Goal: Obtain resource: Obtain resource

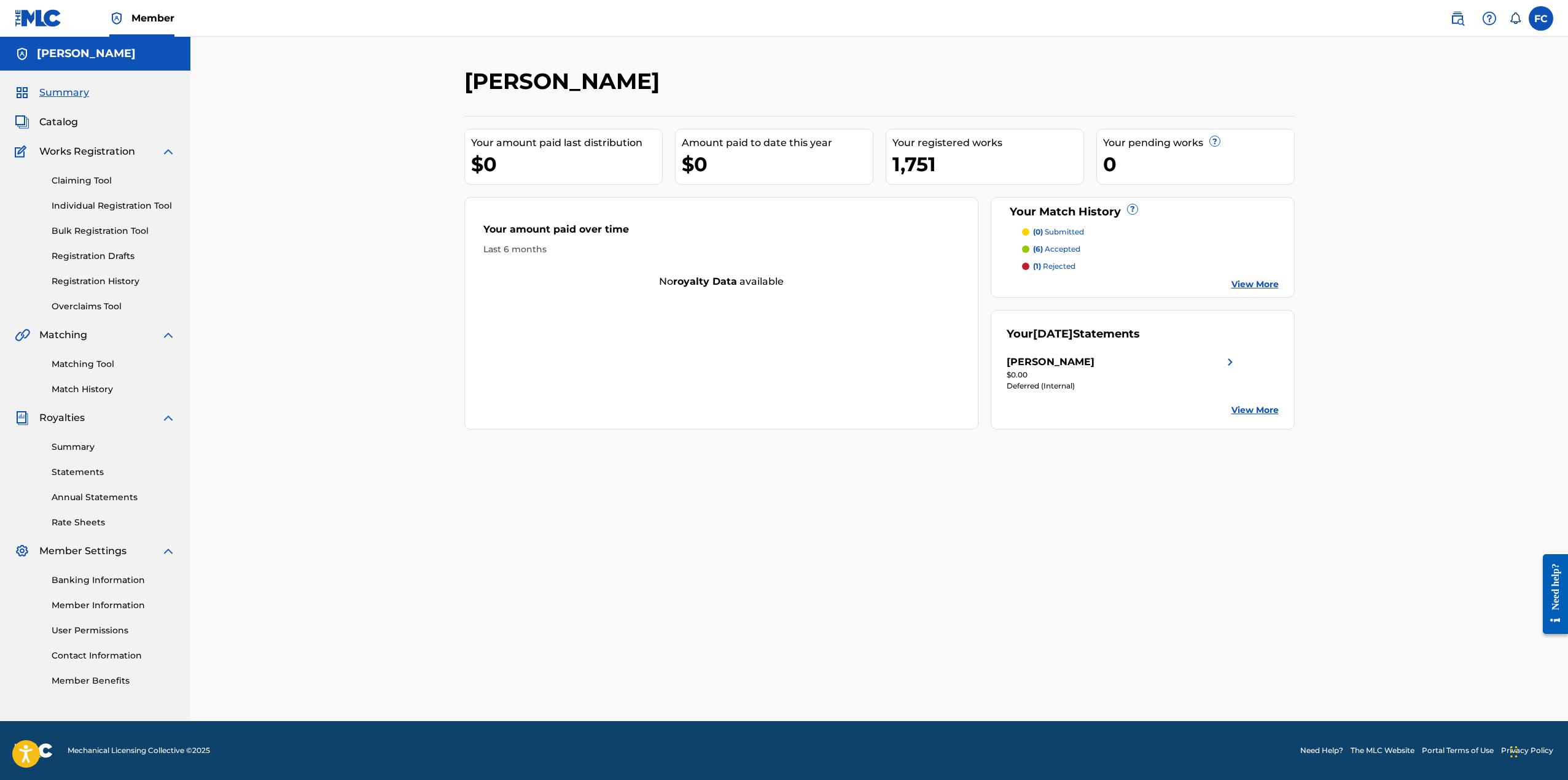
click at [62, 122] on span "Catalog" at bounding box center [59, 122] width 39 height 15
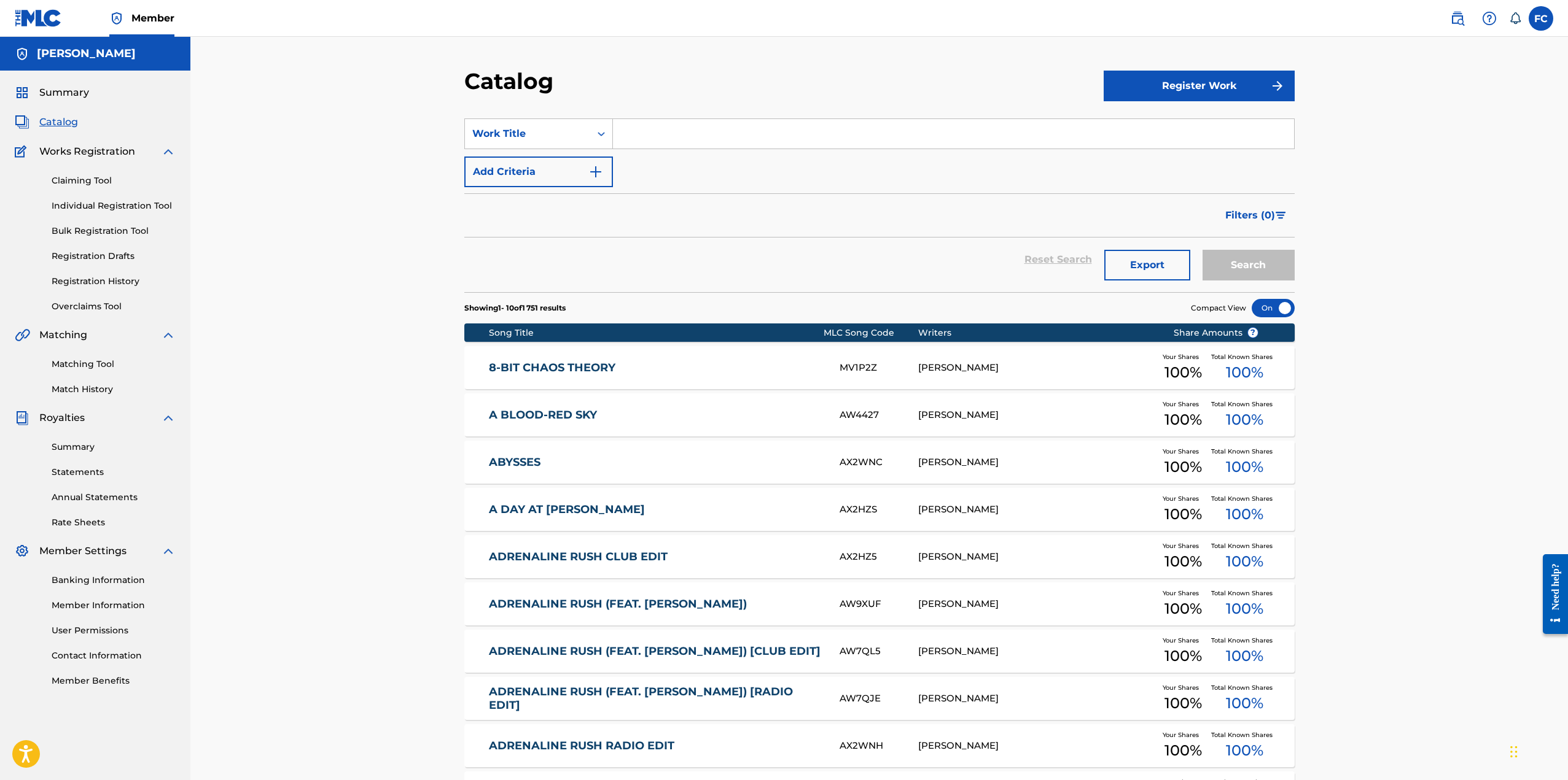
scroll to position [156, 0]
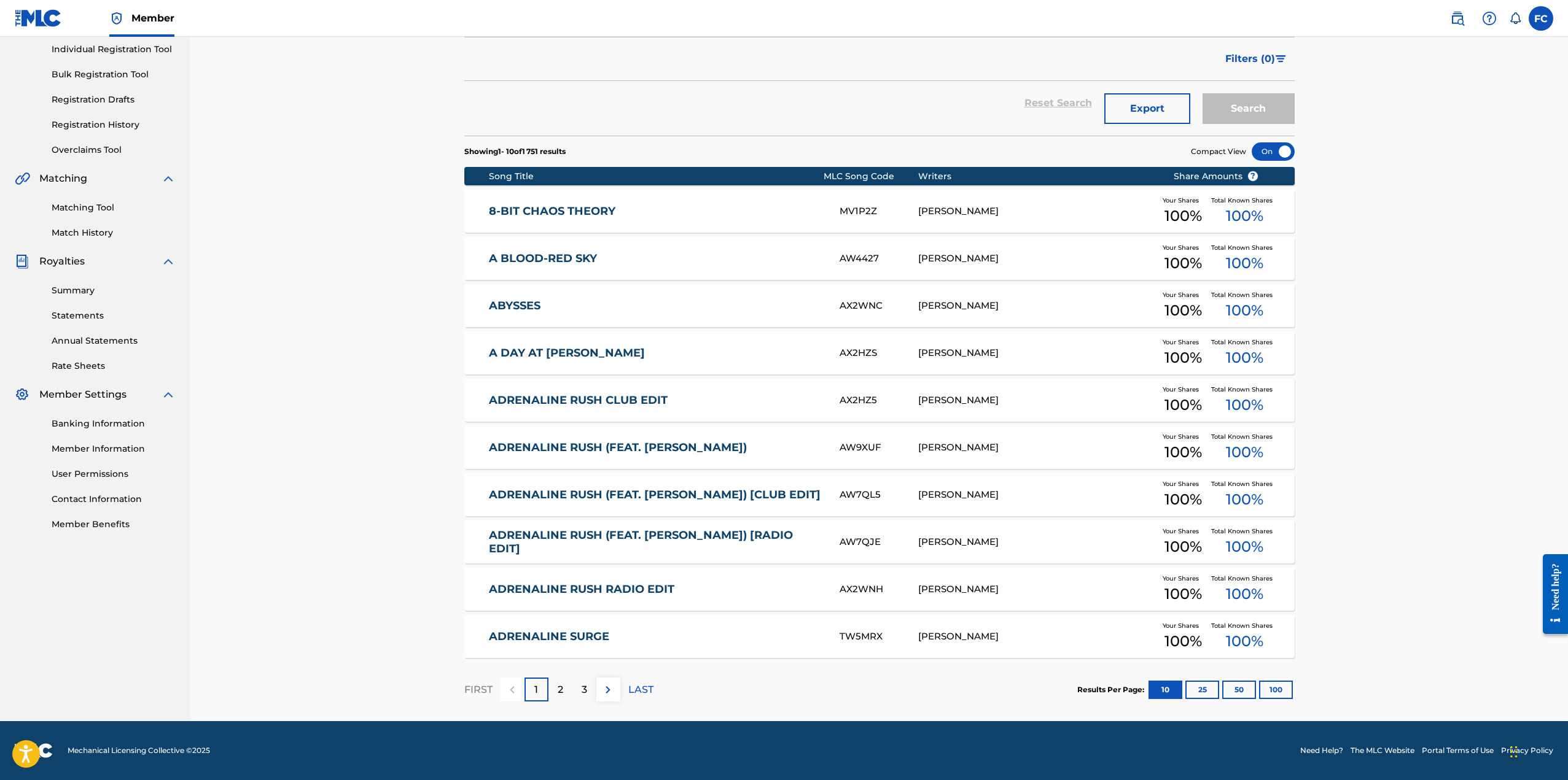
click at [608, 542] on link "ADRENALINE RUSH (FEAT. [PERSON_NAME]) [RADIO EDIT]" at bounding box center [655, 542] width 334 height 28
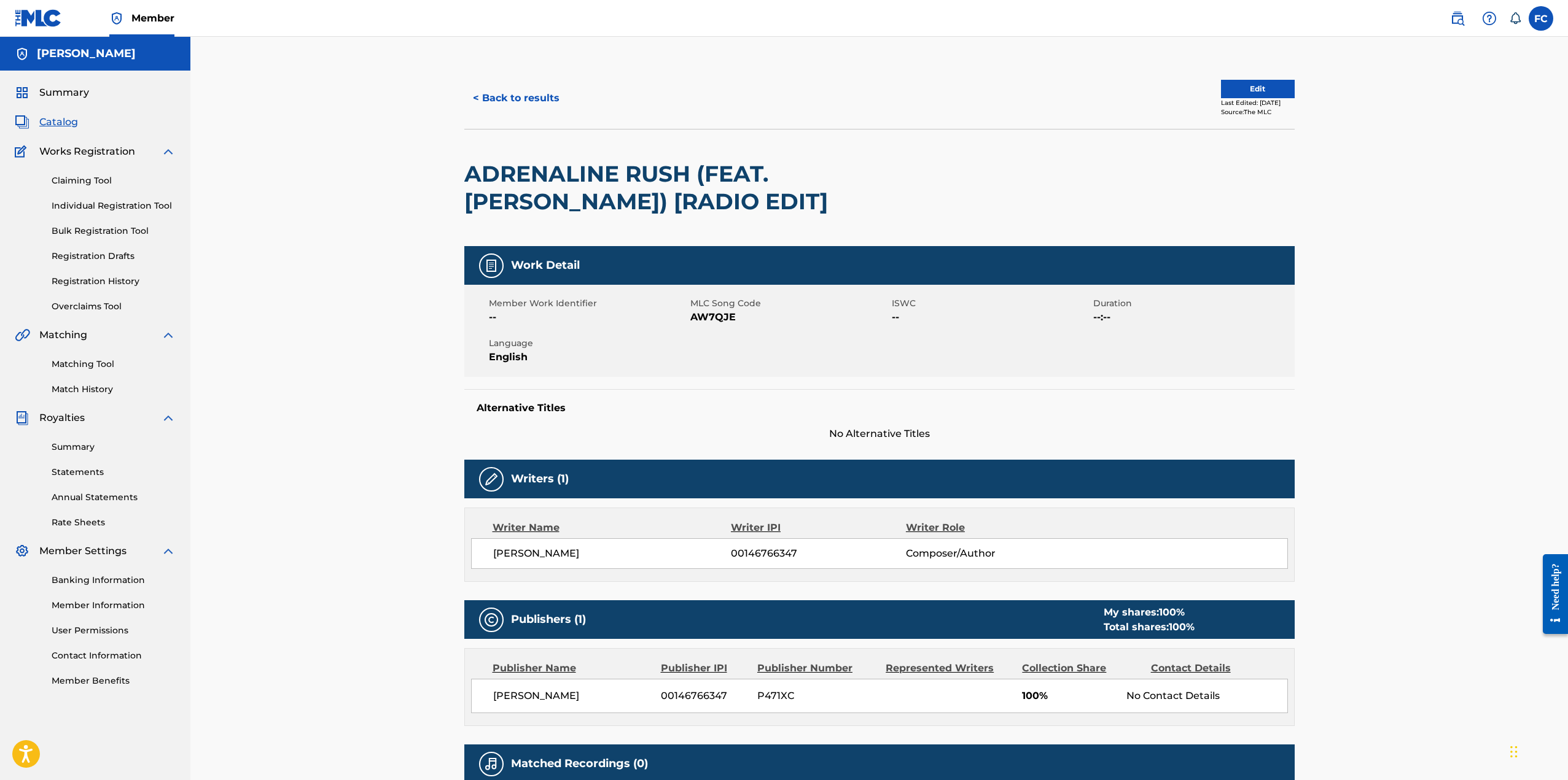
scroll to position [151, 0]
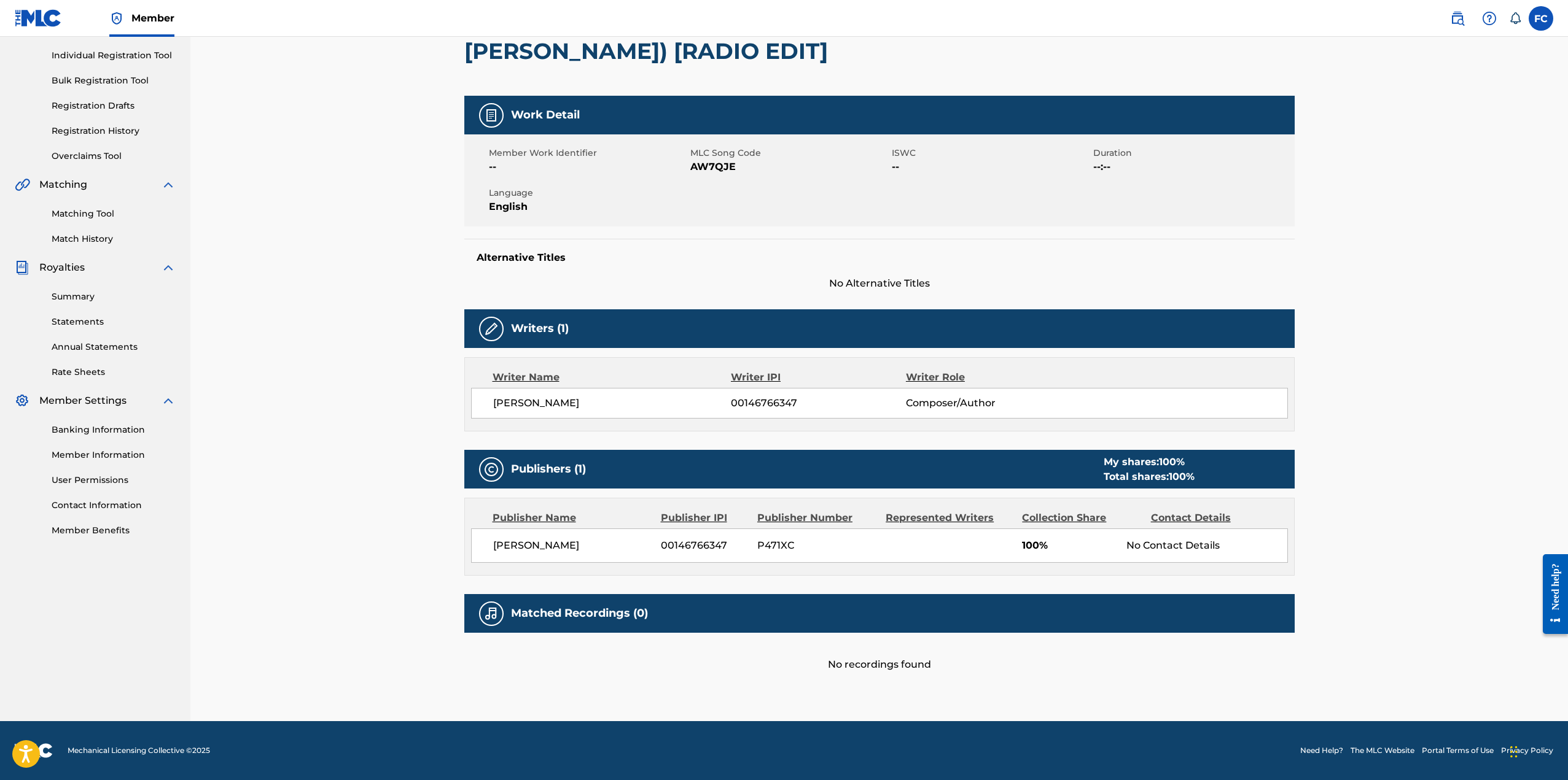
click at [92, 298] on link "Summary" at bounding box center [114, 297] width 124 height 13
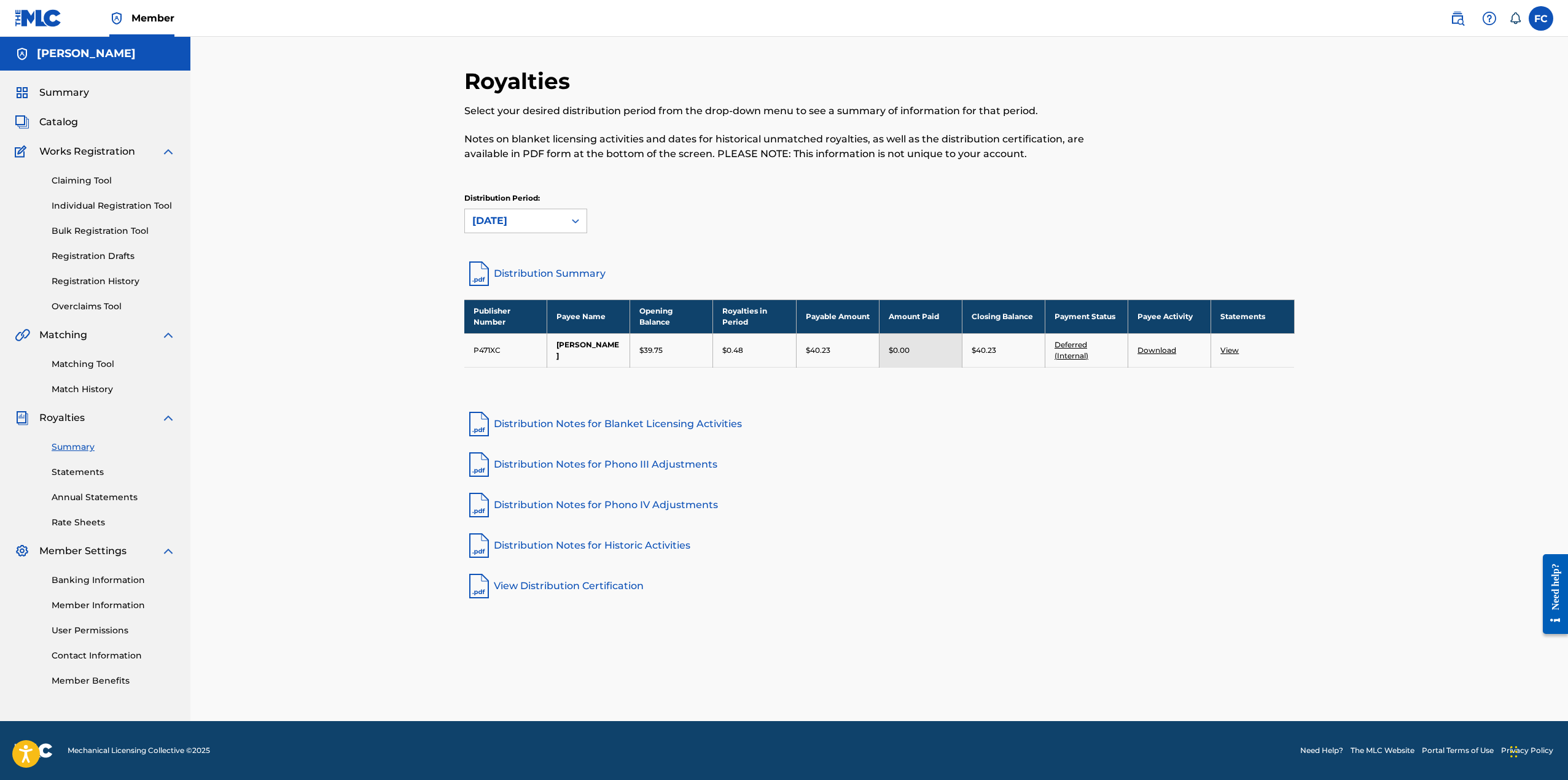
click at [63, 122] on span "Catalog" at bounding box center [59, 122] width 39 height 15
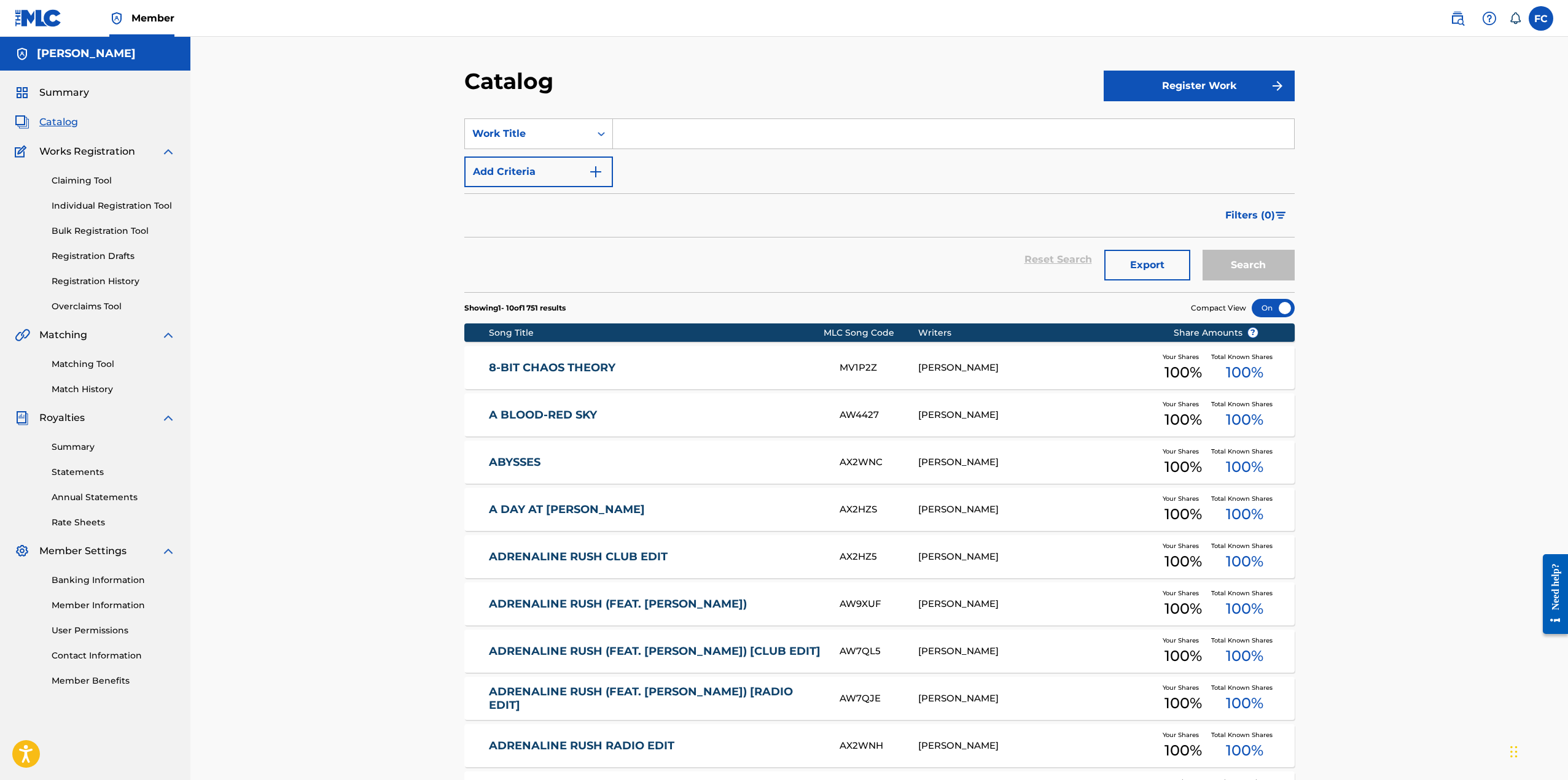
click at [78, 92] on span "Summary" at bounding box center [65, 92] width 50 height 15
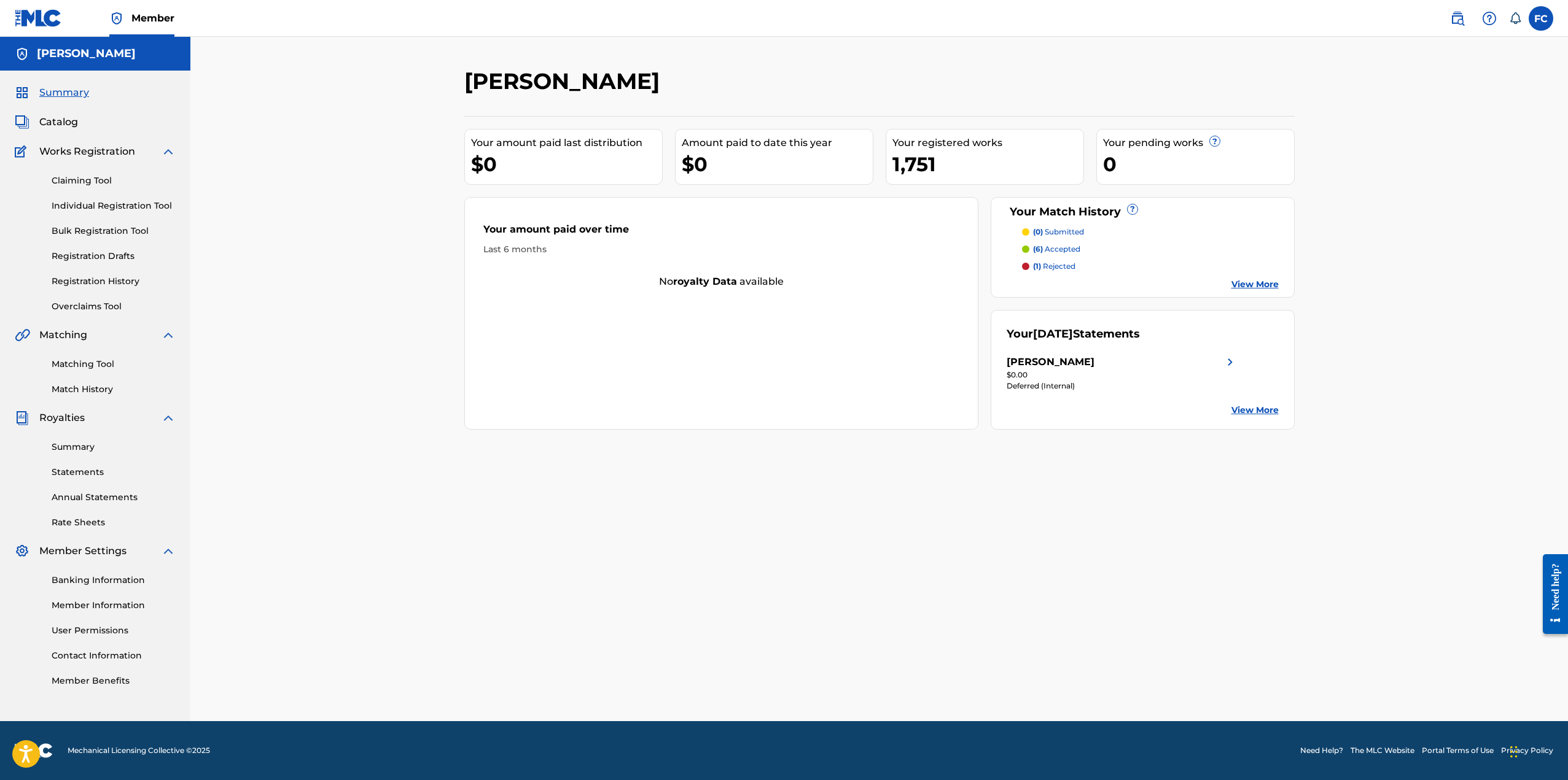
click at [38, 23] on img at bounding box center [38, 18] width 47 height 18
click at [62, 122] on span "Catalog" at bounding box center [59, 122] width 39 height 15
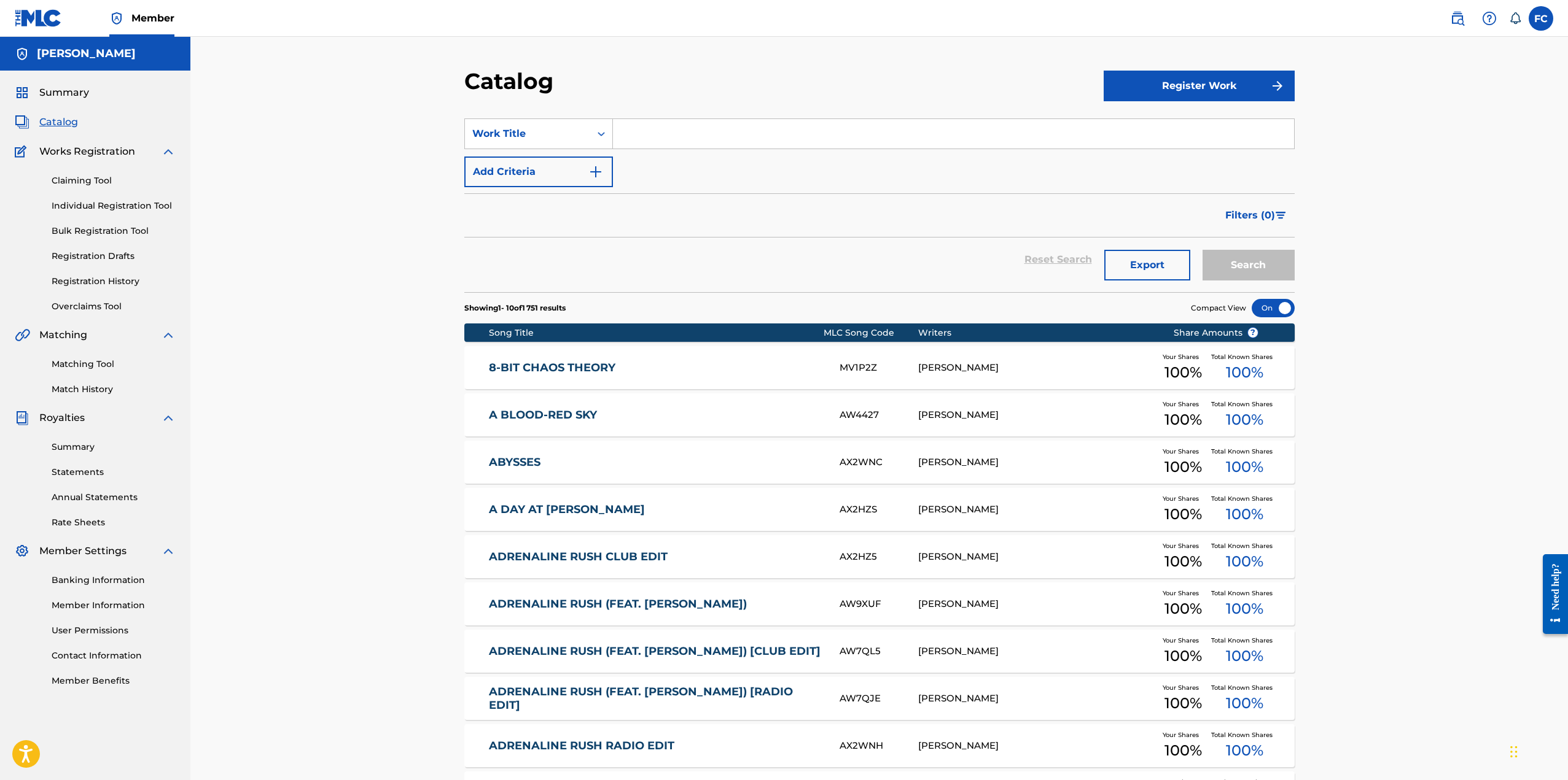
click at [1148, 261] on button "Export" at bounding box center [1146, 264] width 86 height 30
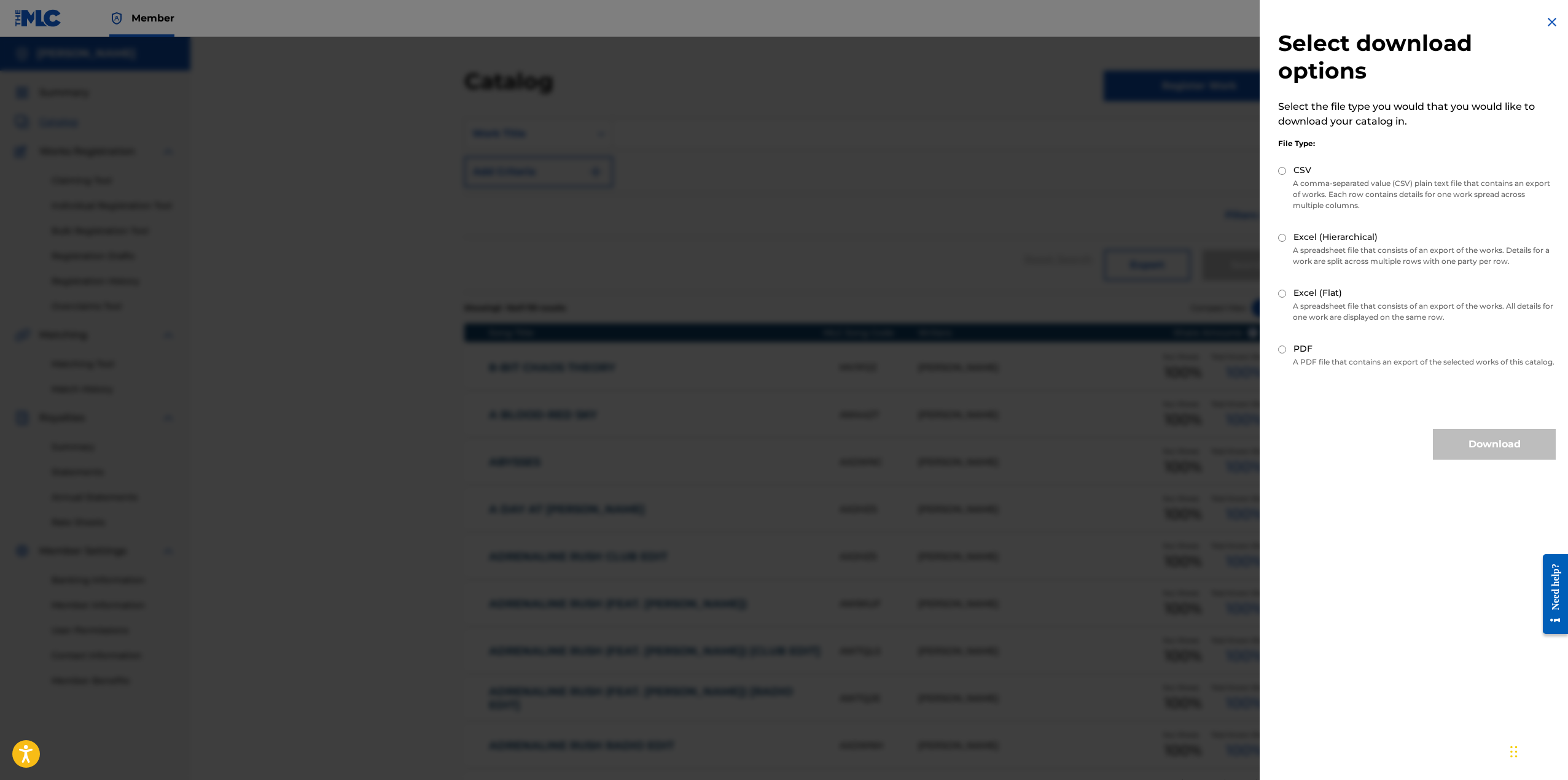
click at [1281, 171] on input "CSV" at bounding box center [1281, 171] width 8 height 8
radio input "true"
click at [1492, 453] on button "Download" at bounding box center [1494, 444] width 123 height 30
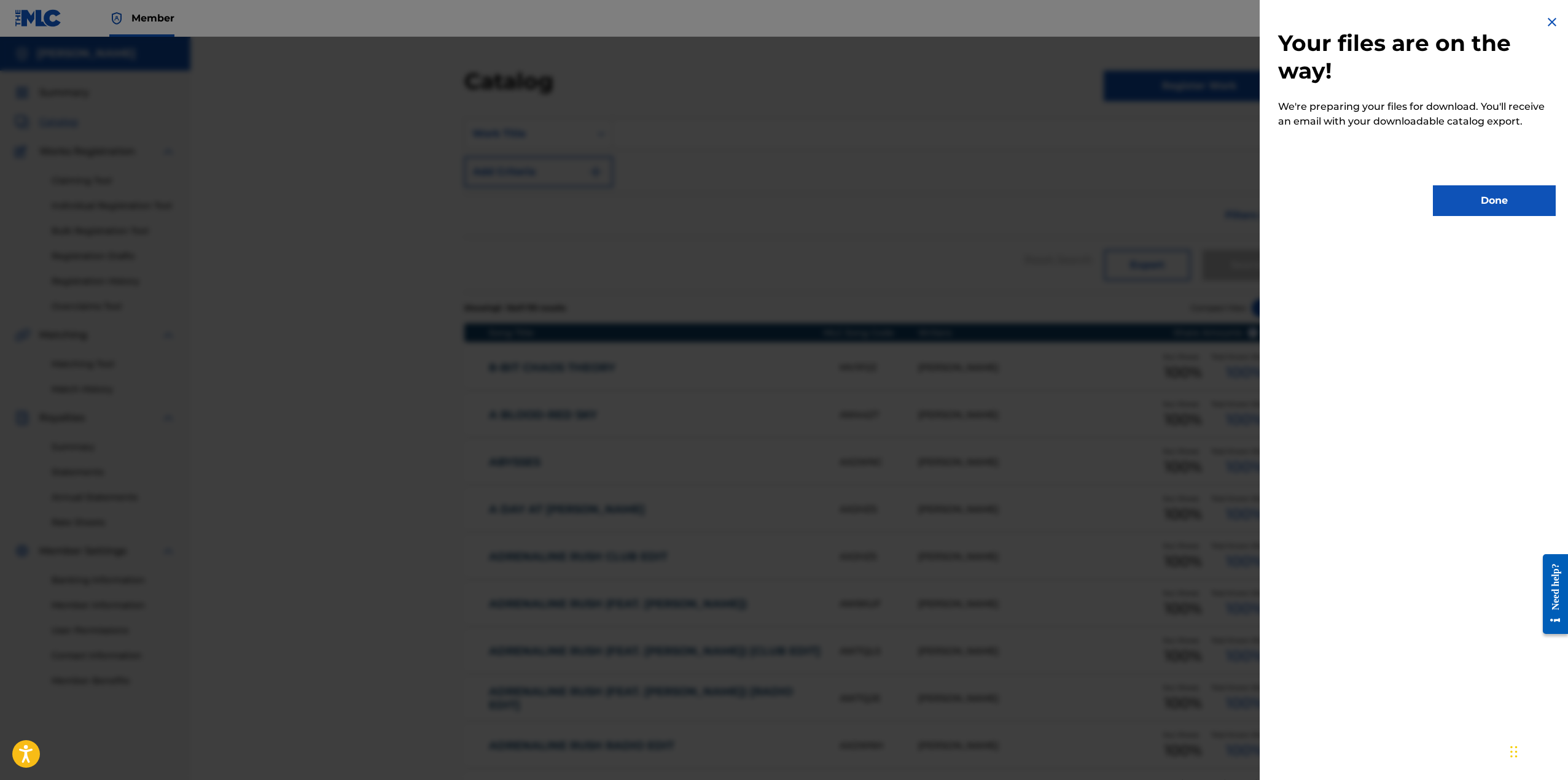
click at [1494, 196] on button "Done" at bounding box center [1494, 201] width 123 height 30
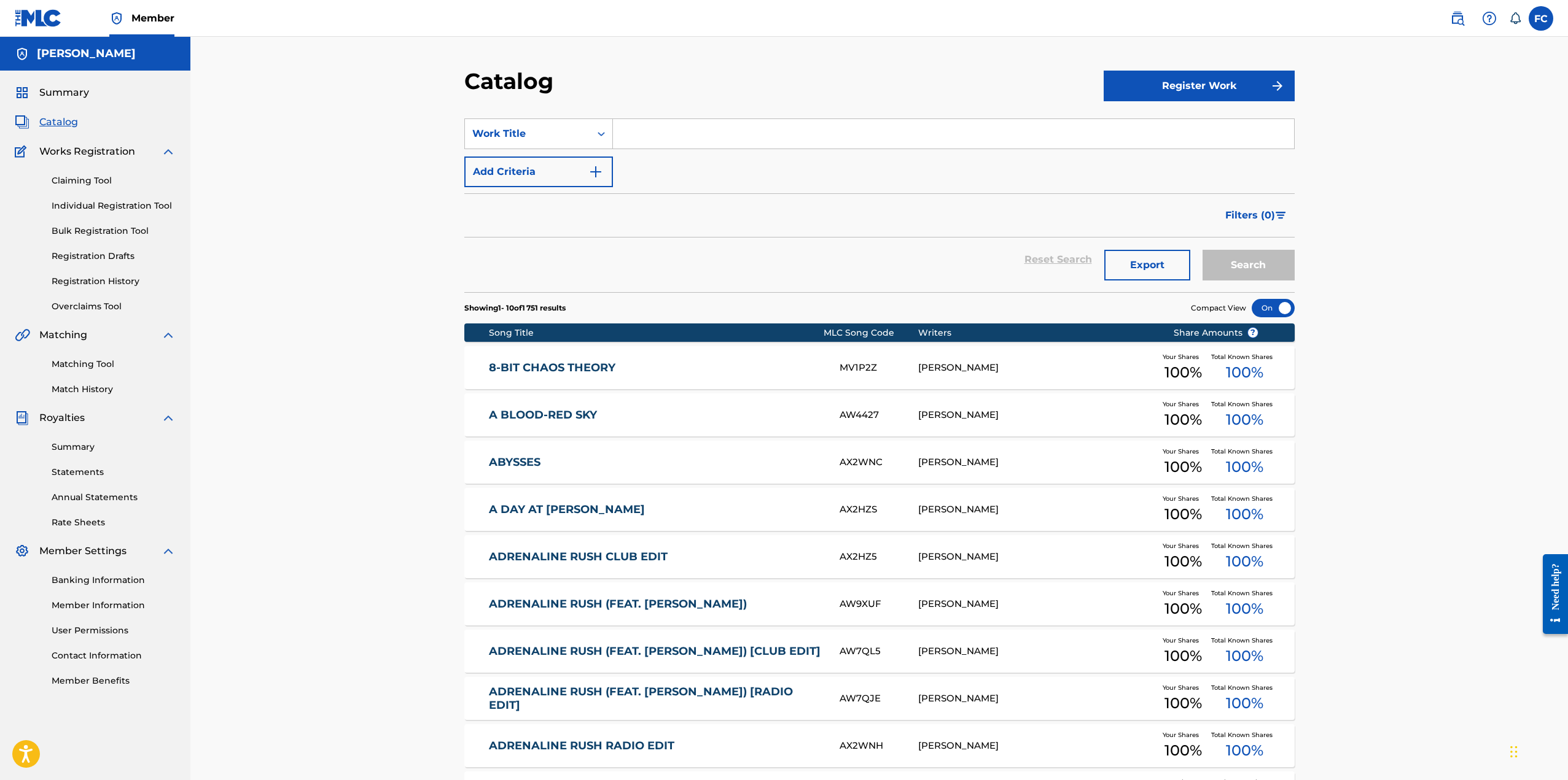
click at [1148, 262] on button "Export" at bounding box center [1146, 264] width 86 height 30
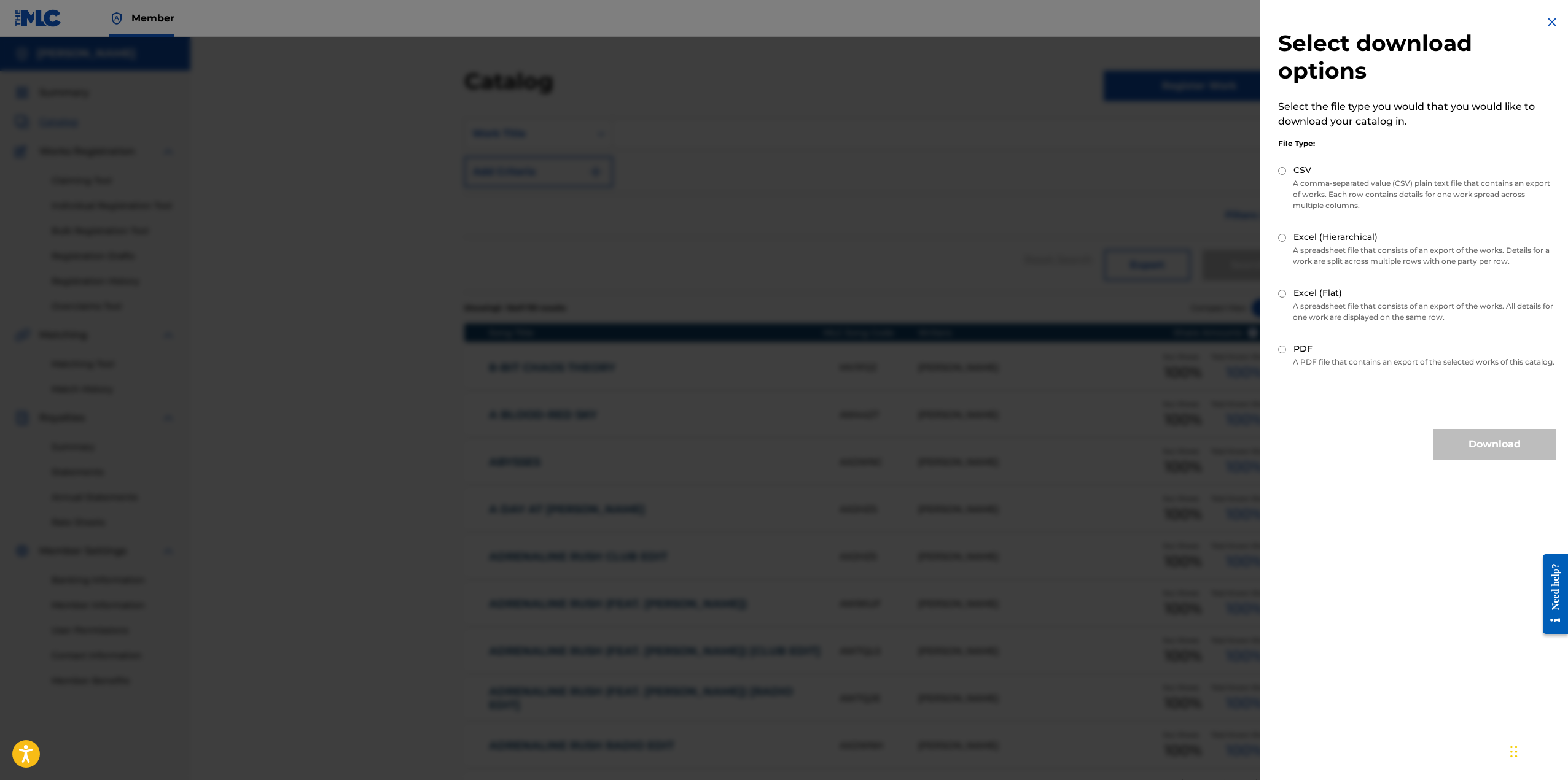
click at [1280, 171] on input "CSV" at bounding box center [1281, 171] width 8 height 8
radio input "true"
click at [1510, 457] on button "Download" at bounding box center [1494, 444] width 123 height 30
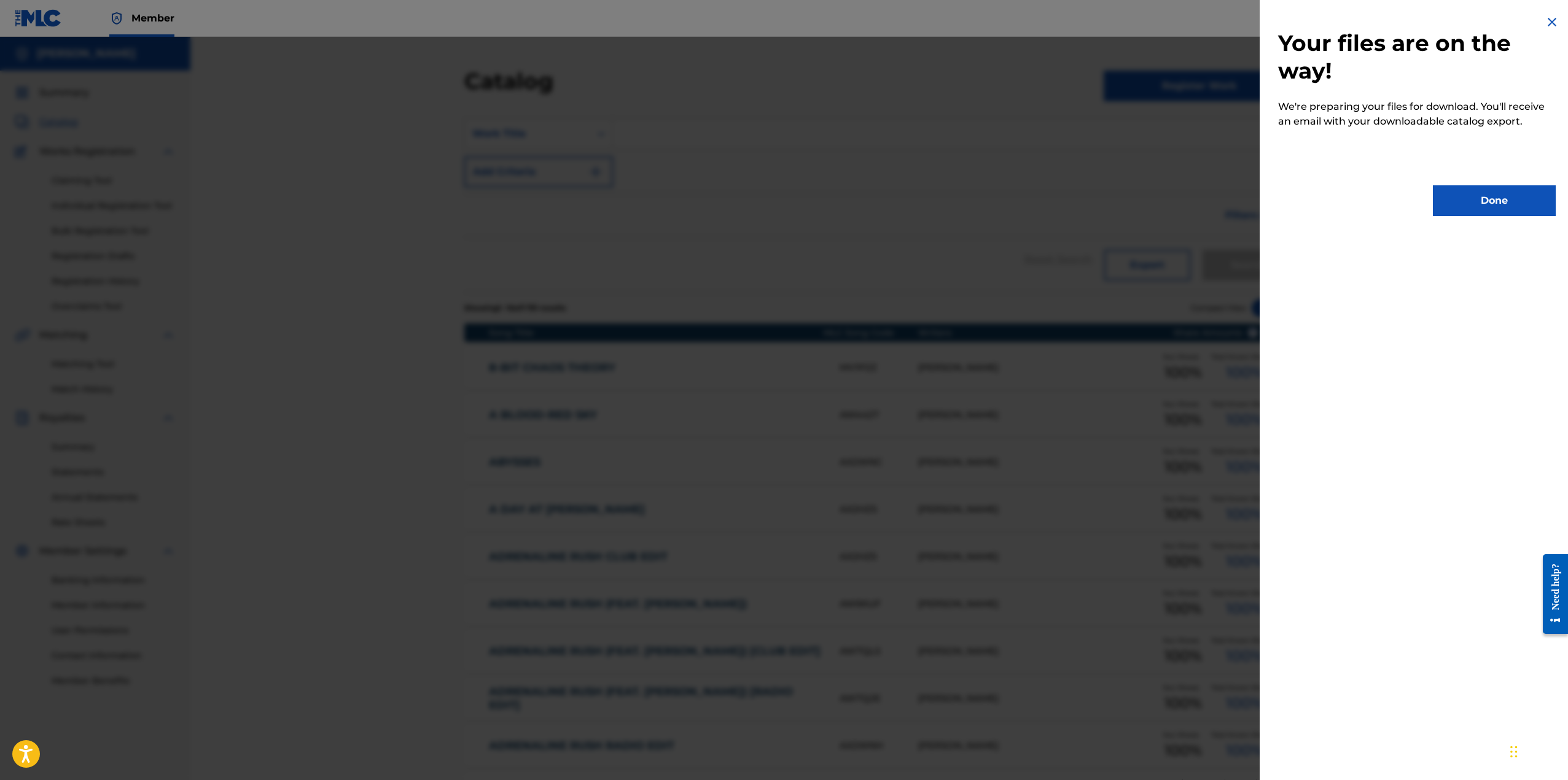
click at [1485, 203] on button "Done" at bounding box center [1494, 201] width 123 height 30
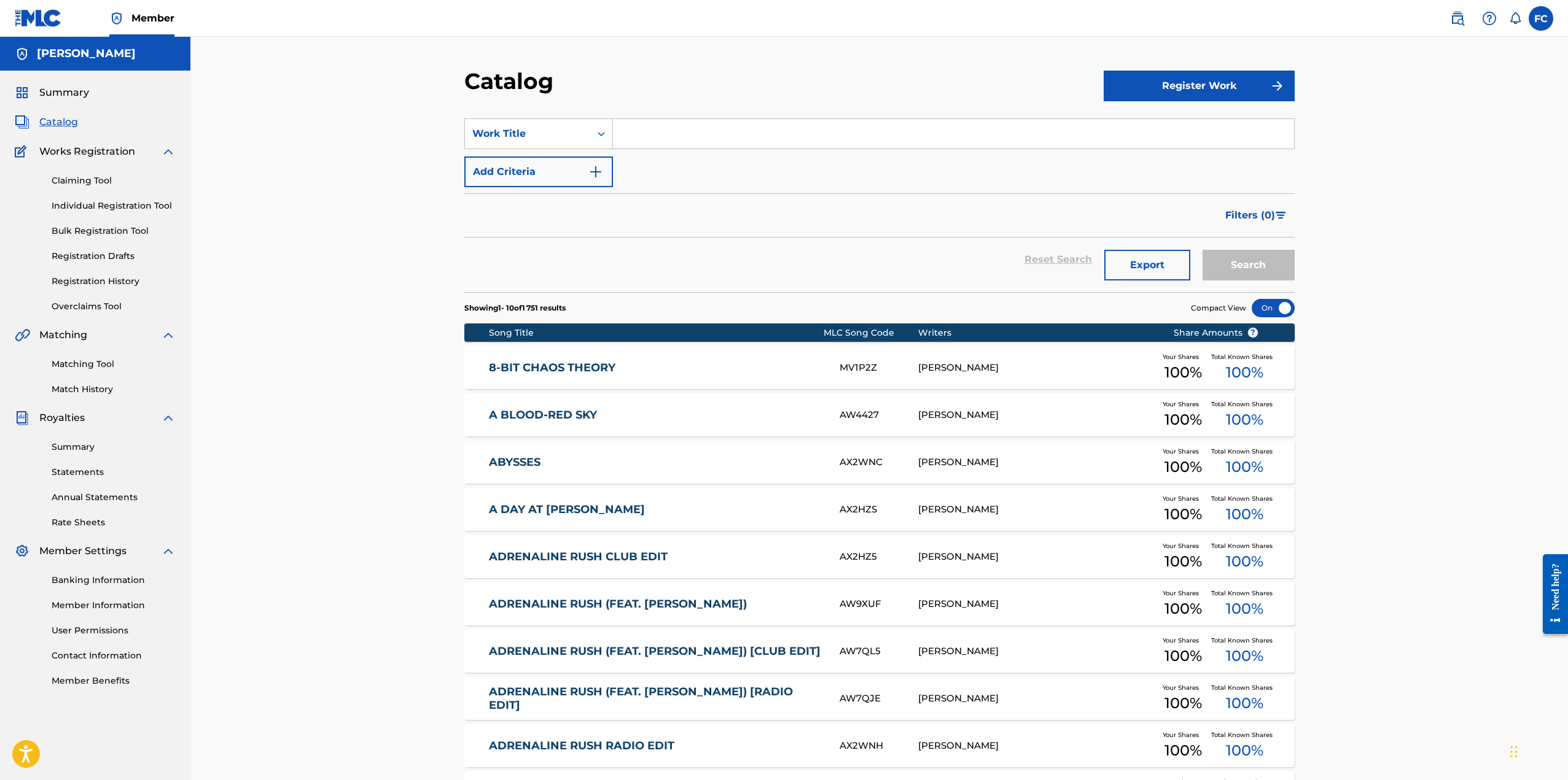
click at [57, 93] on span "Summary" at bounding box center [65, 92] width 50 height 15
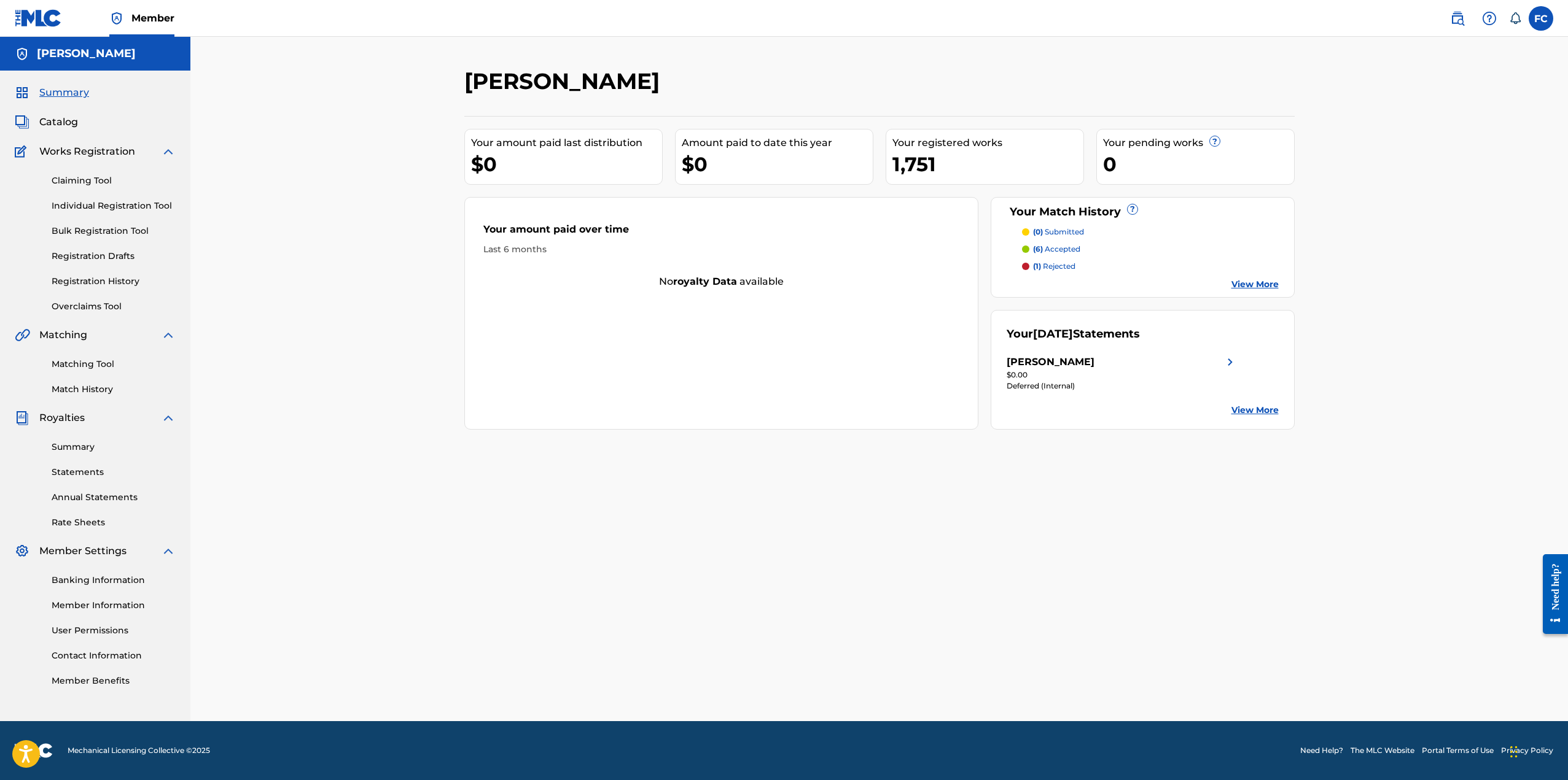
click at [1257, 285] on link "View More" at bounding box center [1255, 285] width 47 height 13
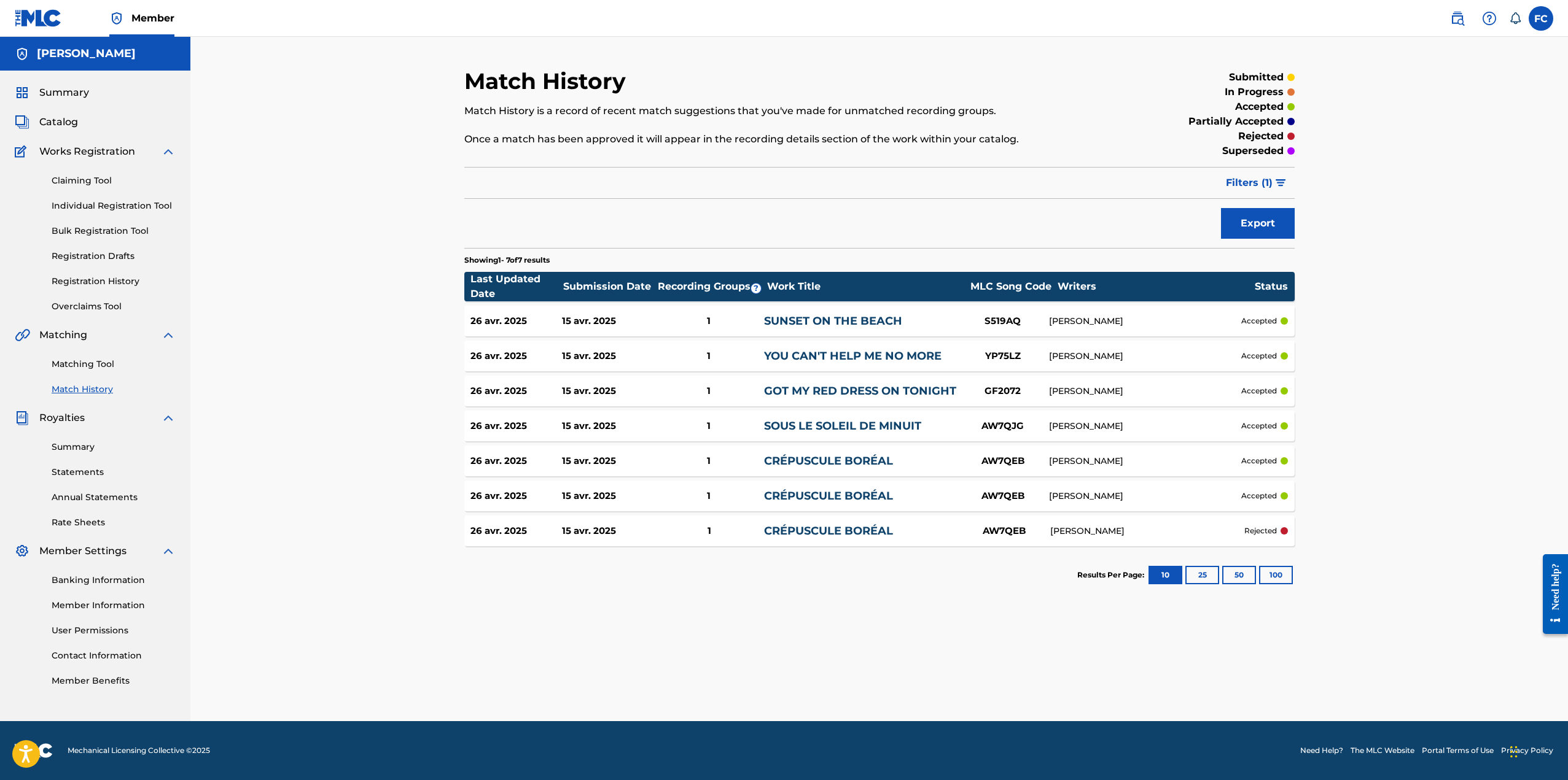
click at [810, 392] on link "GOT MY RED DRESS ON TONIGHT" at bounding box center [860, 391] width 192 height 14
click at [844, 530] on link "CRÉPUSCULE BORÉAL" at bounding box center [827, 530] width 129 height 14
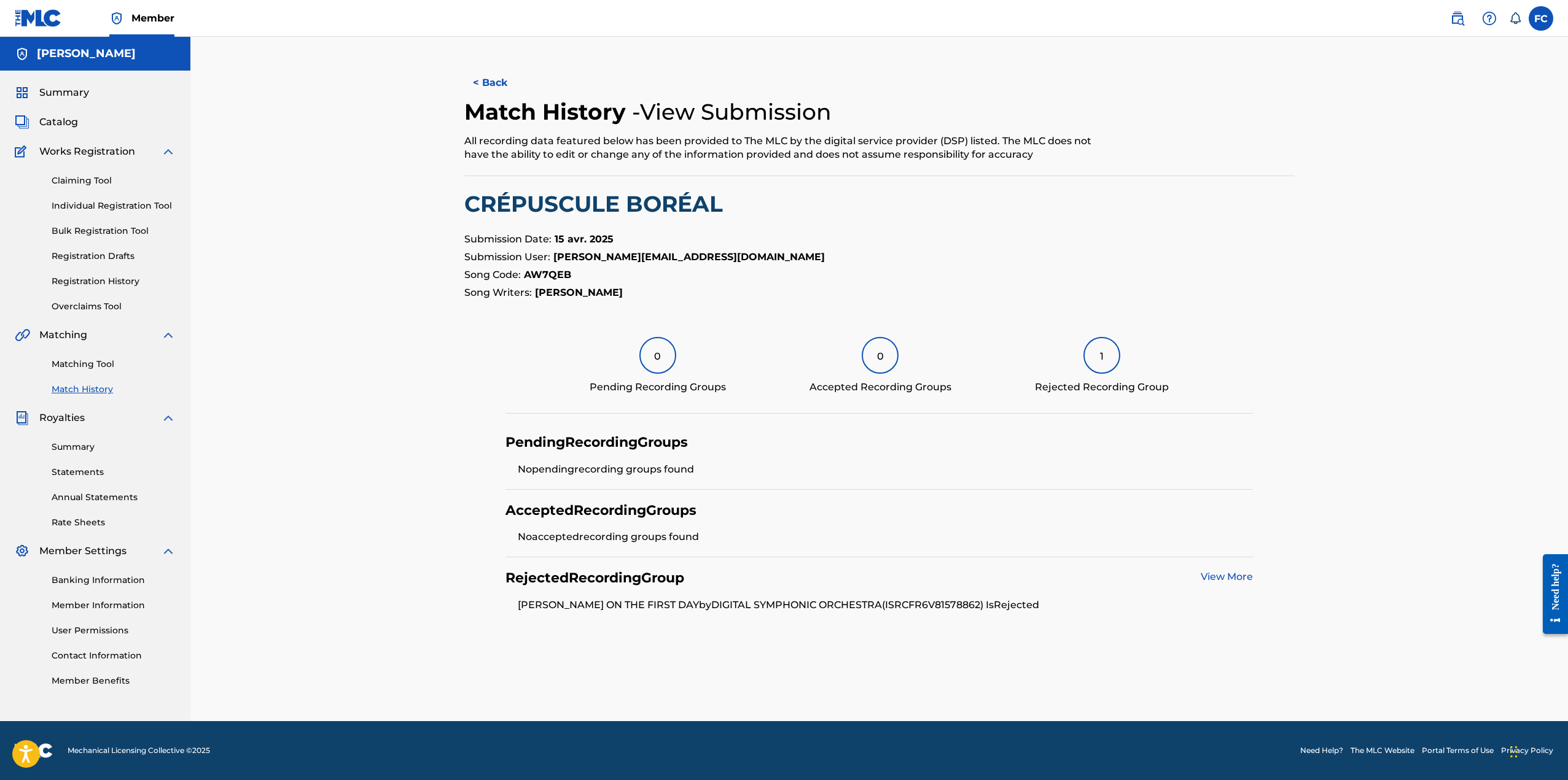
click at [87, 178] on link "Claiming Tool" at bounding box center [114, 181] width 124 height 13
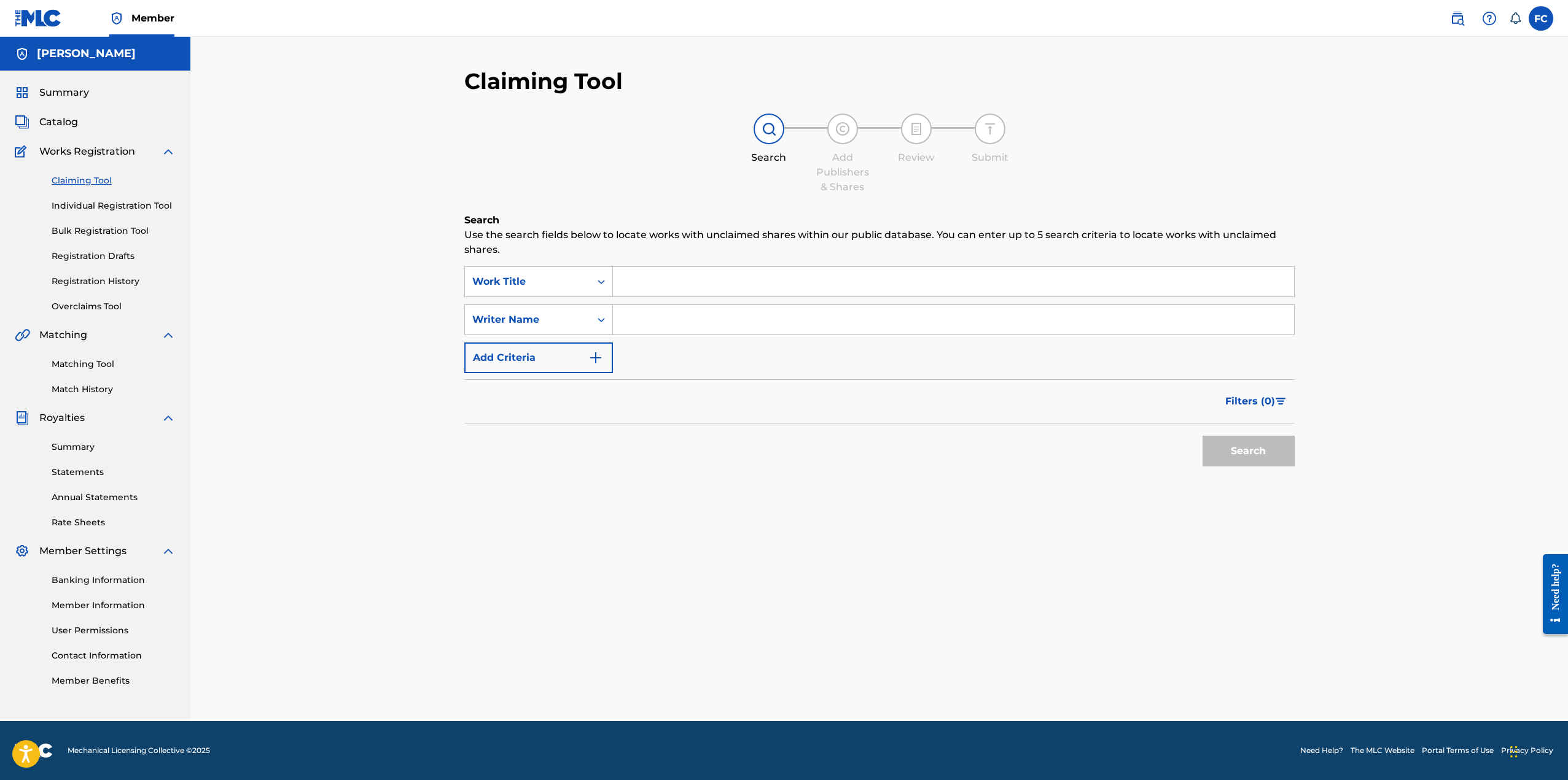
click at [91, 205] on link "Individual Registration Tool" at bounding box center [114, 206] width 124 height 13
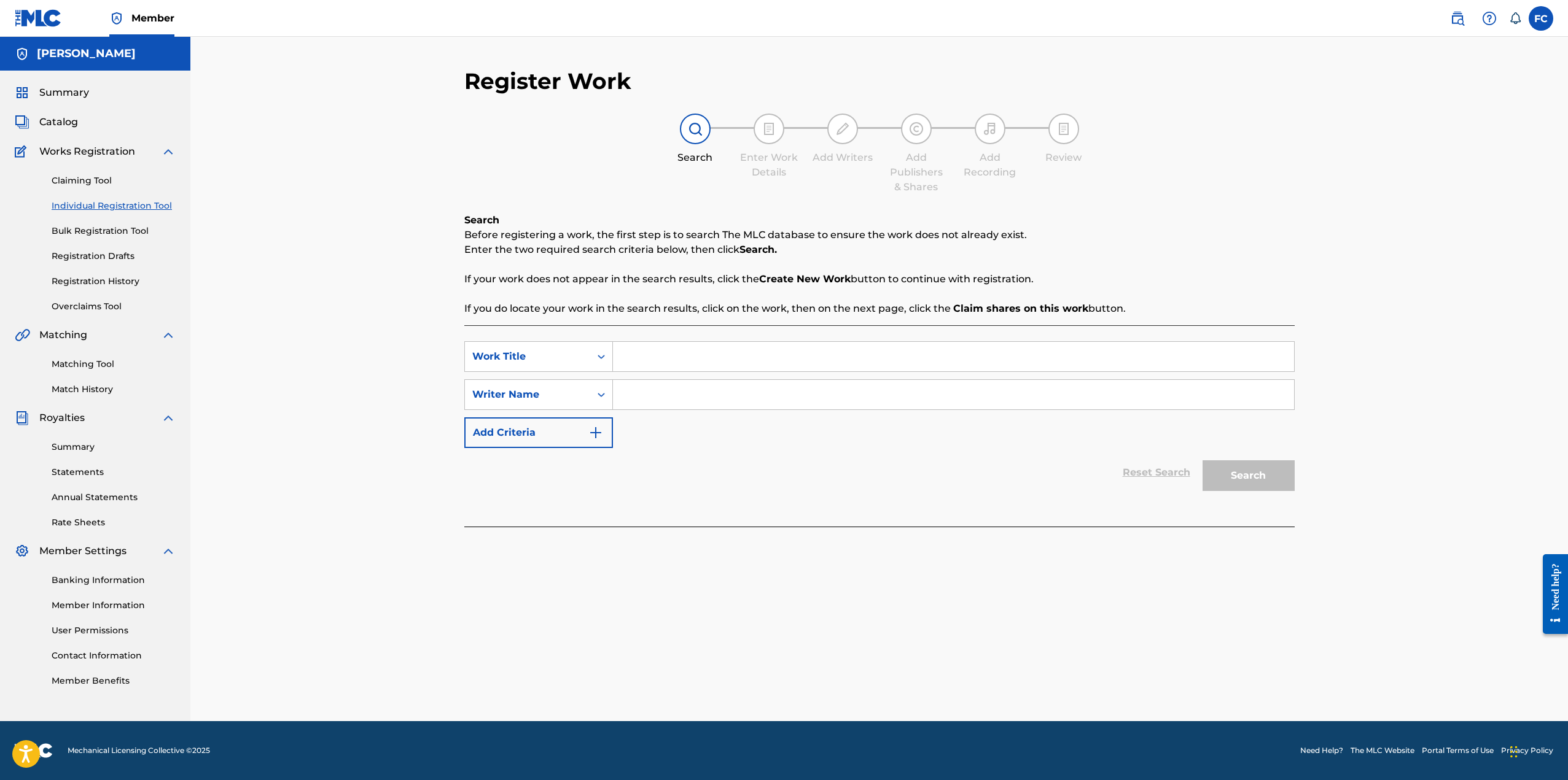
click at [96, 180] on link "Claiming Tool" at bounding box center [114, 181] width 124 height 13
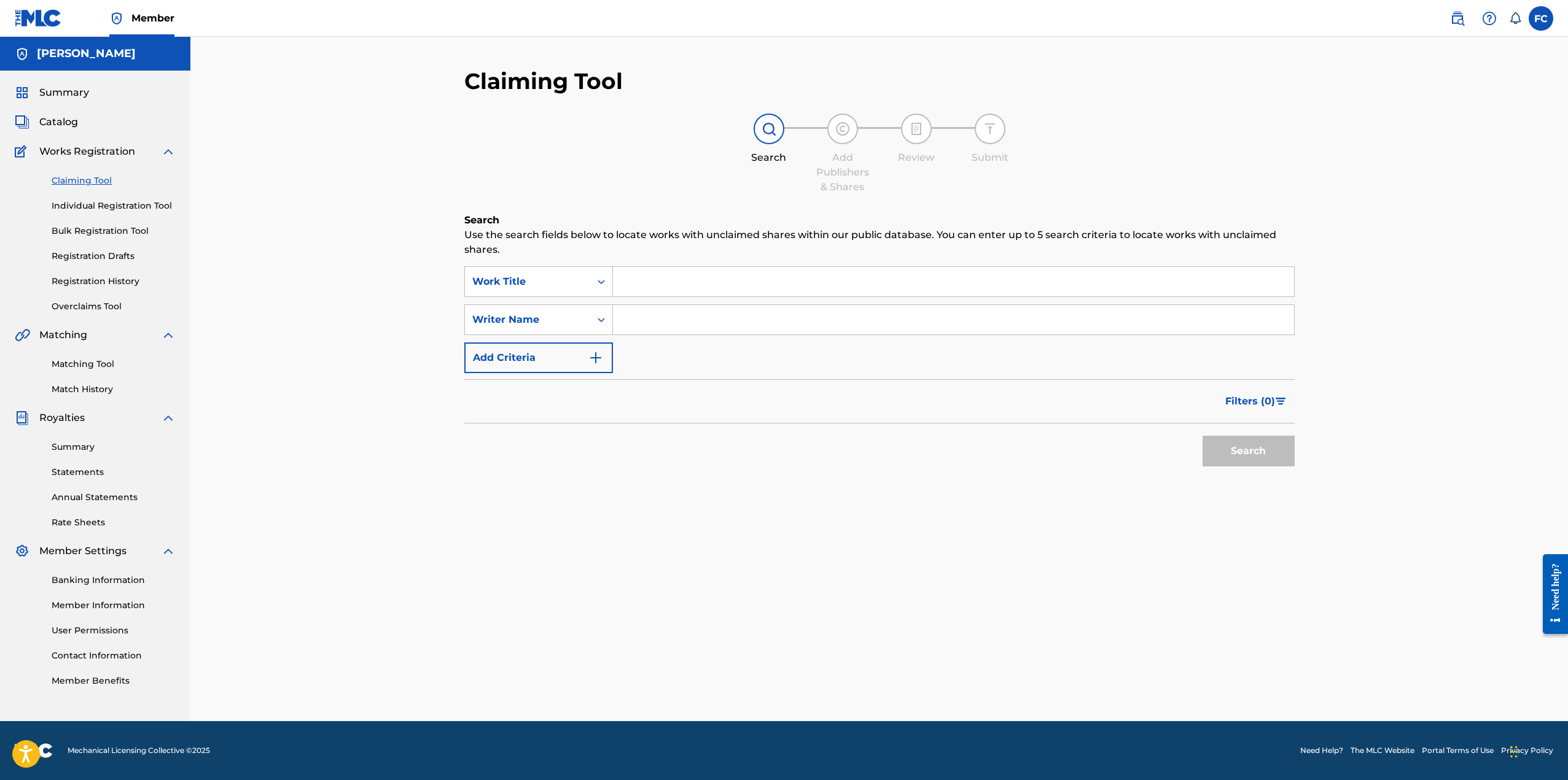
click at [650, 322] on input "Search Form" at bounding box center [953, 320] width 681 height 30
click at [1240, 449] on button "Search" at bounding box center [1249, 451] width 92 height 30
click at [668, 323] on input "[PERSON_NAME]" at bounding box center [953, 320] width 681 height 30
type input "[PERSON_NAME]"
click at [1259, 457] on button "Search" at bounding box center [1249, 451] width 92 height 30
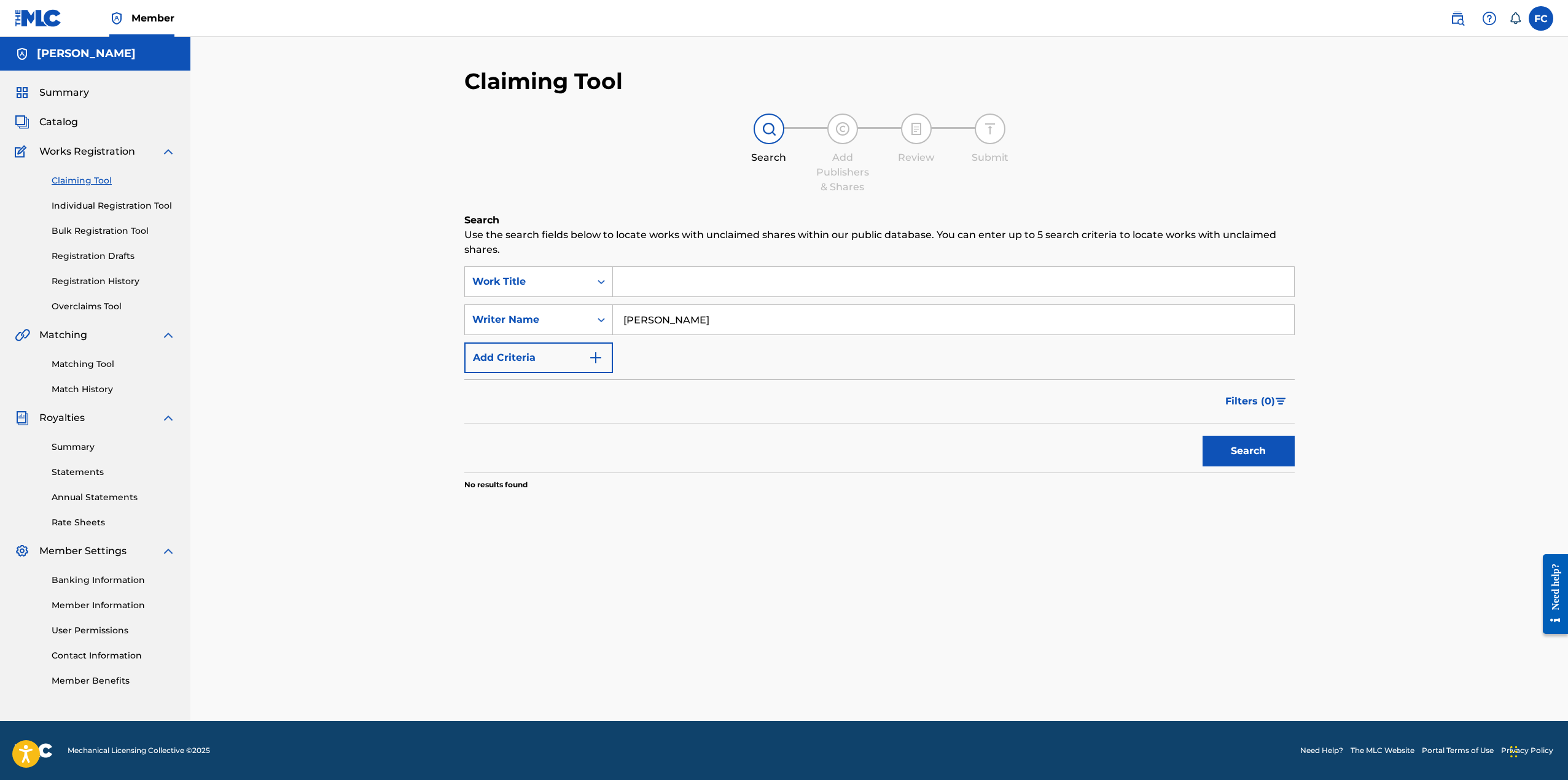
click at [80, 257] on link "Registration Drafts" at bounding box center [114, 256] width 124 height 13
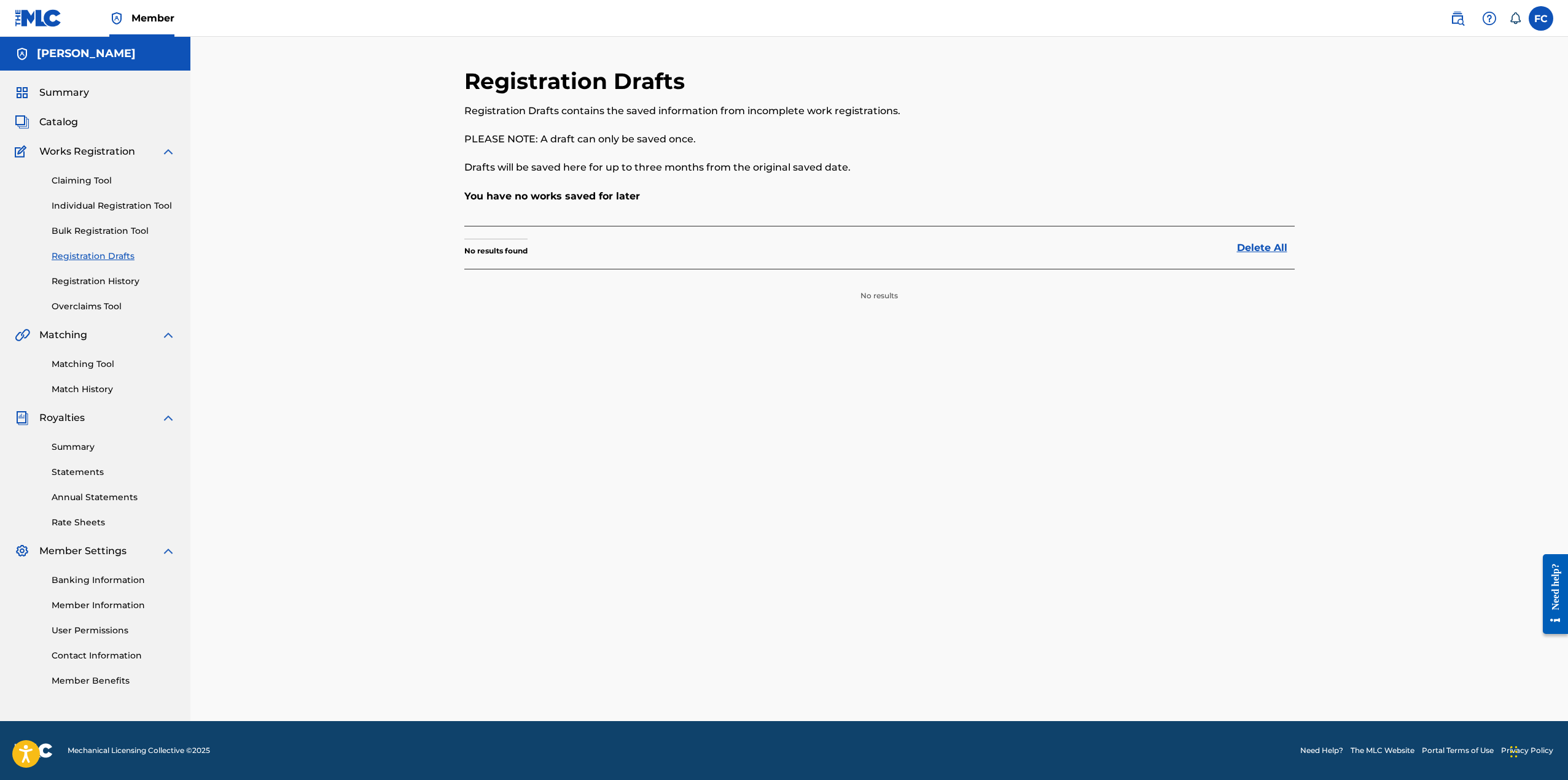
click at [115, 283] on link "Registration History" at bounding box center [114, 282] width 124 height 13
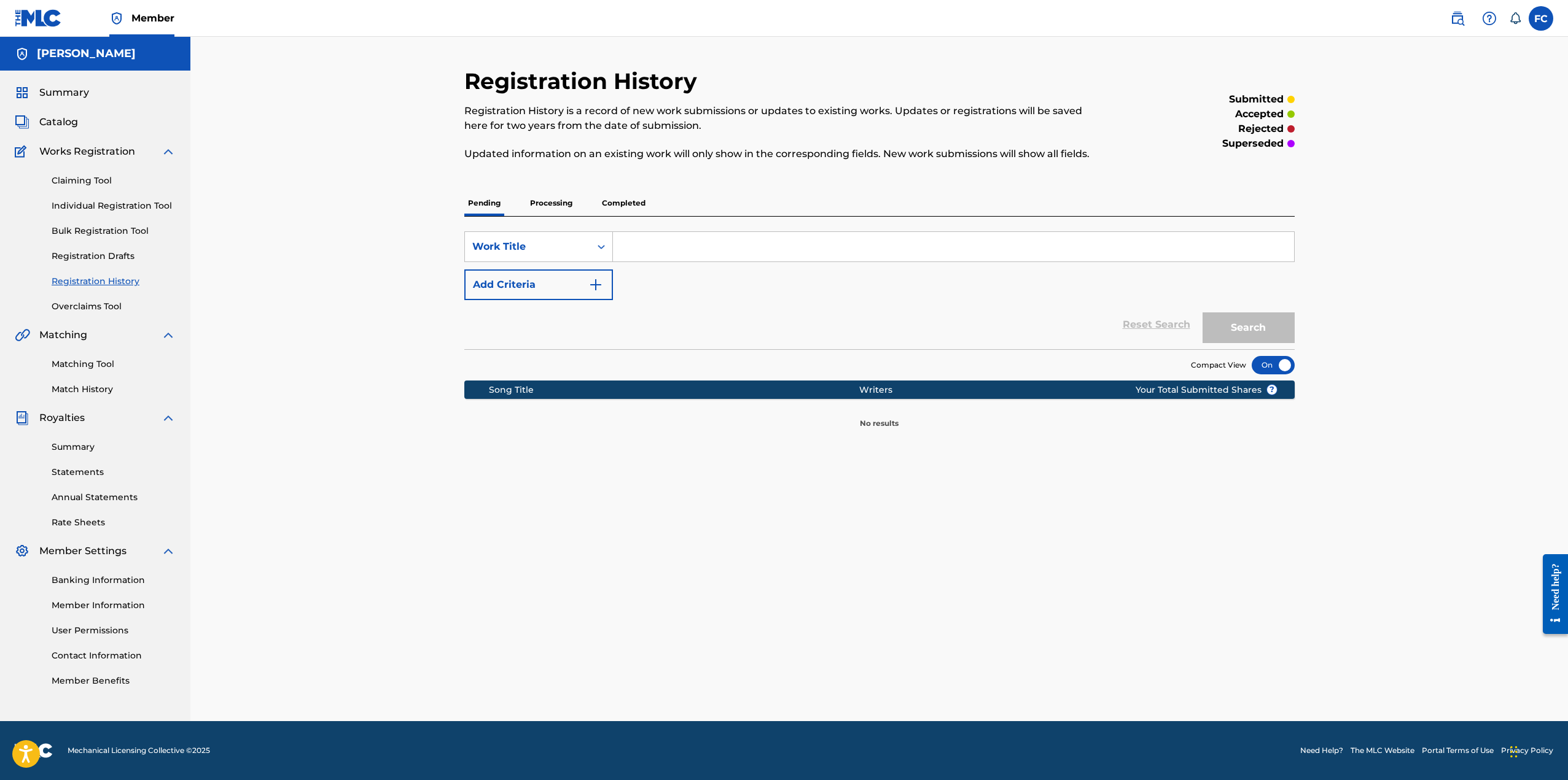
click at [555, 201] on p "Processing" at bounding box center [551, 203] width 50 height 26
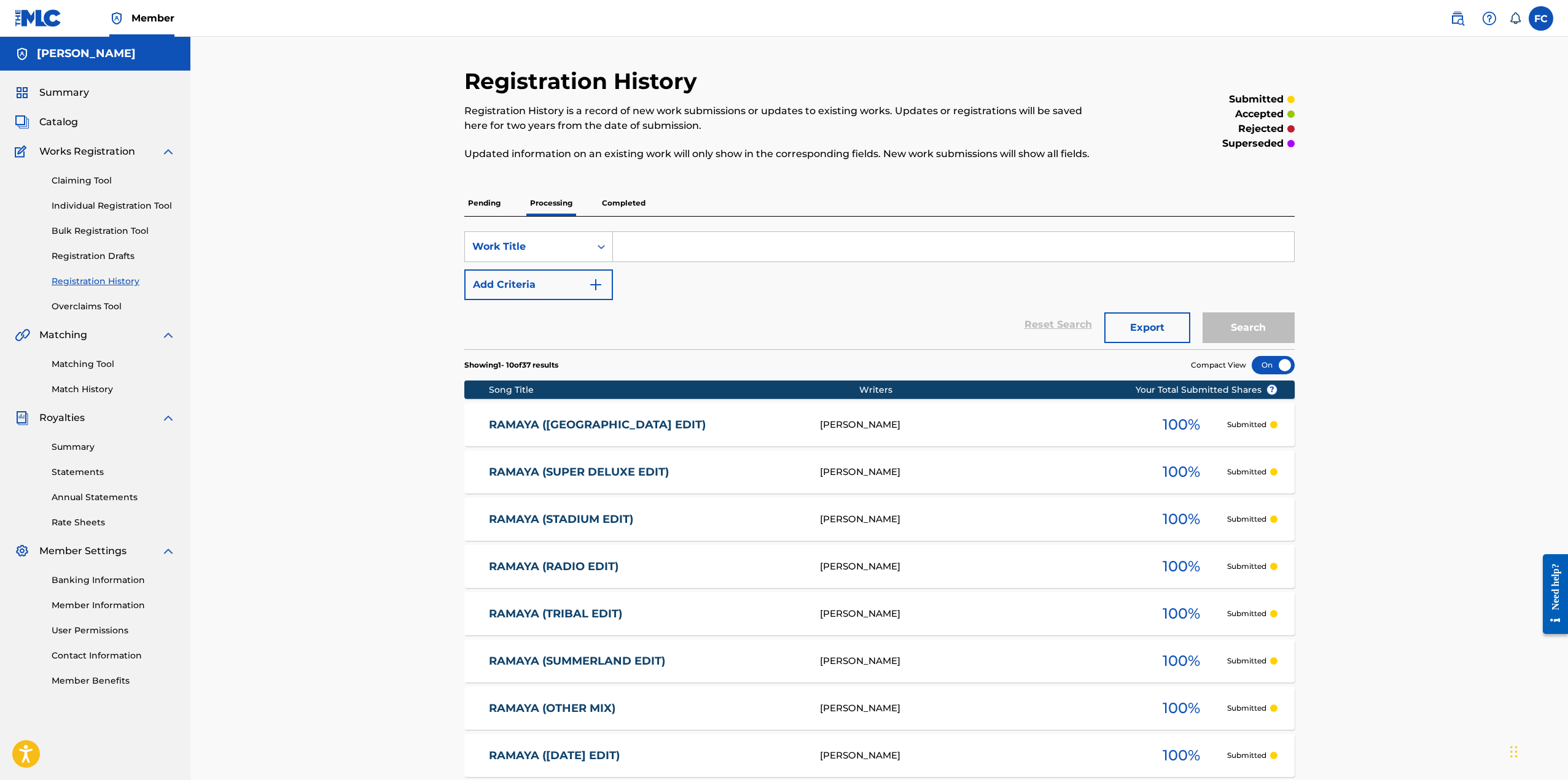
click at [626, 202] on p "Completed" at bounding box center [623, 203] width 51 height 26
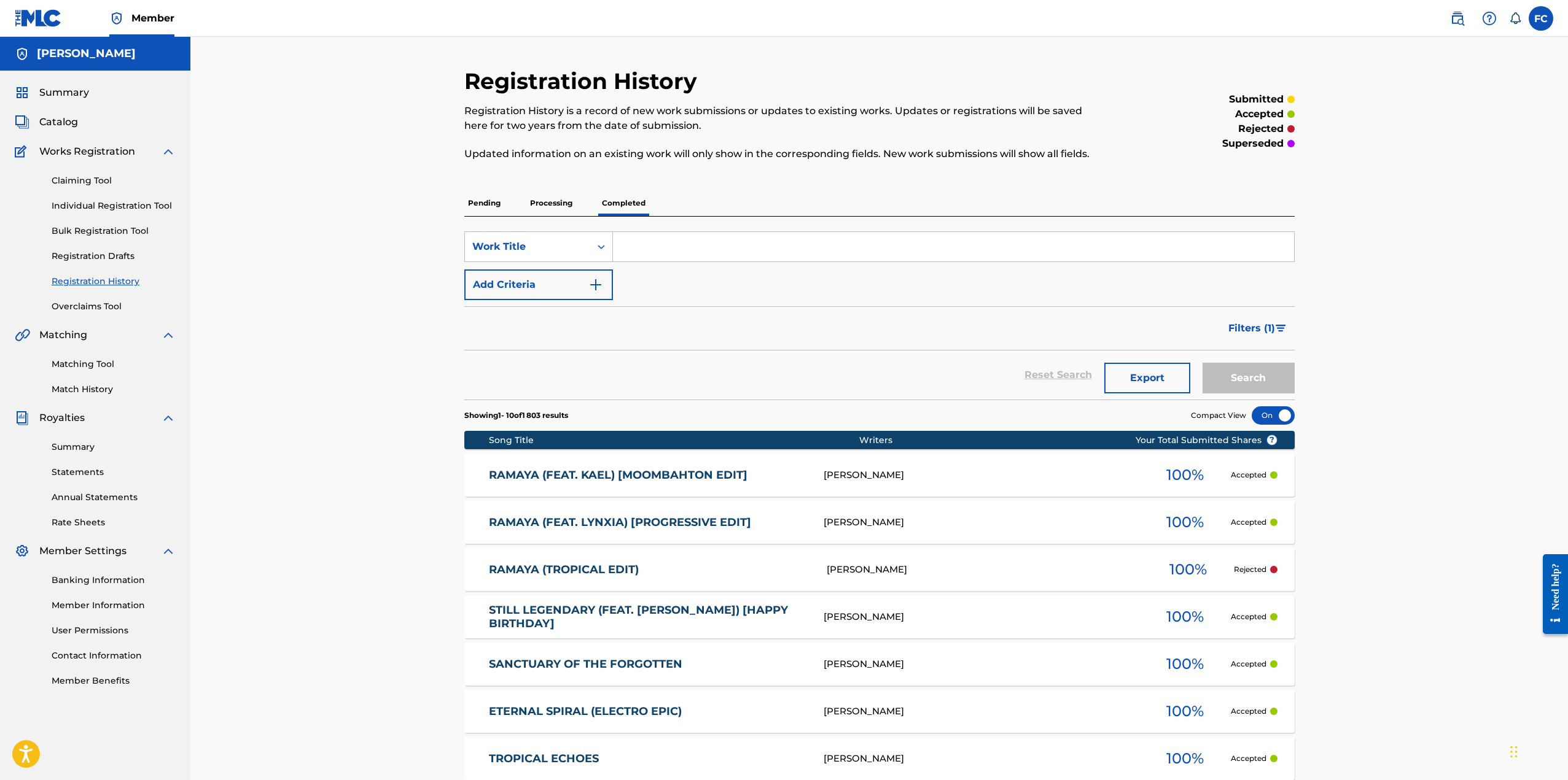
click at [1252, 571] on p "Rejected" at bounding box center [1250, 569] width 32 height 11
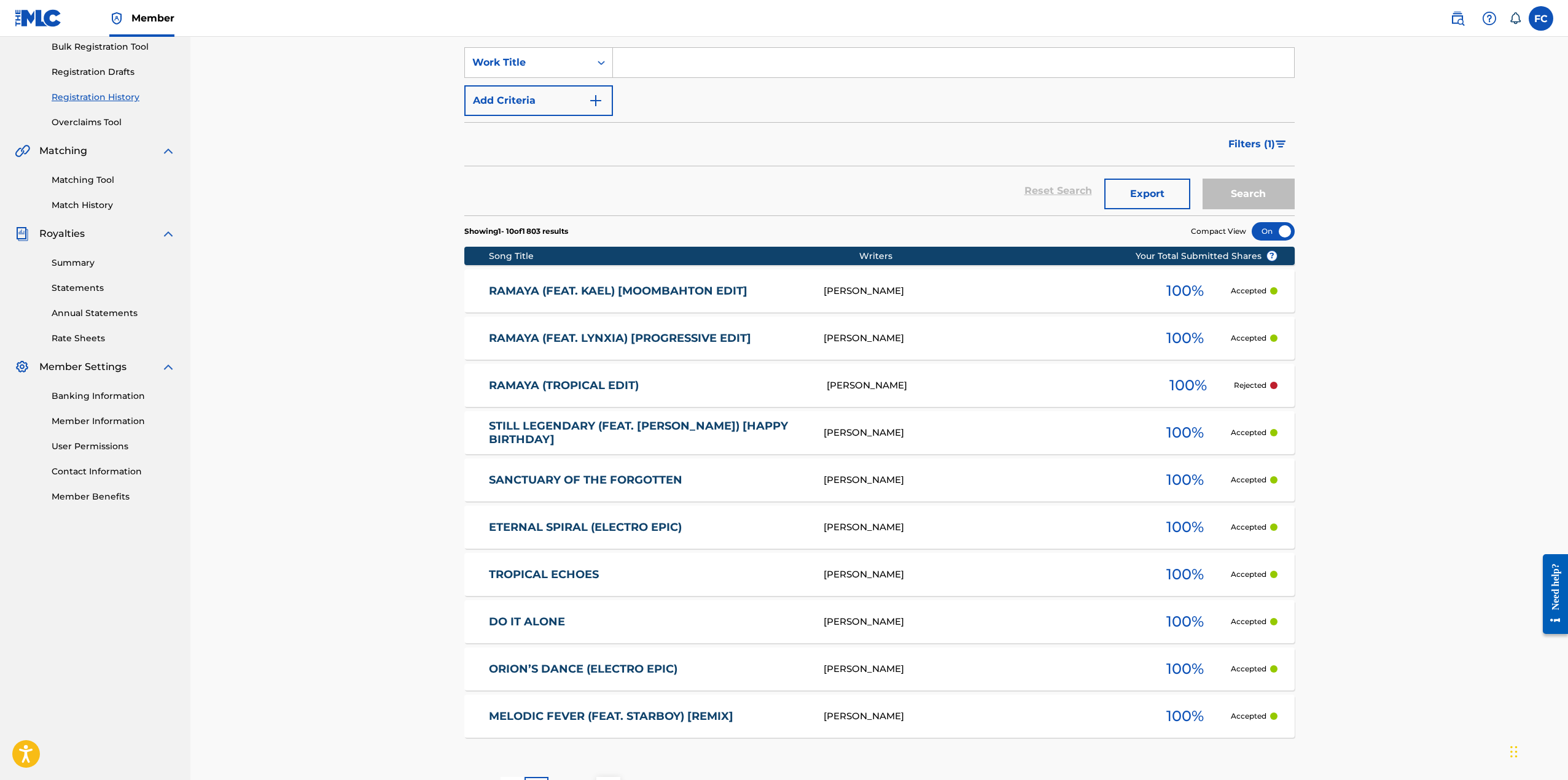
scroll to position [284, 0]
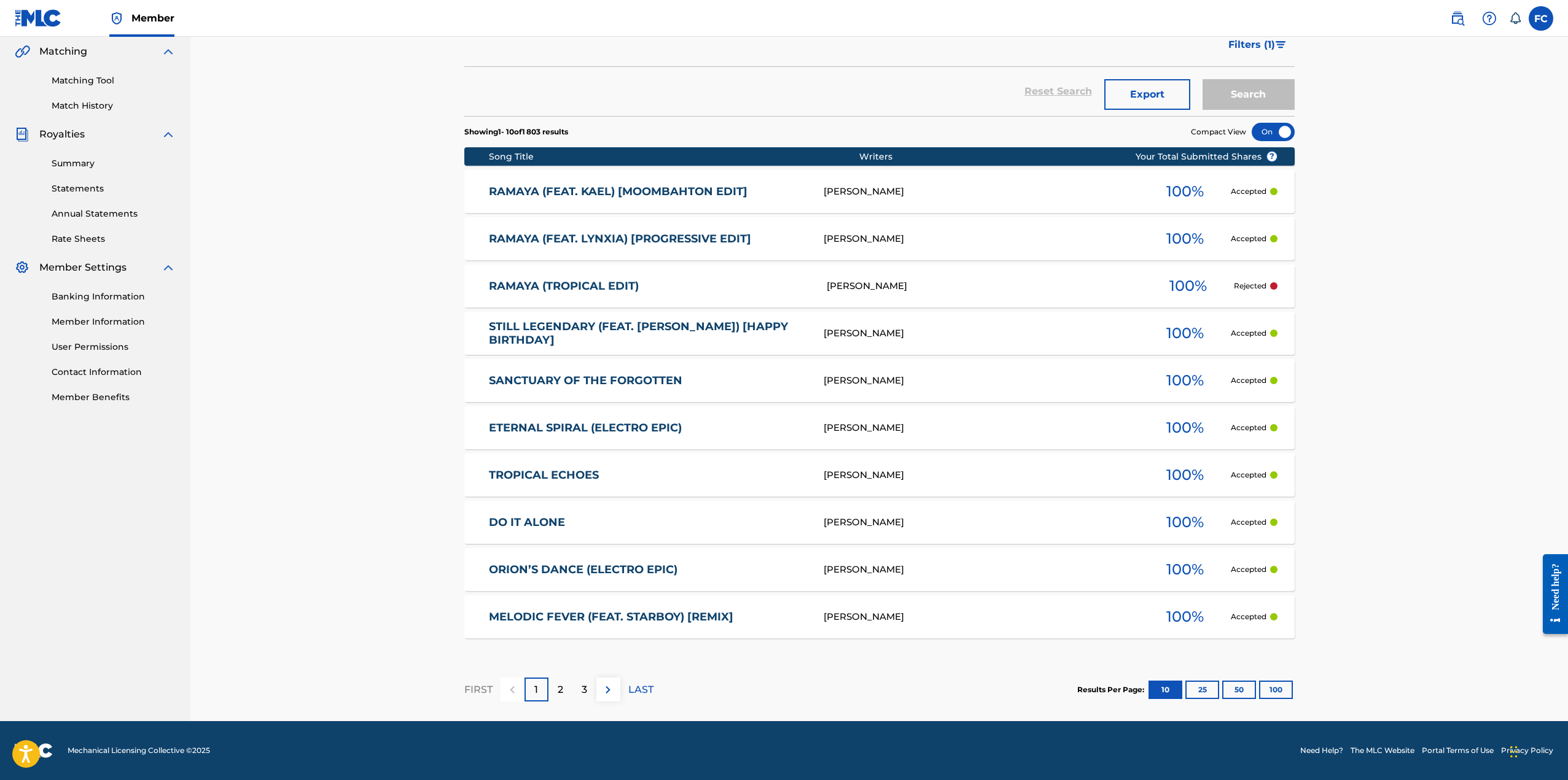
click at [553, 284] on link "RAMAYA (TROPICAL EDIT)" at bounding box center [649, 286] width 321 height 14
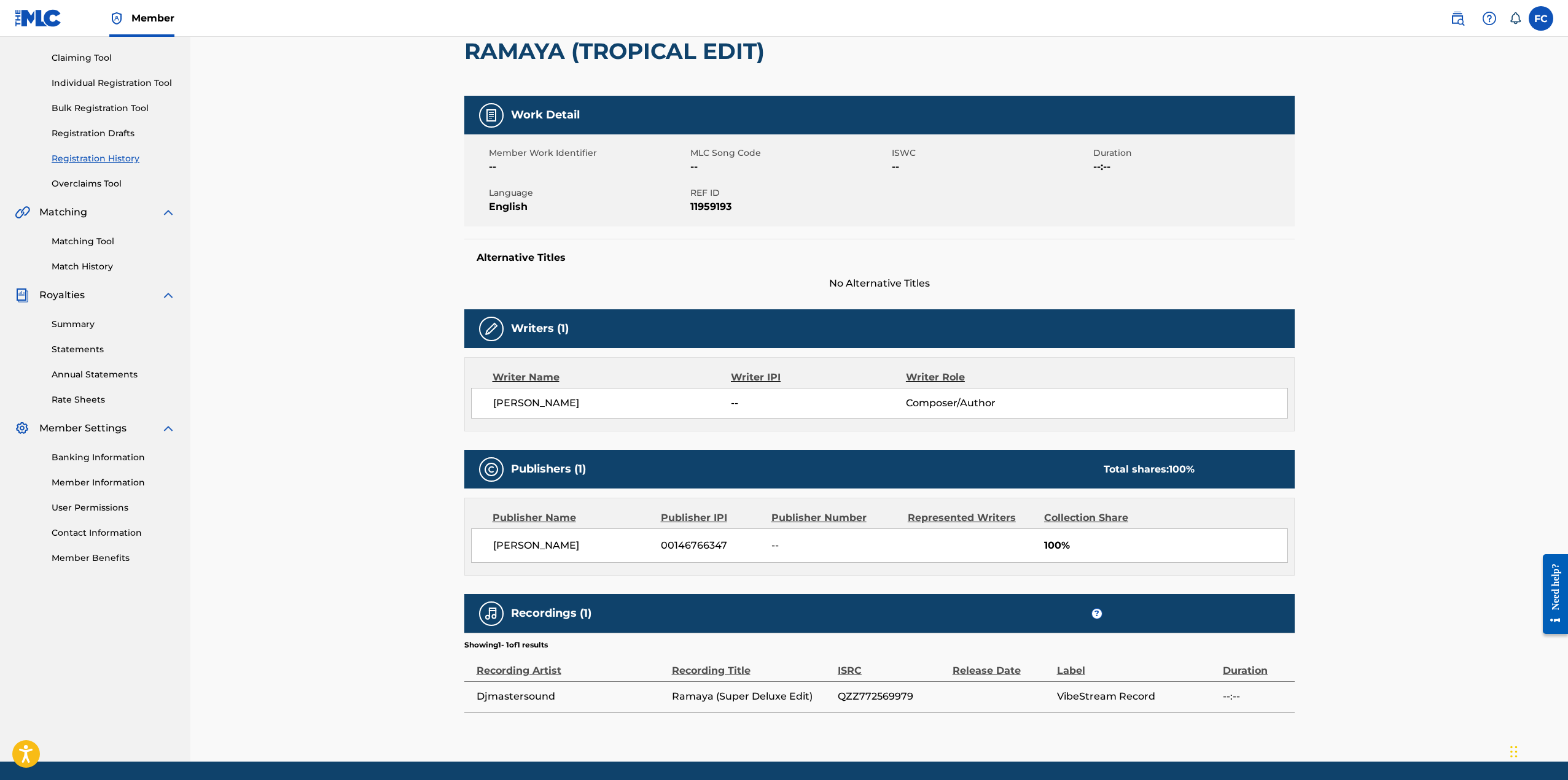
scroll to position [164, 0]
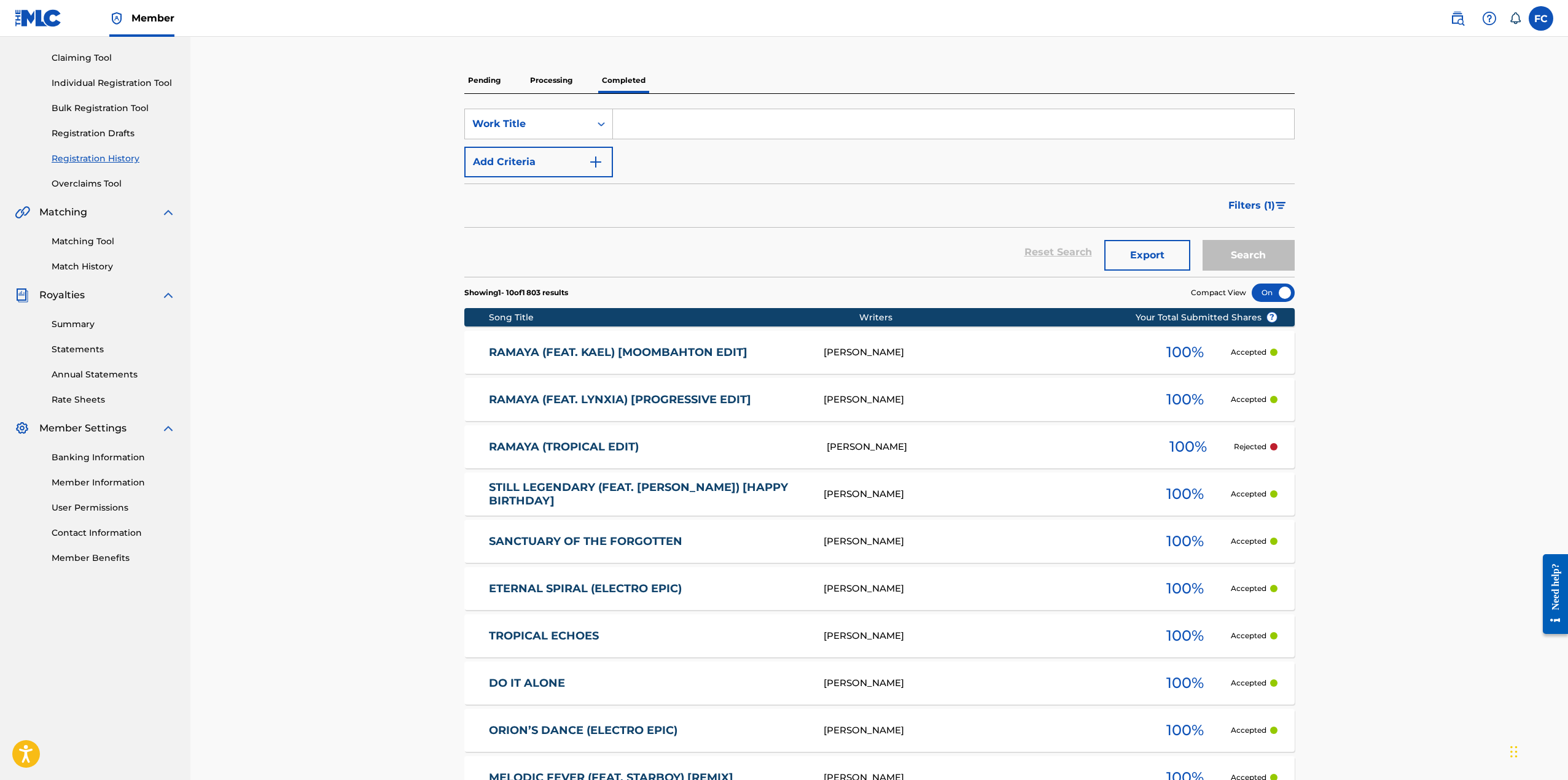
scroll to position [284, 0]
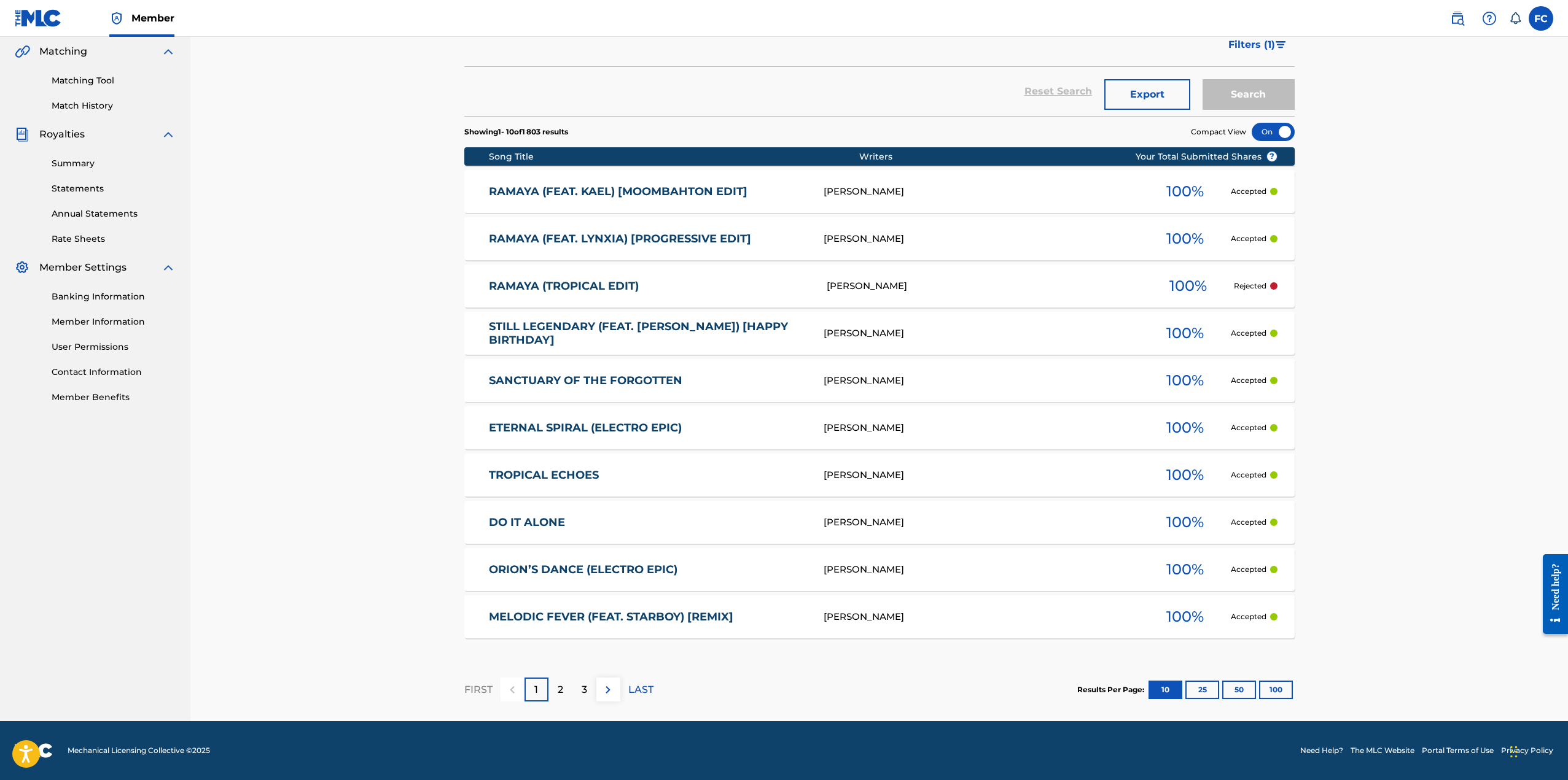
click at [1278, 691] on button "100" at bounding box center [1276, 690] width 34 height 18
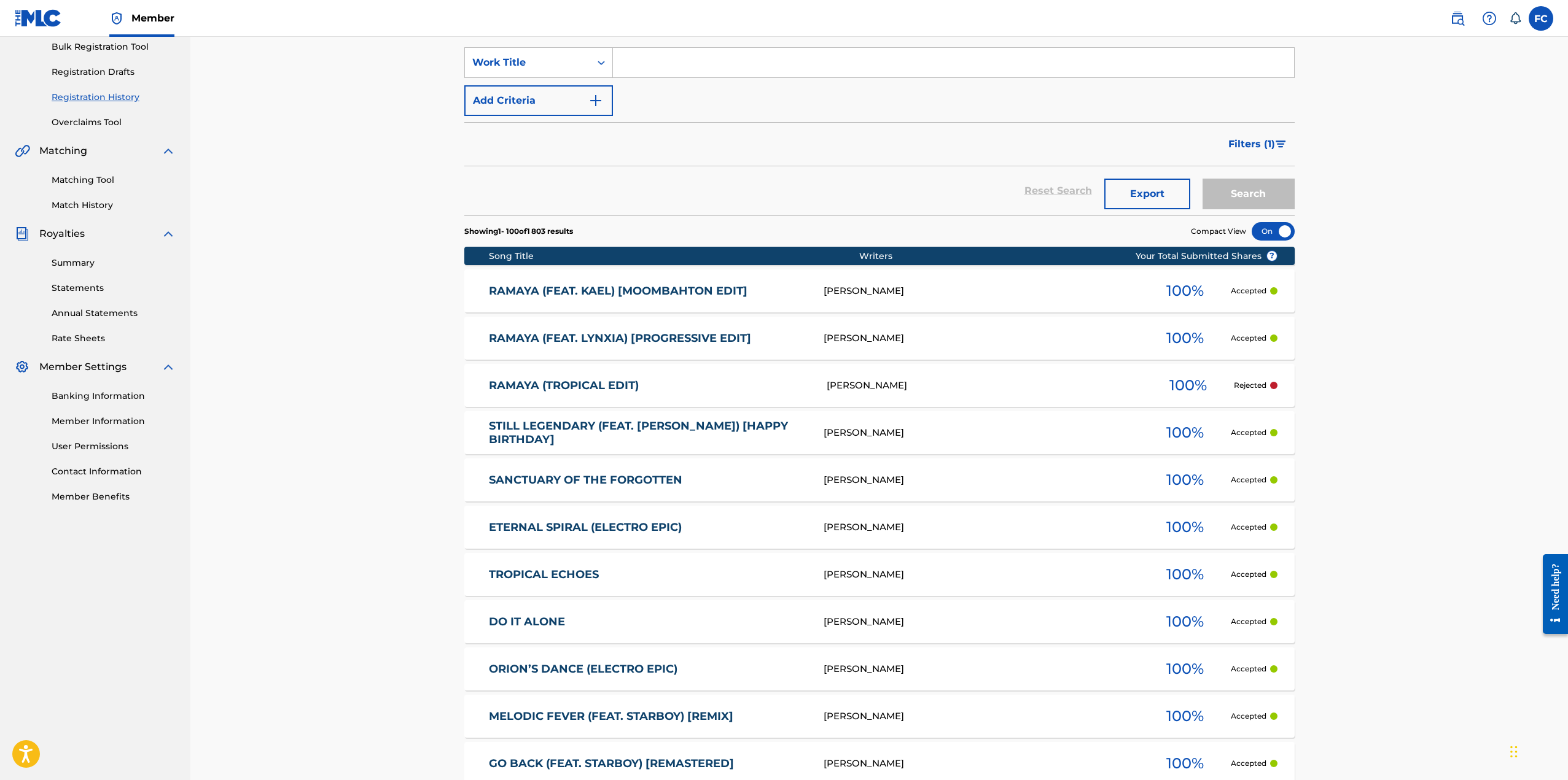
scroll to position [0, 0]
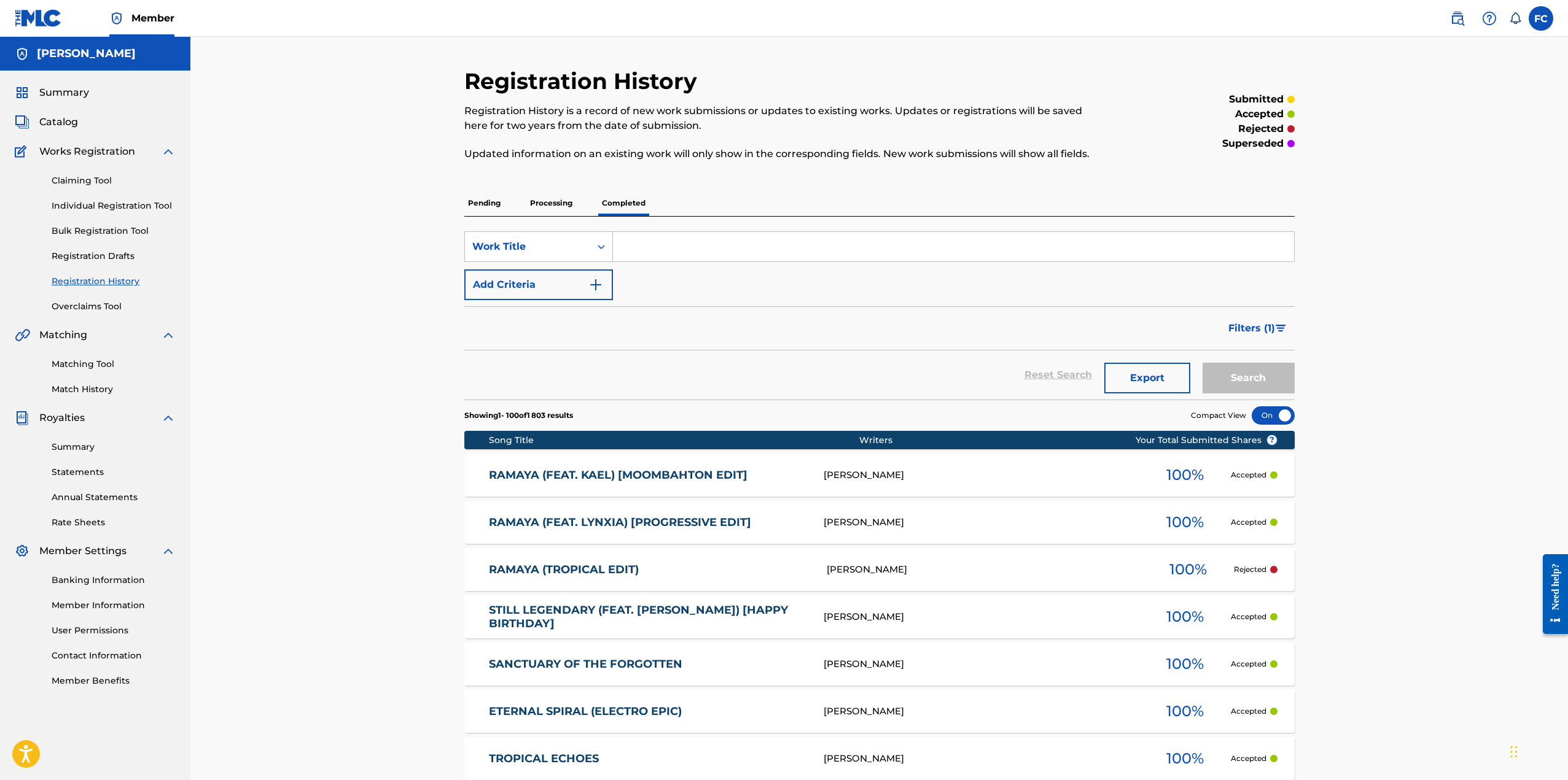
click at [582, 569] on link "RAMAYA (TROPICAL EDIT)" at bounding box center [649, 569] width 321 height 14
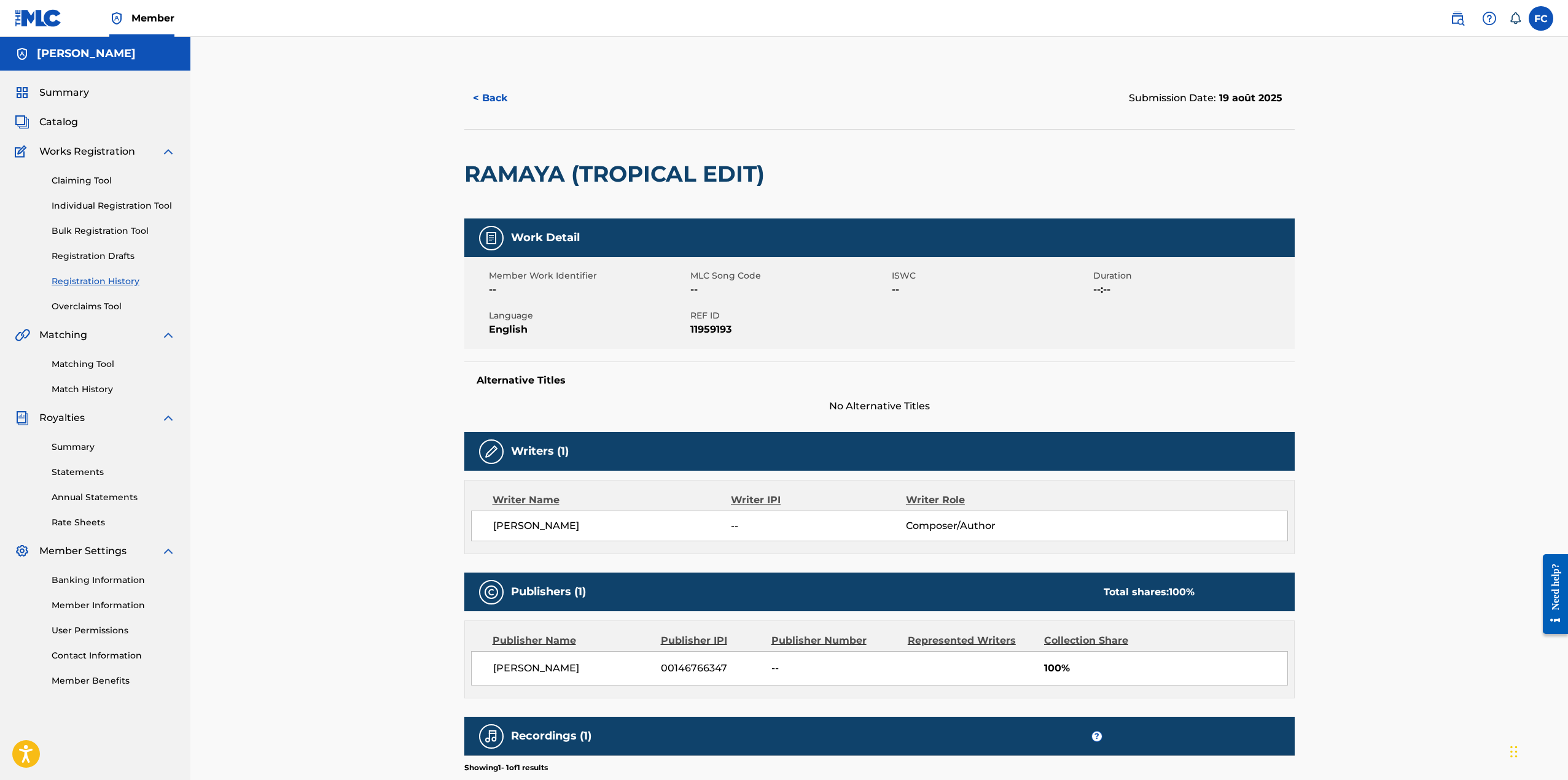
click at [91, 360] on link "Matching Tool" at bounding box center [114, 364] width 124 height 13
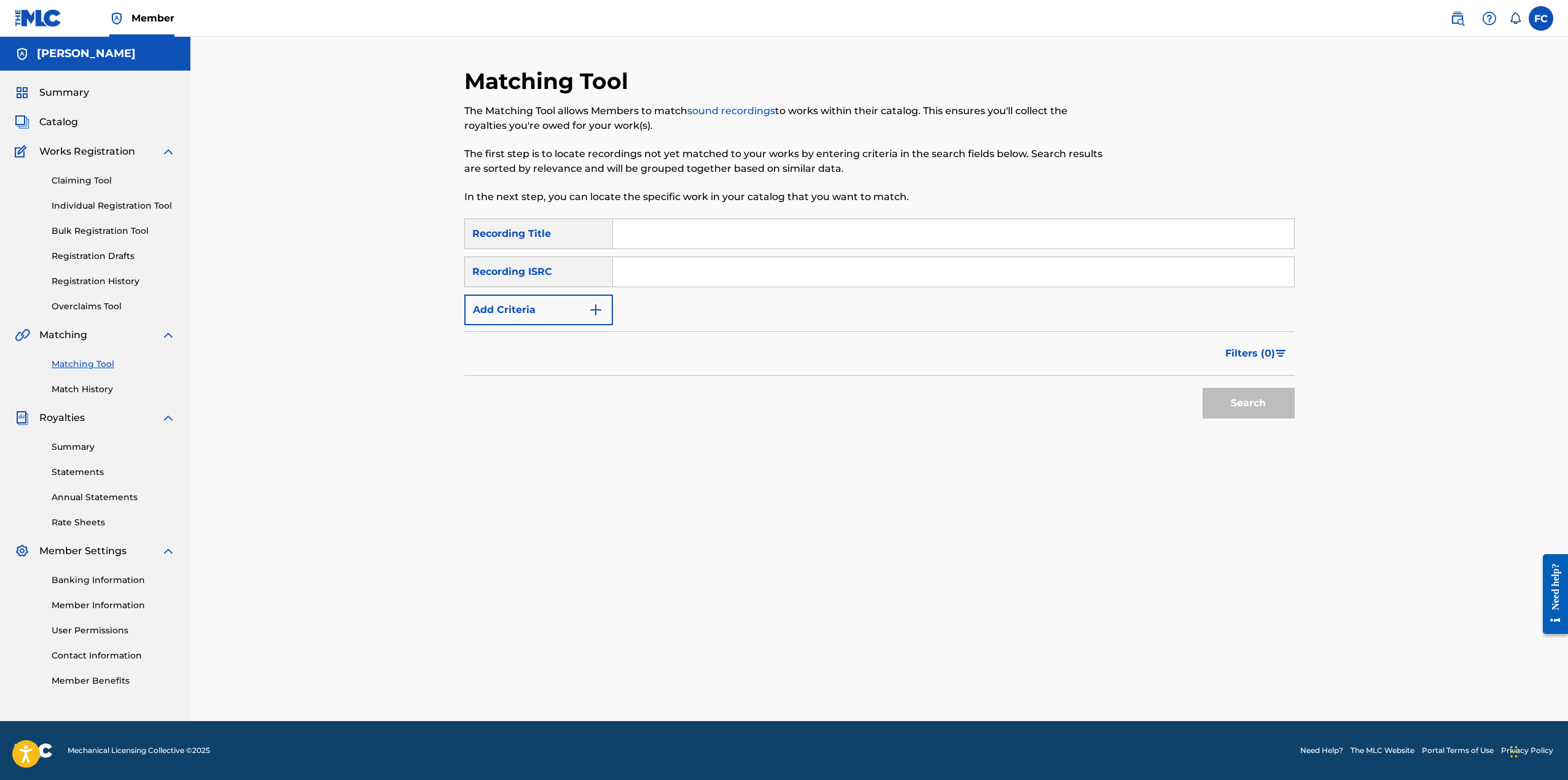
click at [75, 469] on link "Statements" at bounding box center [114, 472] width 124 height 13
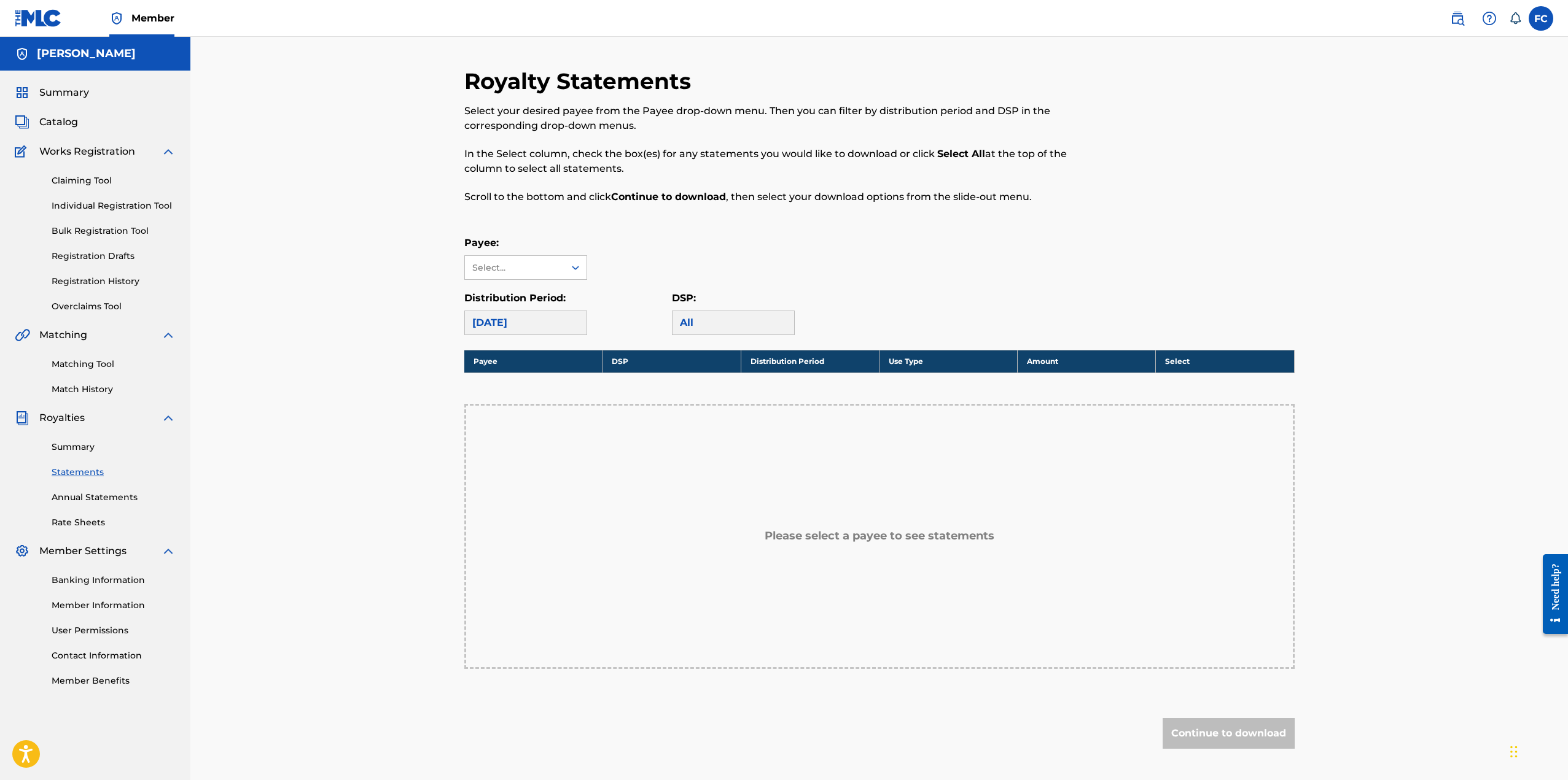
click at [97, 502] on link "Annual Statements" at bounding box center [114, 497] width 124 height 13
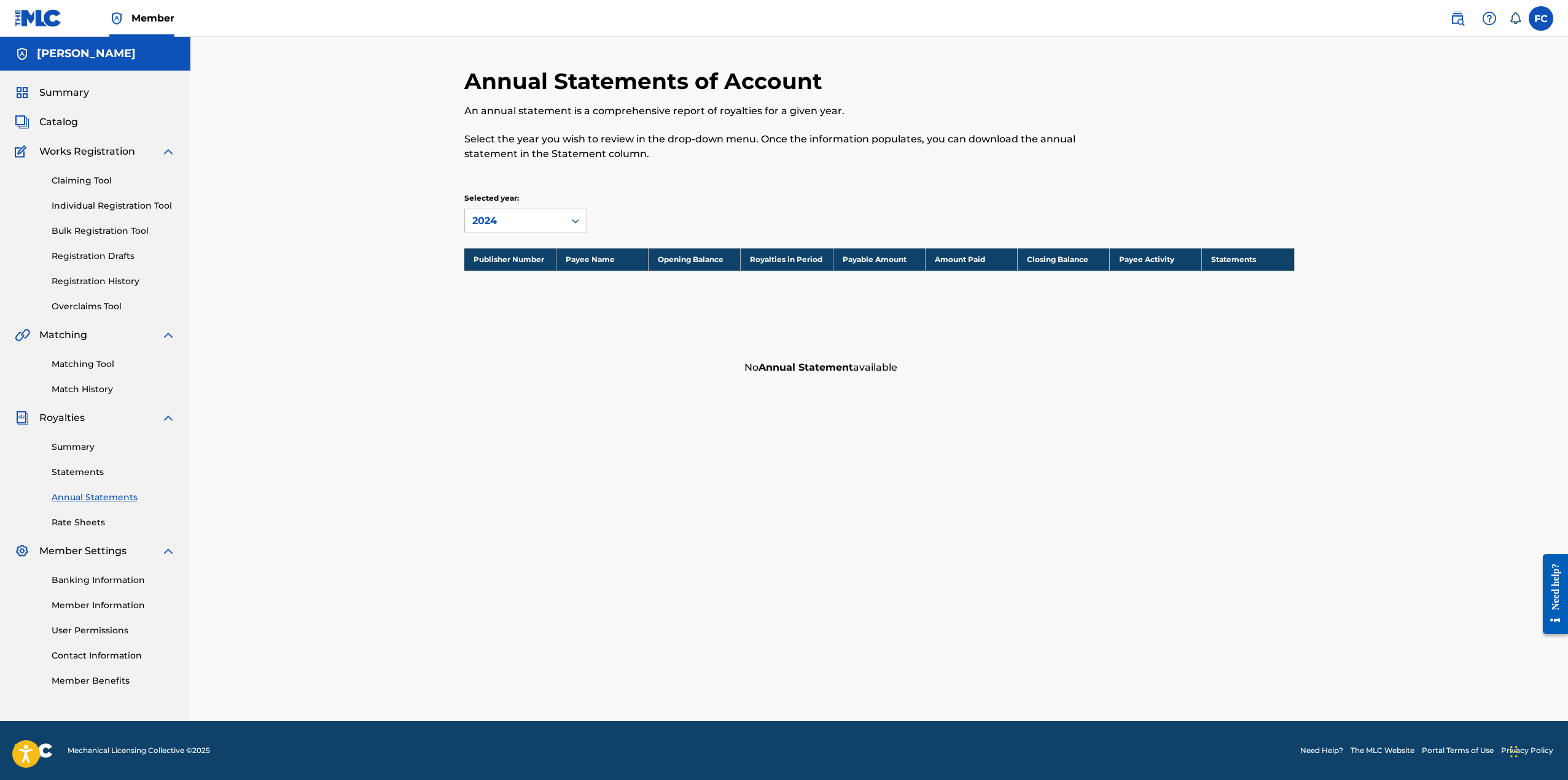
click at [92, 521] on link "Rate Sheets" at bounding box center [114, 523] width 124 height 13
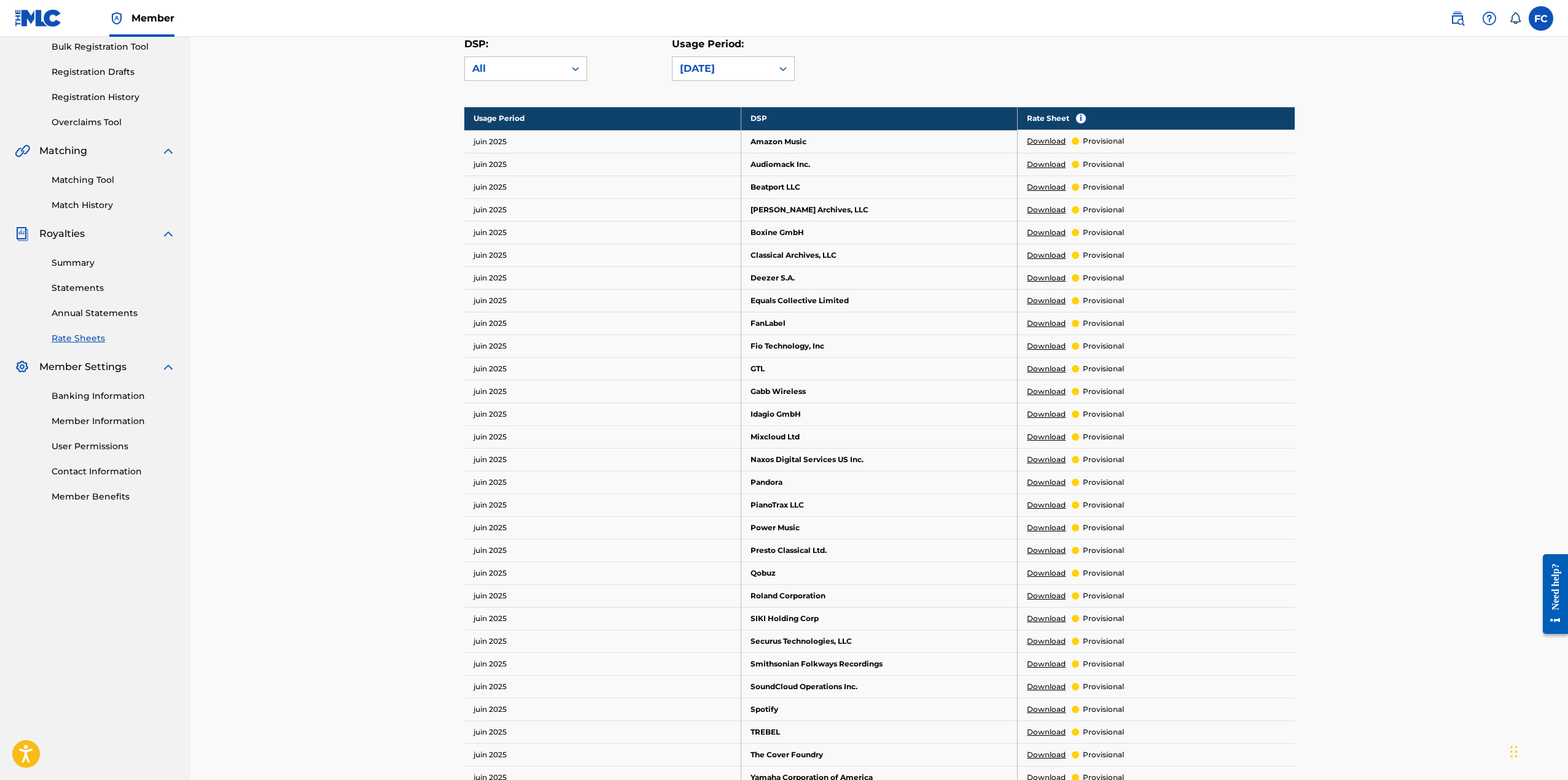
scroll to position [123, 0]
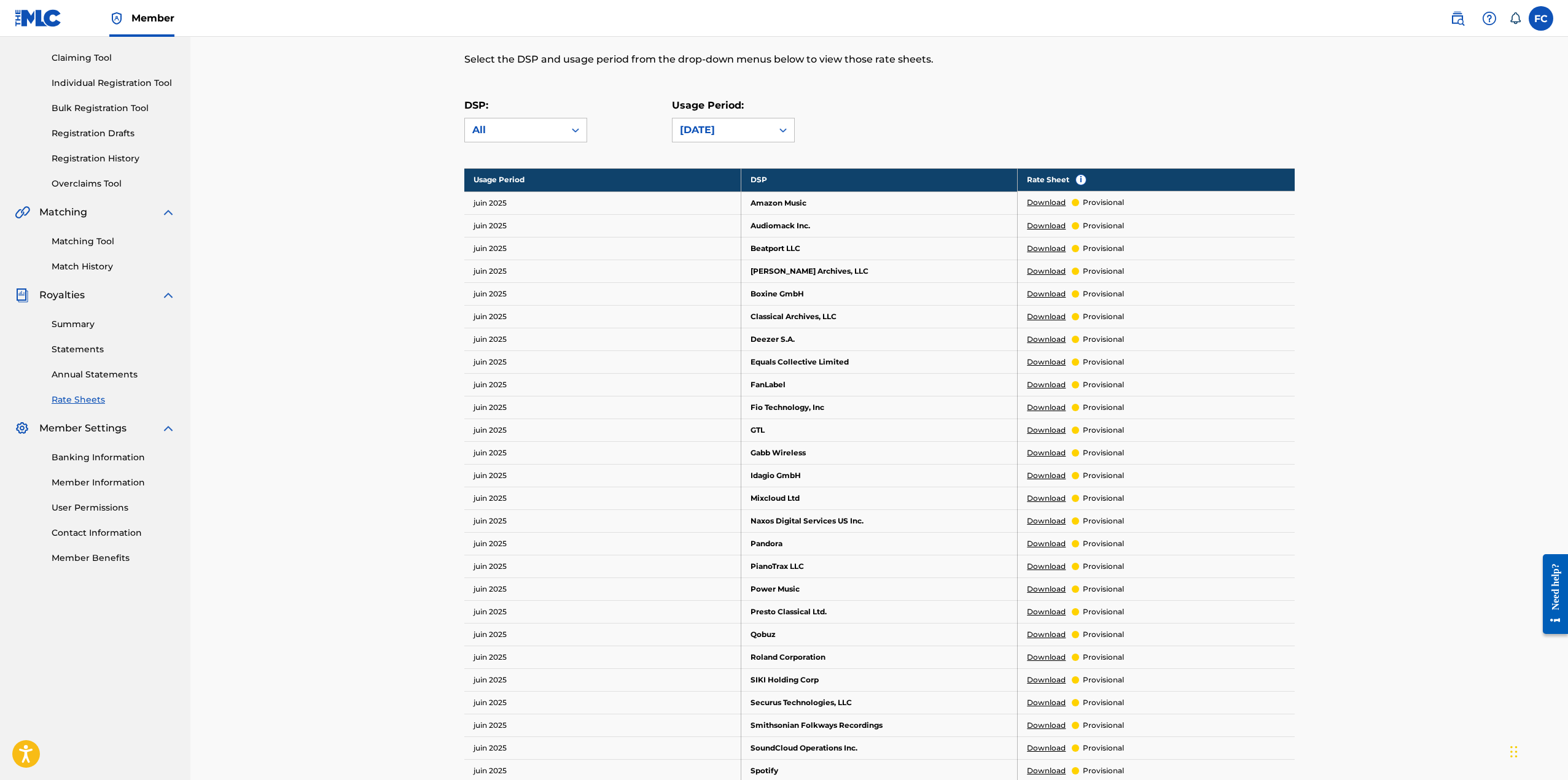
click at [1051, 204] on link "Download" at bounding box center [1047, 202] width 39 height 11
click at [337, 273] on div "DSP Rate Sheets Rate sheets illustrate how a digital service provider (DSP) cal…" at bounding box center [879, 477] width 1378 height 1127
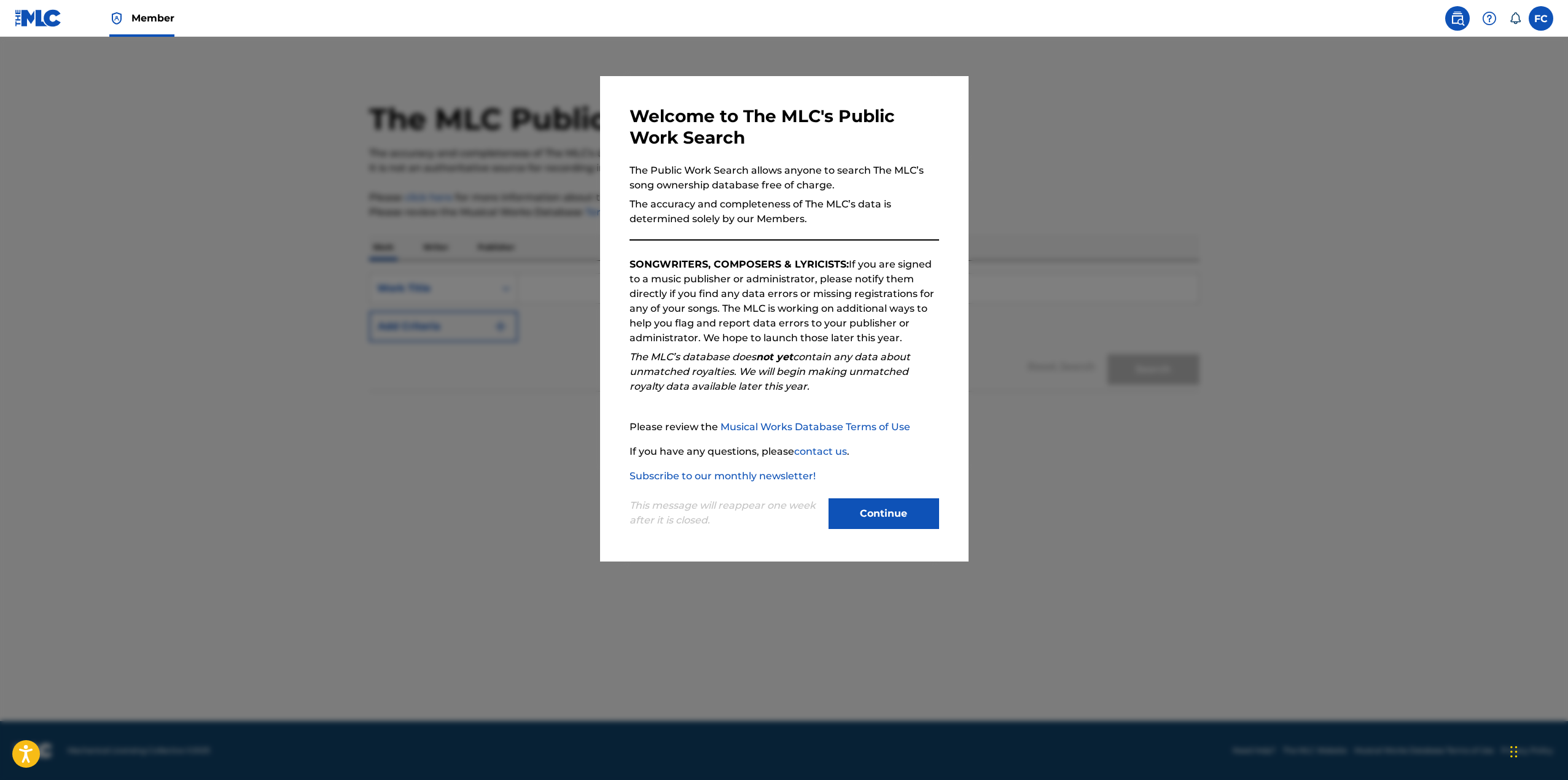
click at [899, 513] on button "Continue" at bounding box center [884, 513] width 111 height 30
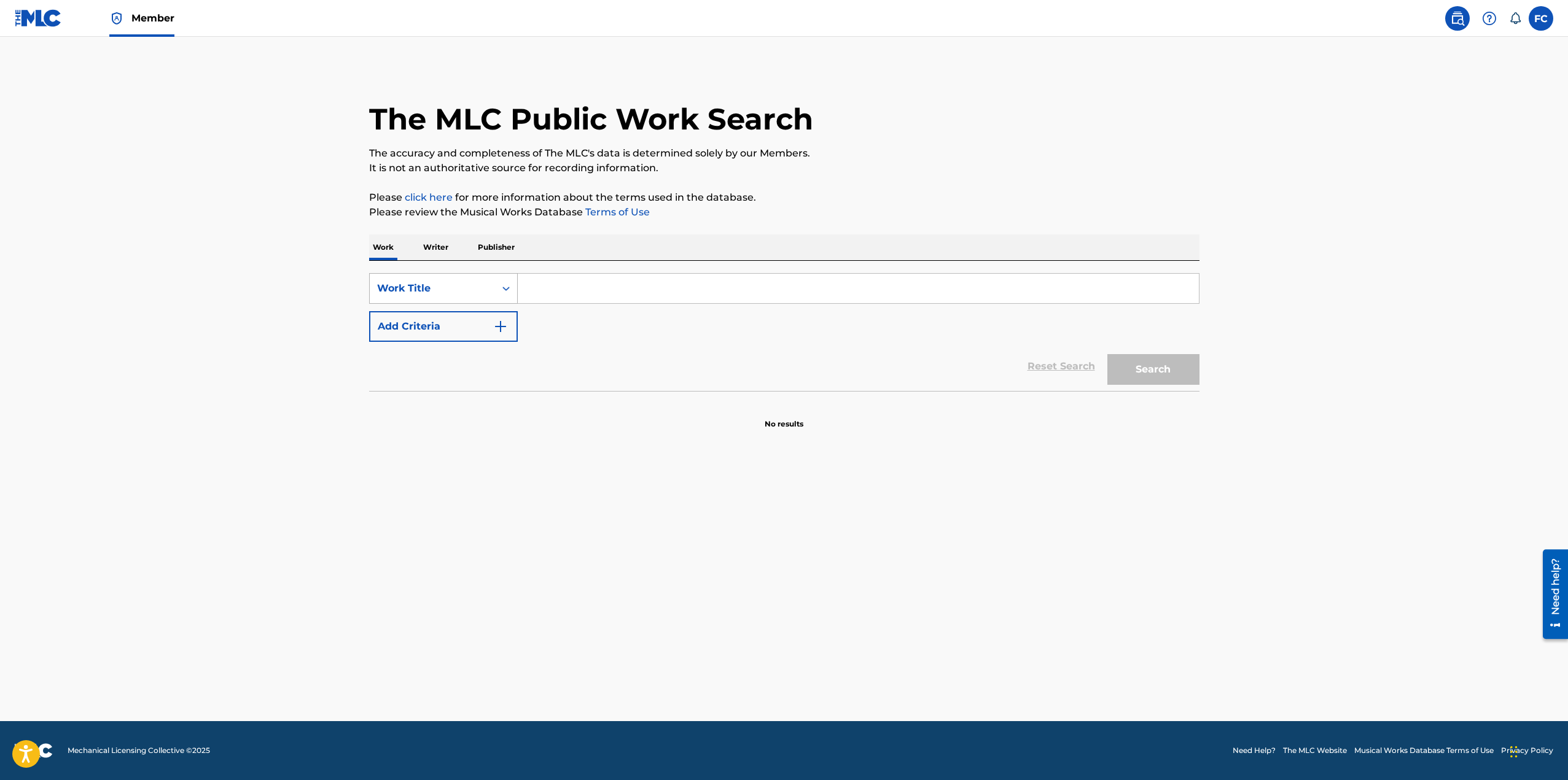
click at [506, 289] on icon "Search Form" at bounding box center [506, 288] width 12 height 12
click at [434, 380] on div "Publisher Name" at bounding box center [443, 380] width 147 height 30
click at [539, 290] on input "Search Form" at bounding box center [858, 288] width 681 height 30
click at [85, 216] on main "The MLC Public Work Search The accuracy and completeness of The MLC's data is d…" at bounding box center [784, 379] width 1568 height 685
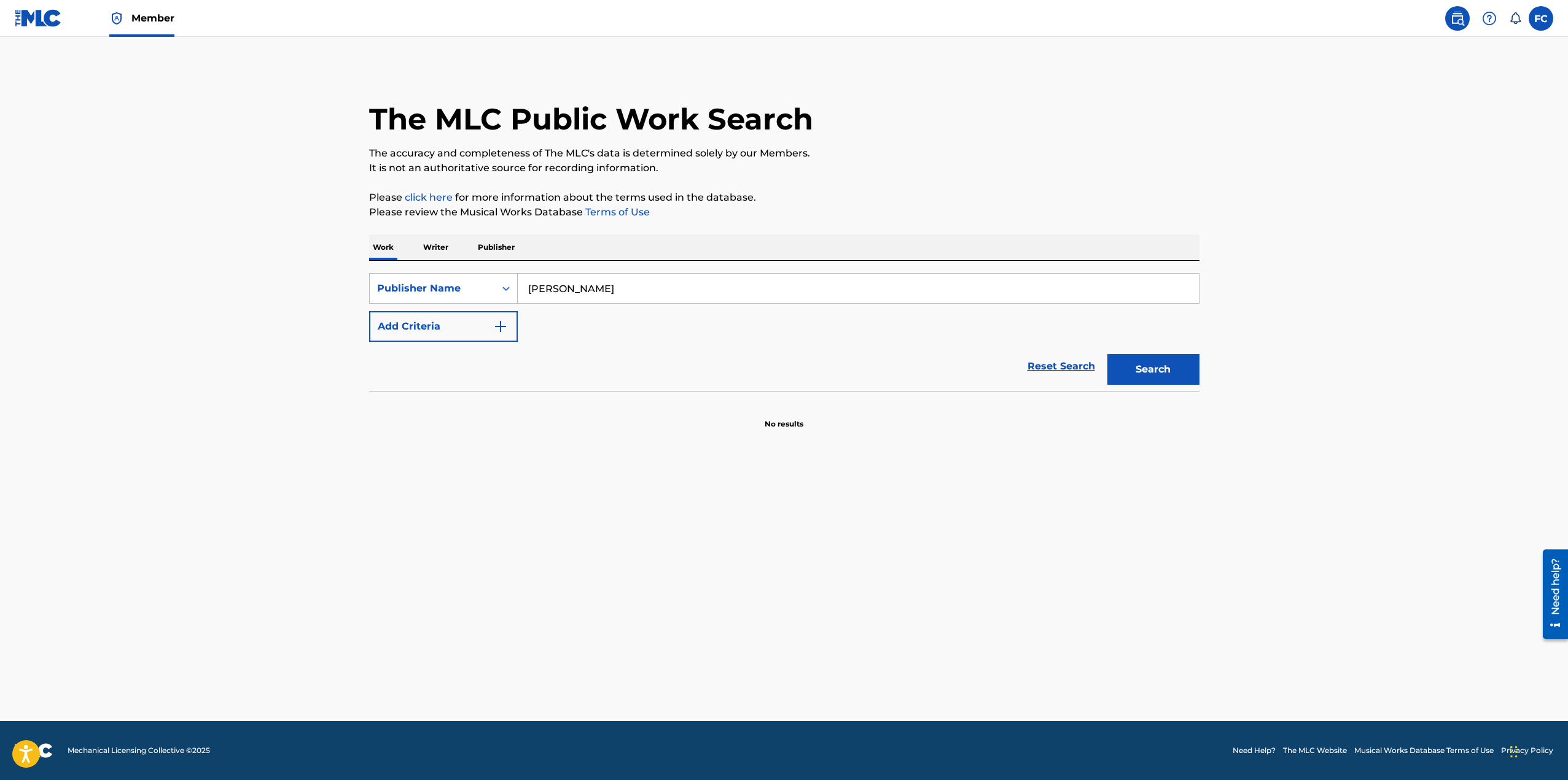
click at [1149, 373] on button "Search" at bounding box center [1154, 369] width 92 height 30
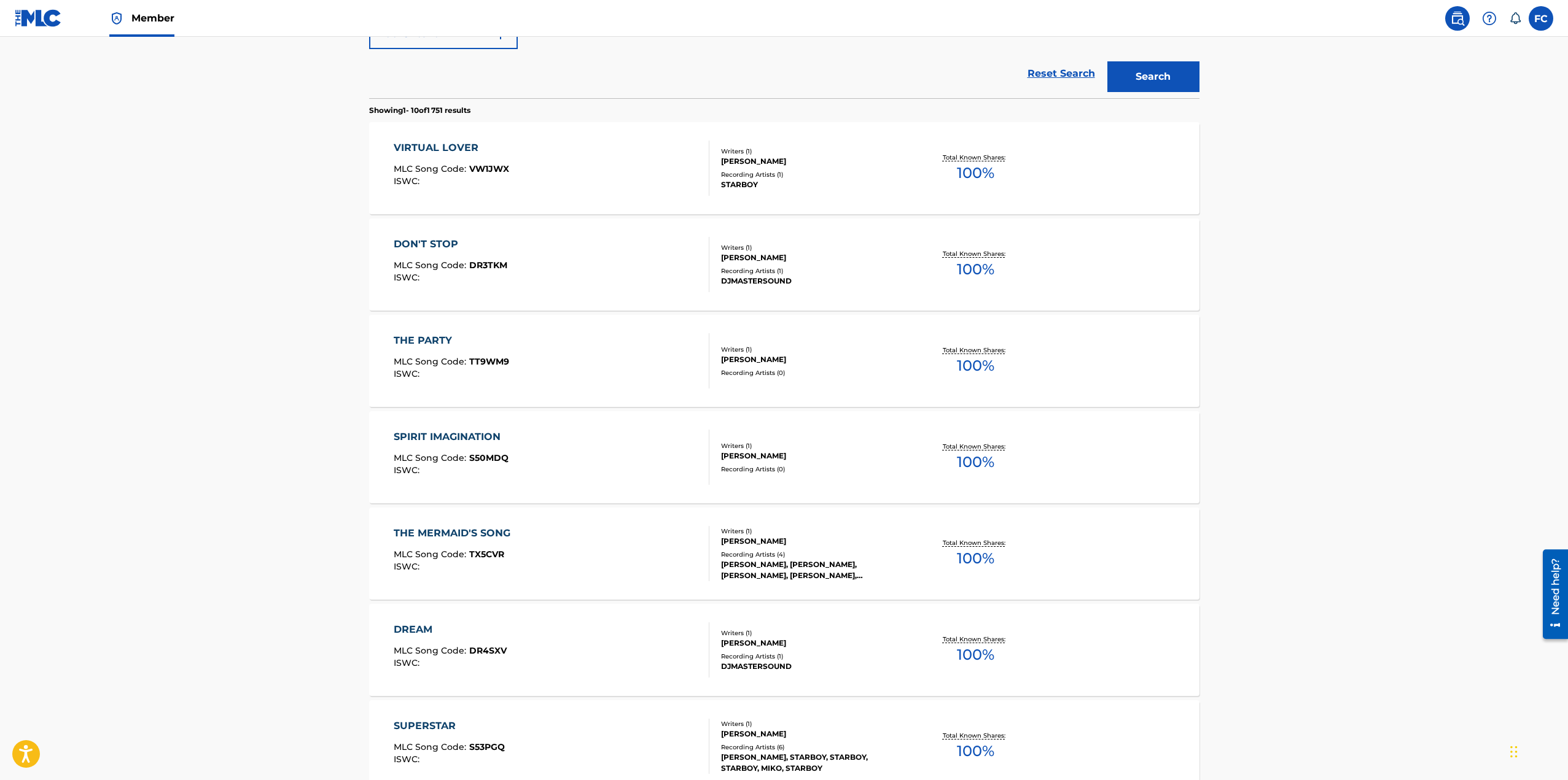
scroll to position [0, 0]
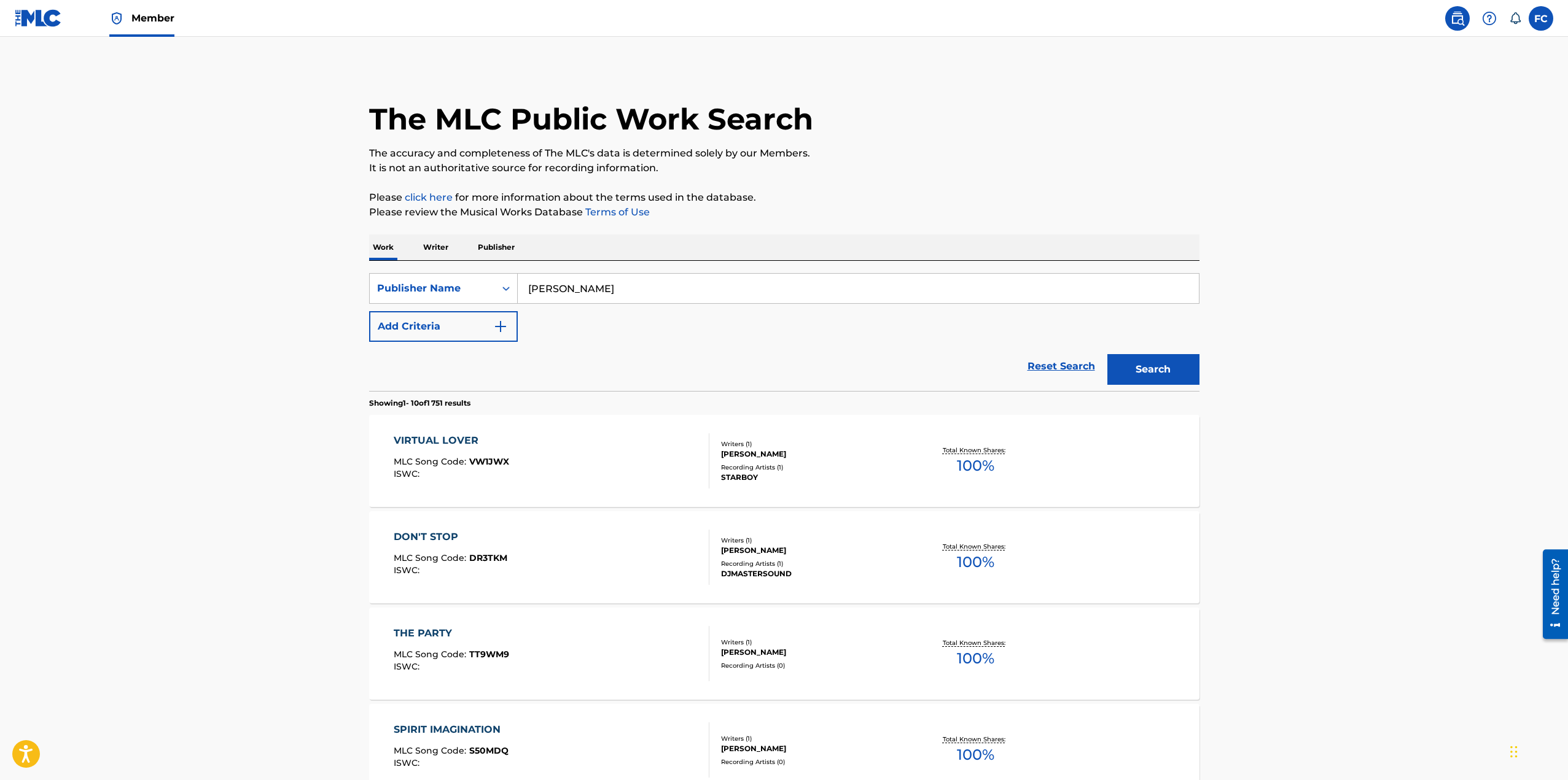
click at [573, 289] on input "[PERSON_NAME]" at bounding box center [858, 288] width 681 height 30
click at [1156, 365] on button "Search" at bounding box center [1154, 369] width 92 height 30
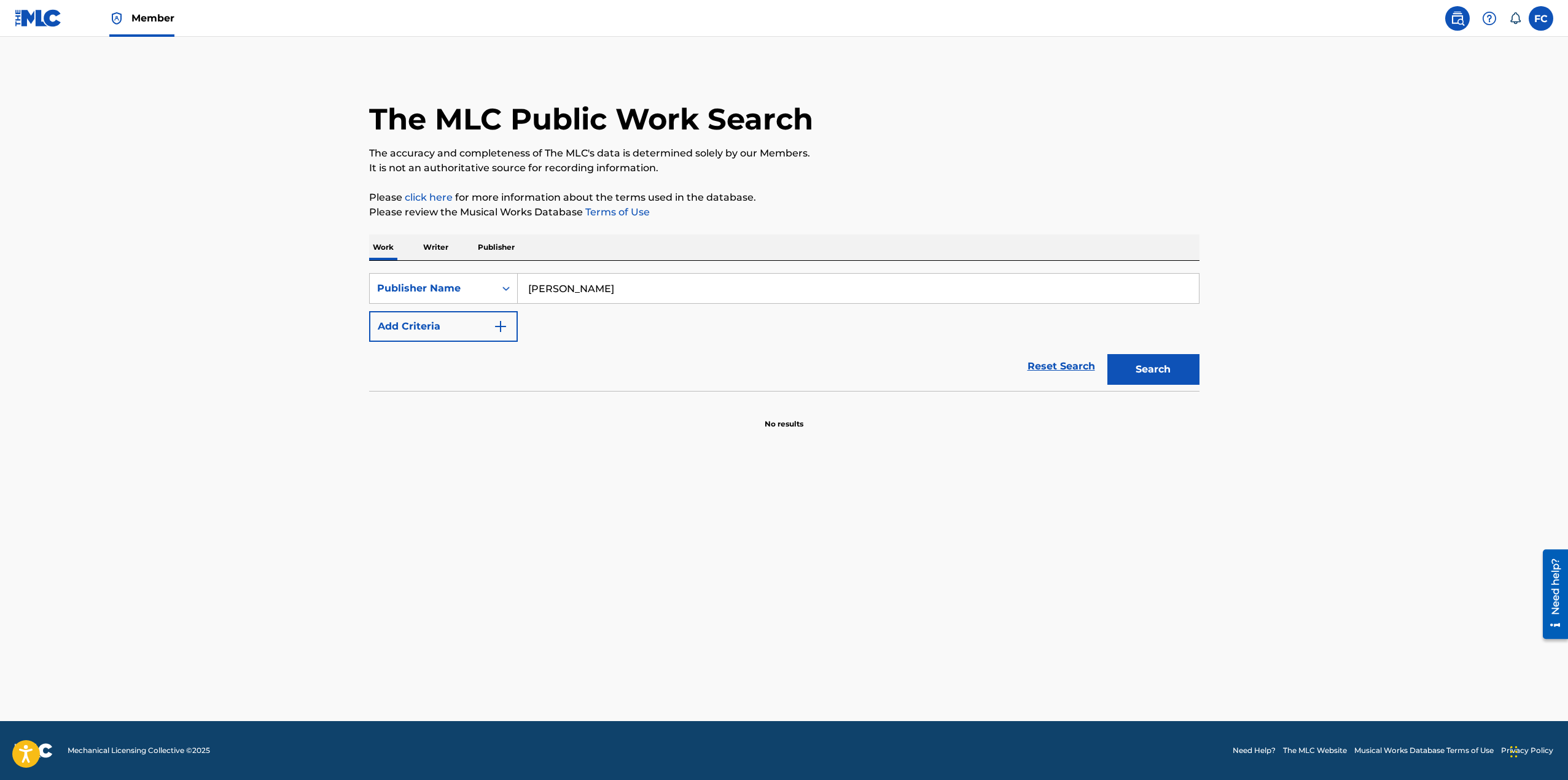
drag, startPoint x: 625, startPoint y: 290, endPoint x: 573, endPoint y: 292, distance: 52.0
click at [573, 292] on input "Frederic louis Cilia" at bounding box center [858, 288] width 681 height 30
type input "[PERSON_NAME]"
click at [1108, 354] on button "Search" at bounding box center [1154, 369] width 92 height 30
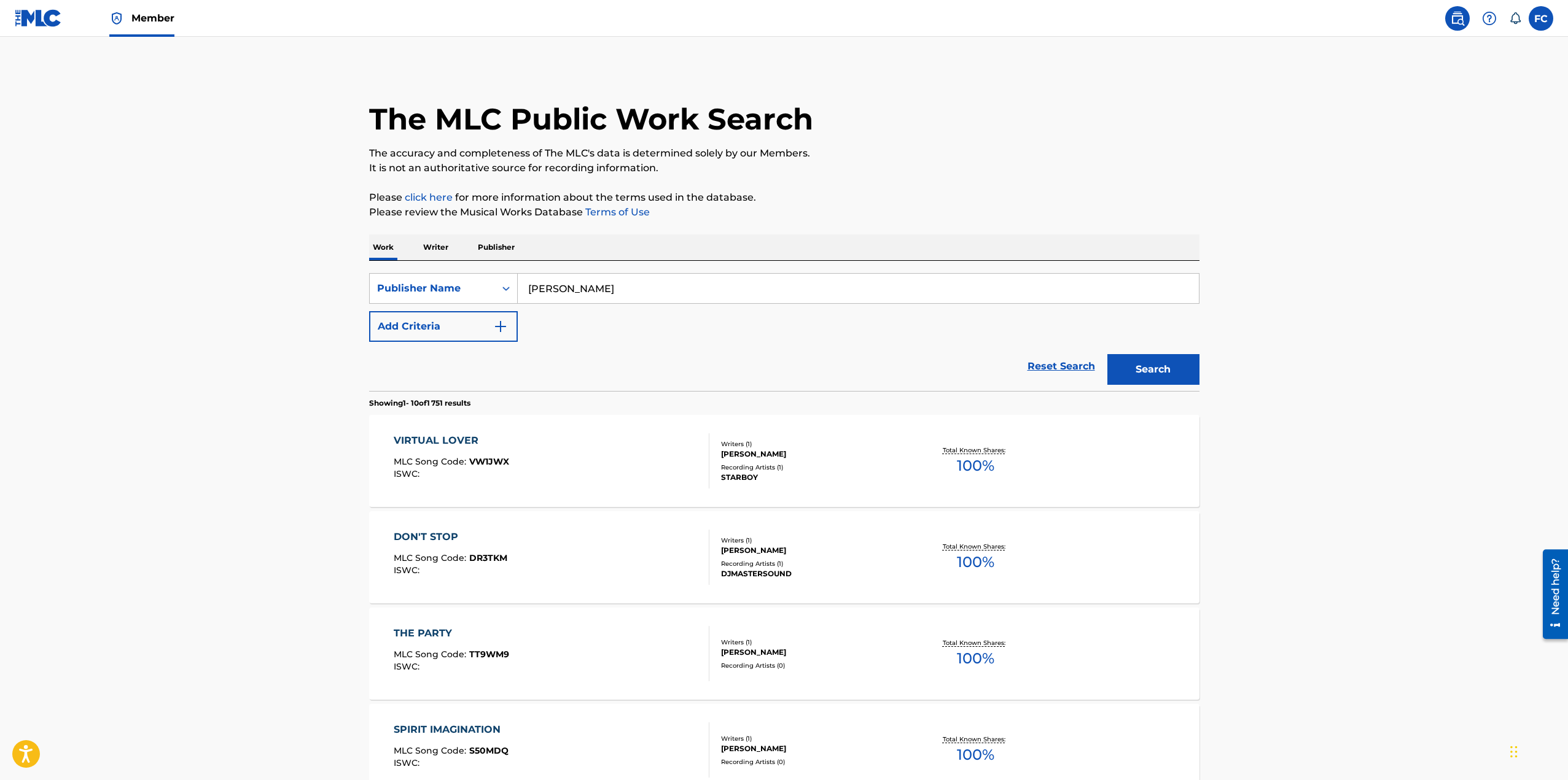
click at [447, 443] on div "VIRTUAL LOVER" at bounding box center [451, 441] width 116 height 15
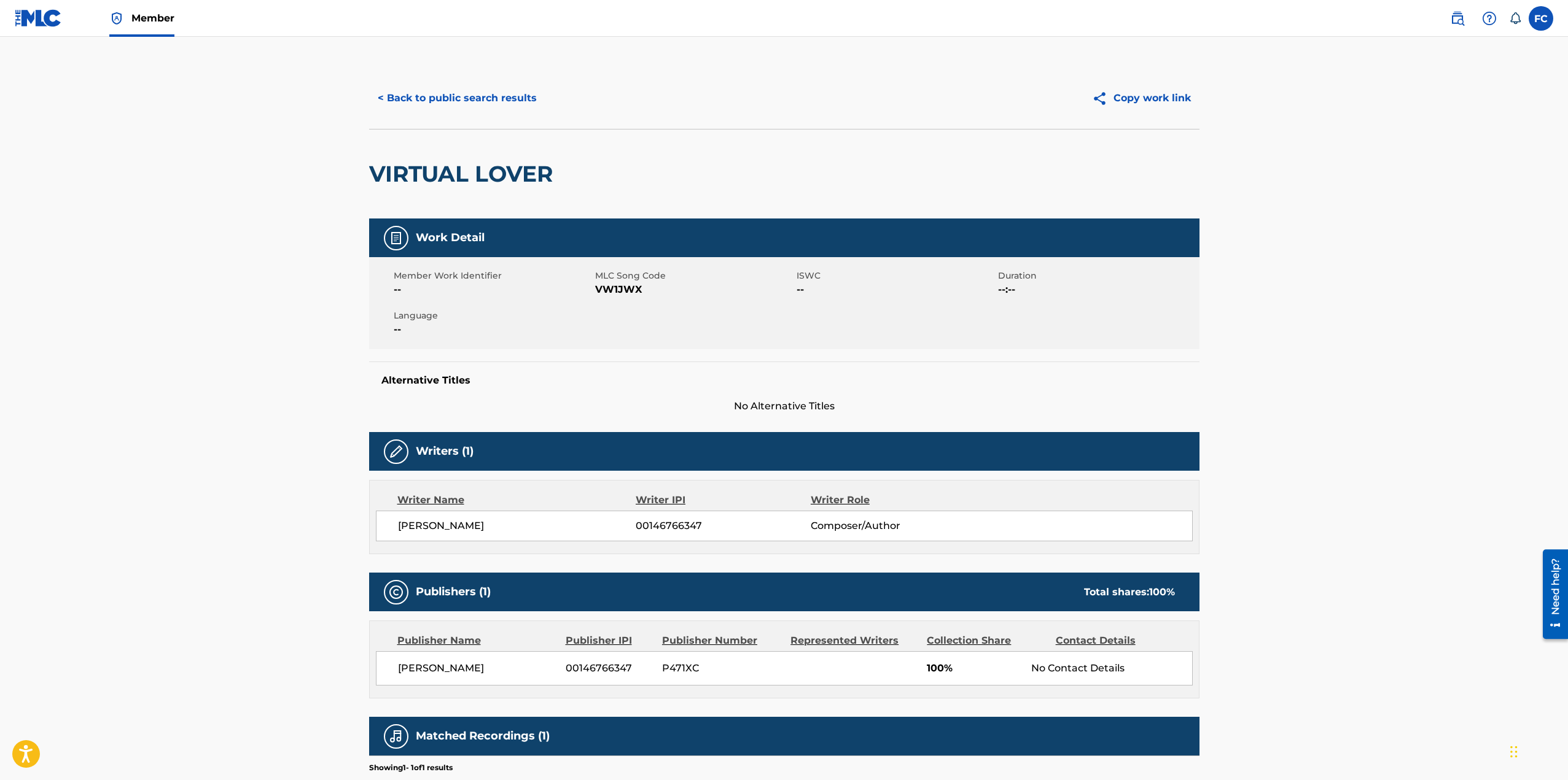
scroll to position [132, 0]
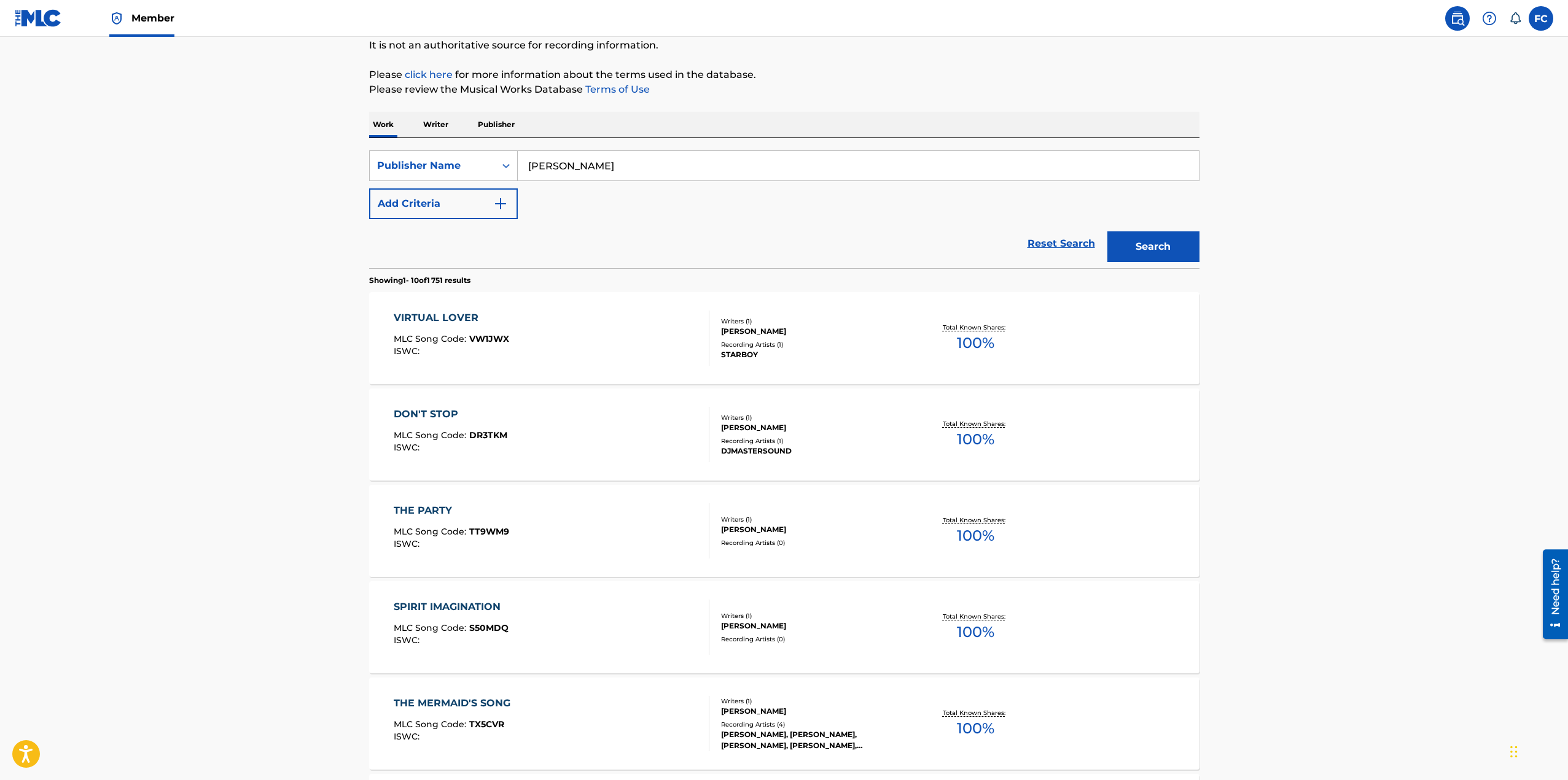
scroll to position [246, 0]
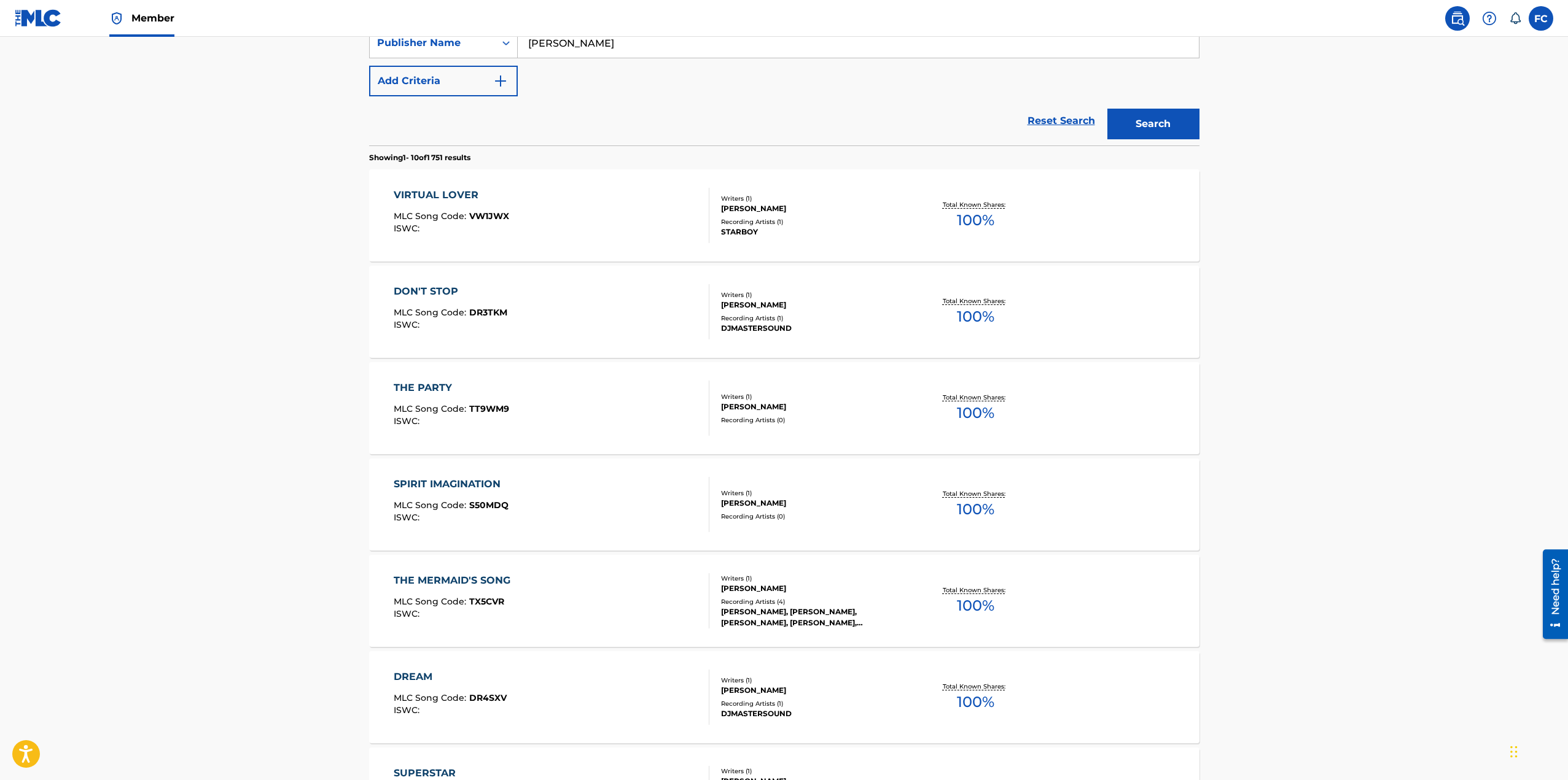
click at [425, 290] on div "DON'T STOP" at bounding box center [450, 292] width 114 height 15
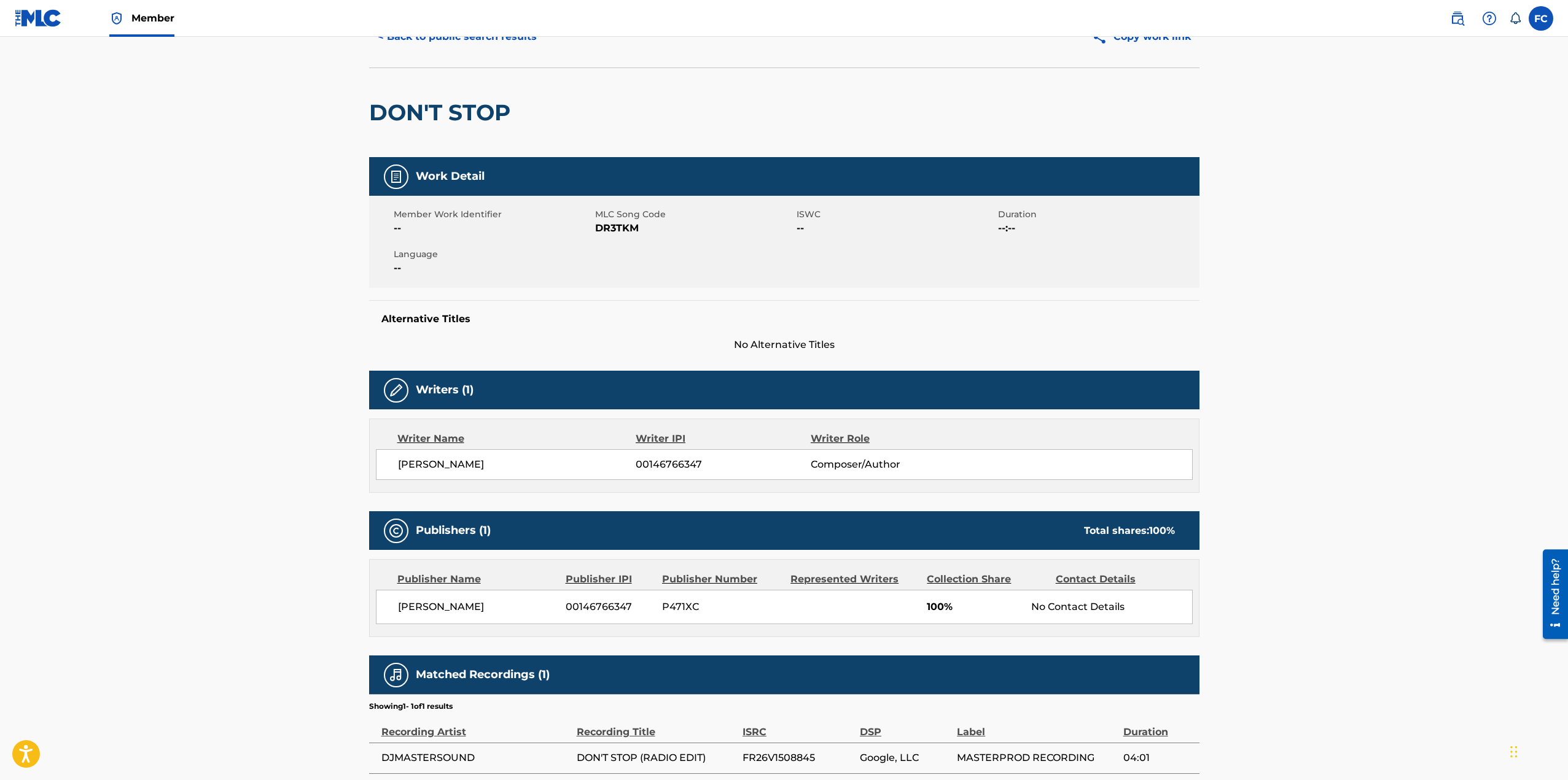
scroll to position [132, 0]
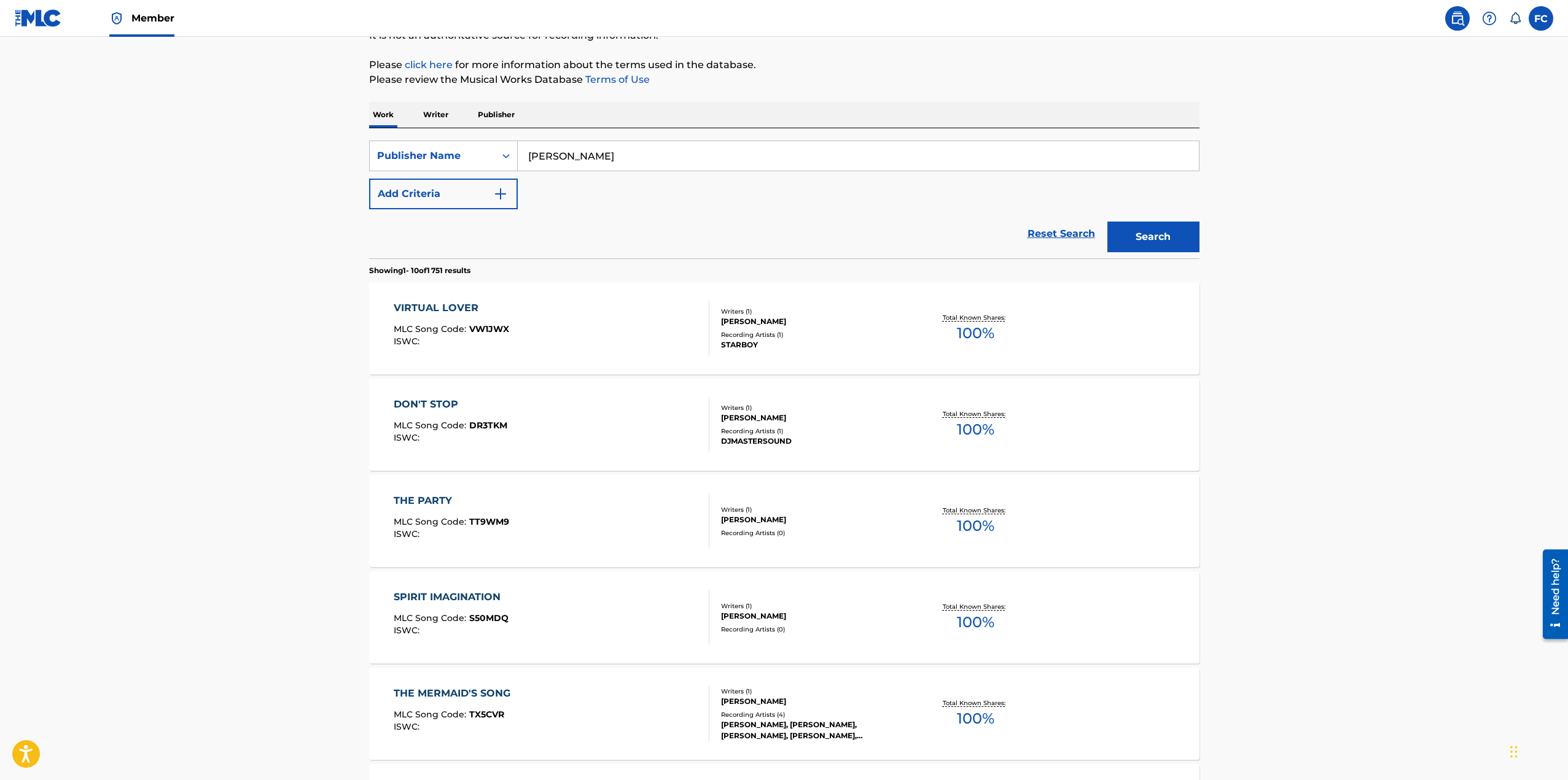
scroll to position [246, 0]
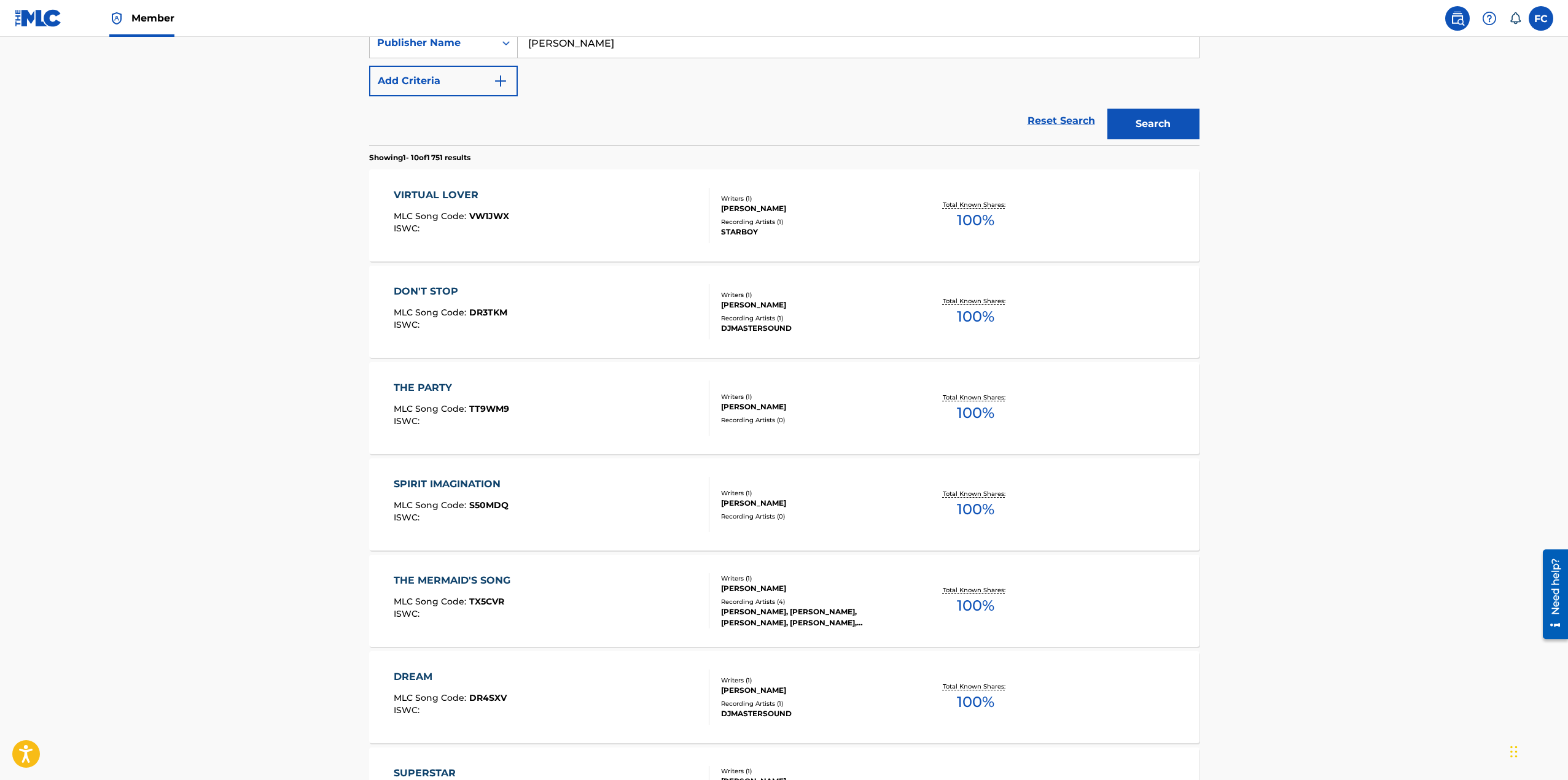
click at [457, 483] on div "SPIRIT IMAGINATION" at bounding box center [451, 484] width 115 height 15
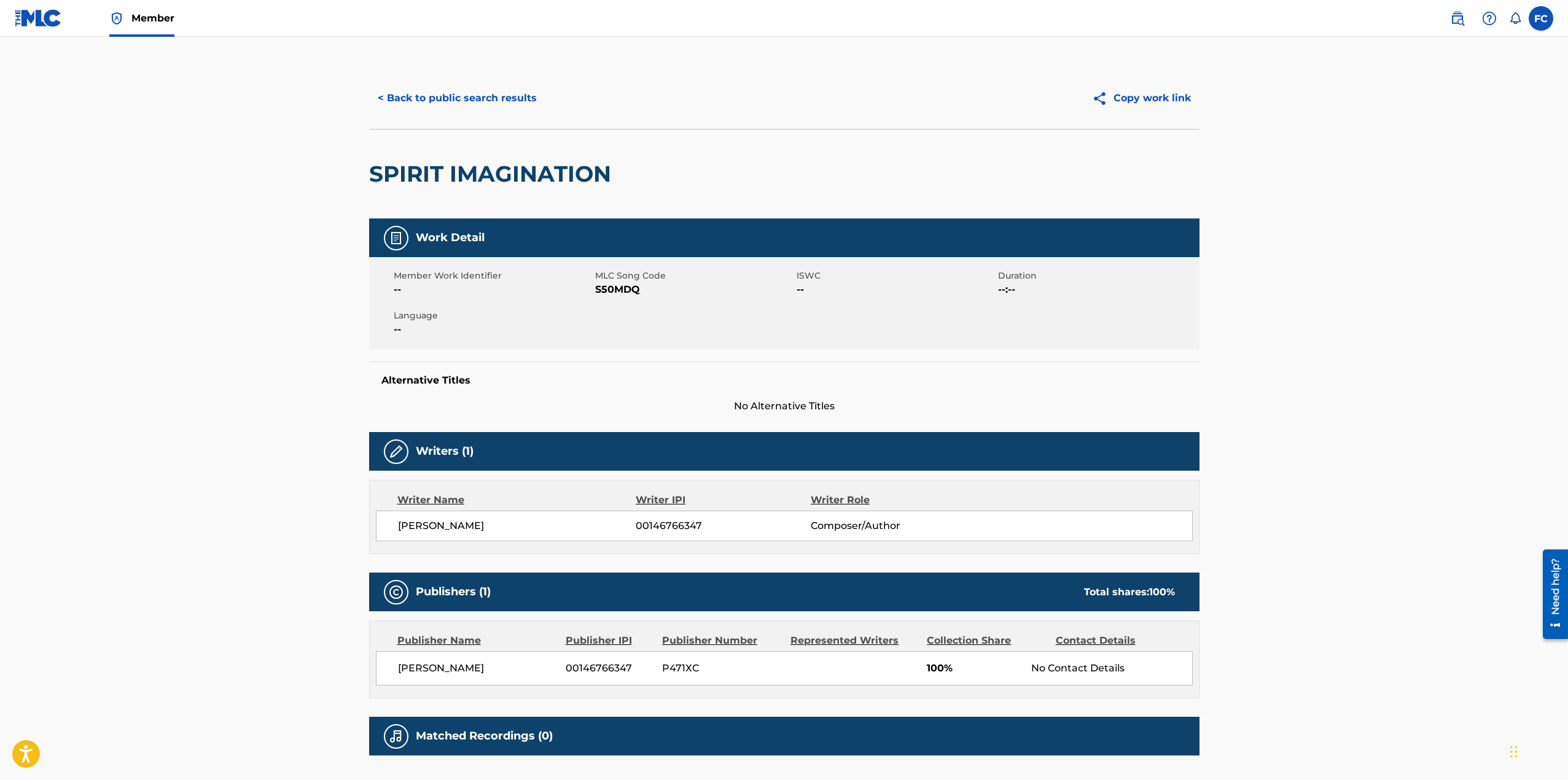
scroll to position [92, 0]
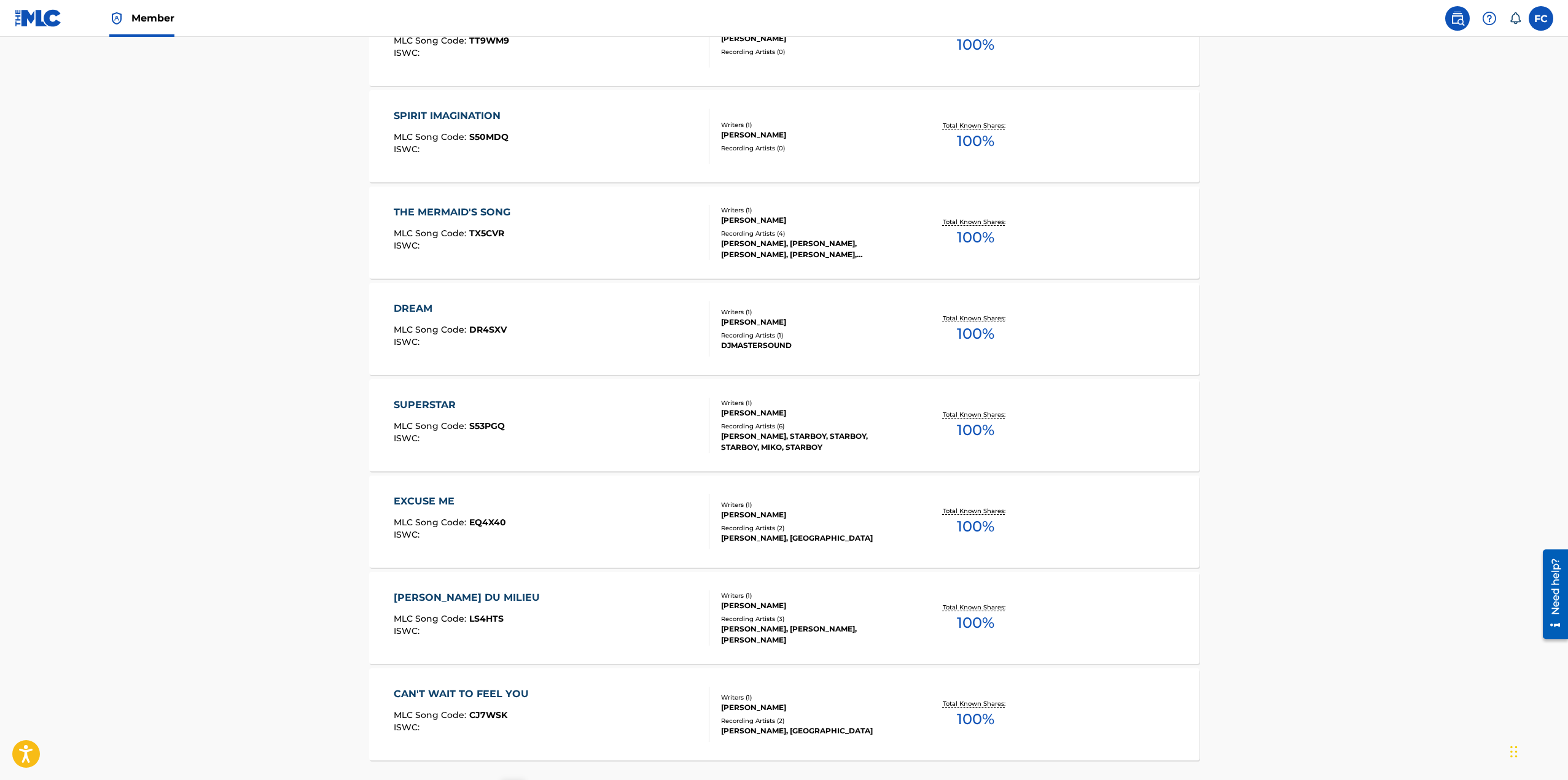
scroll to position [676, 0]
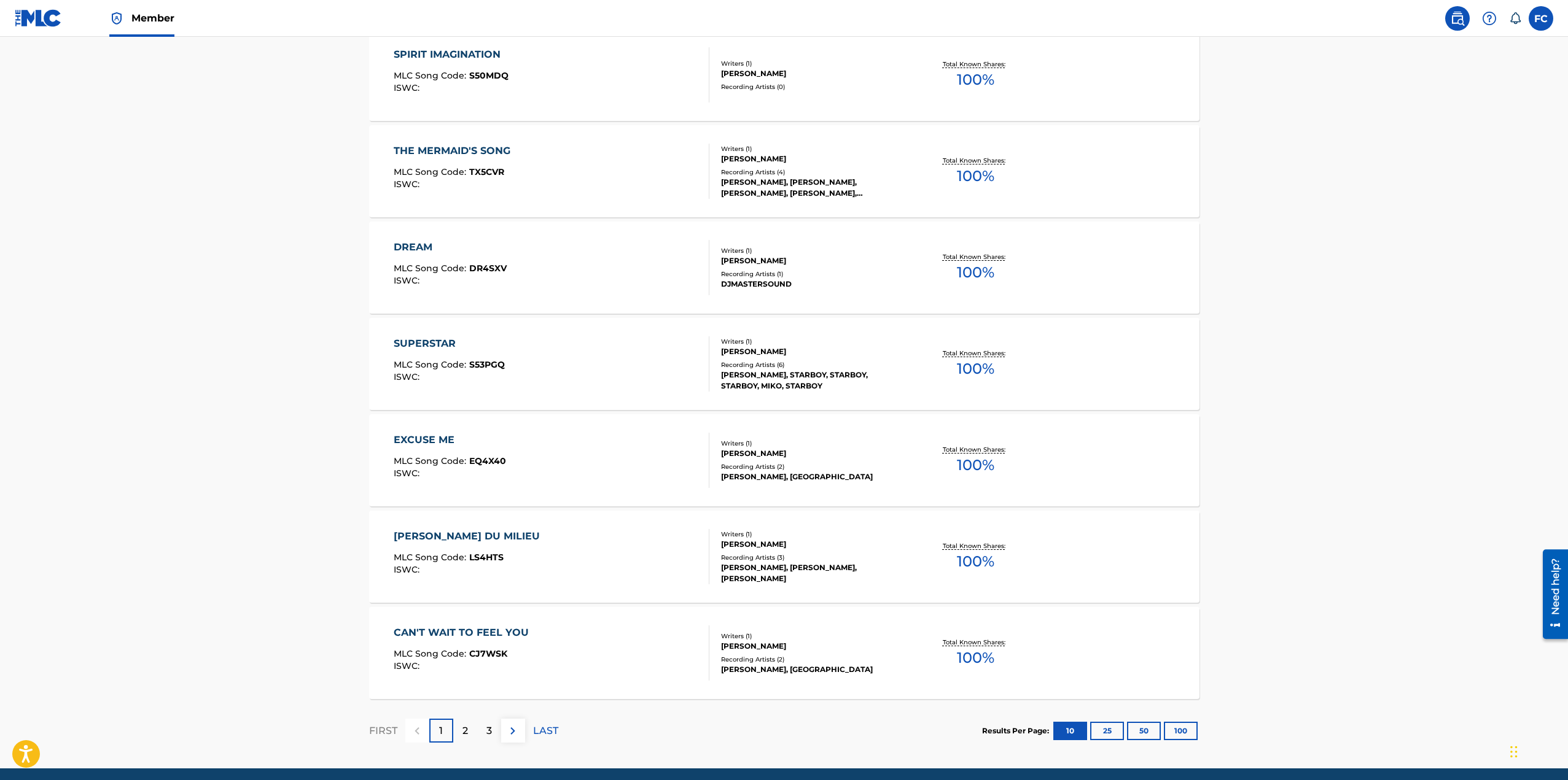
click at [438, 442] on div "EXCUSE ME" at bounding box center [450, 440] width 113 height 15
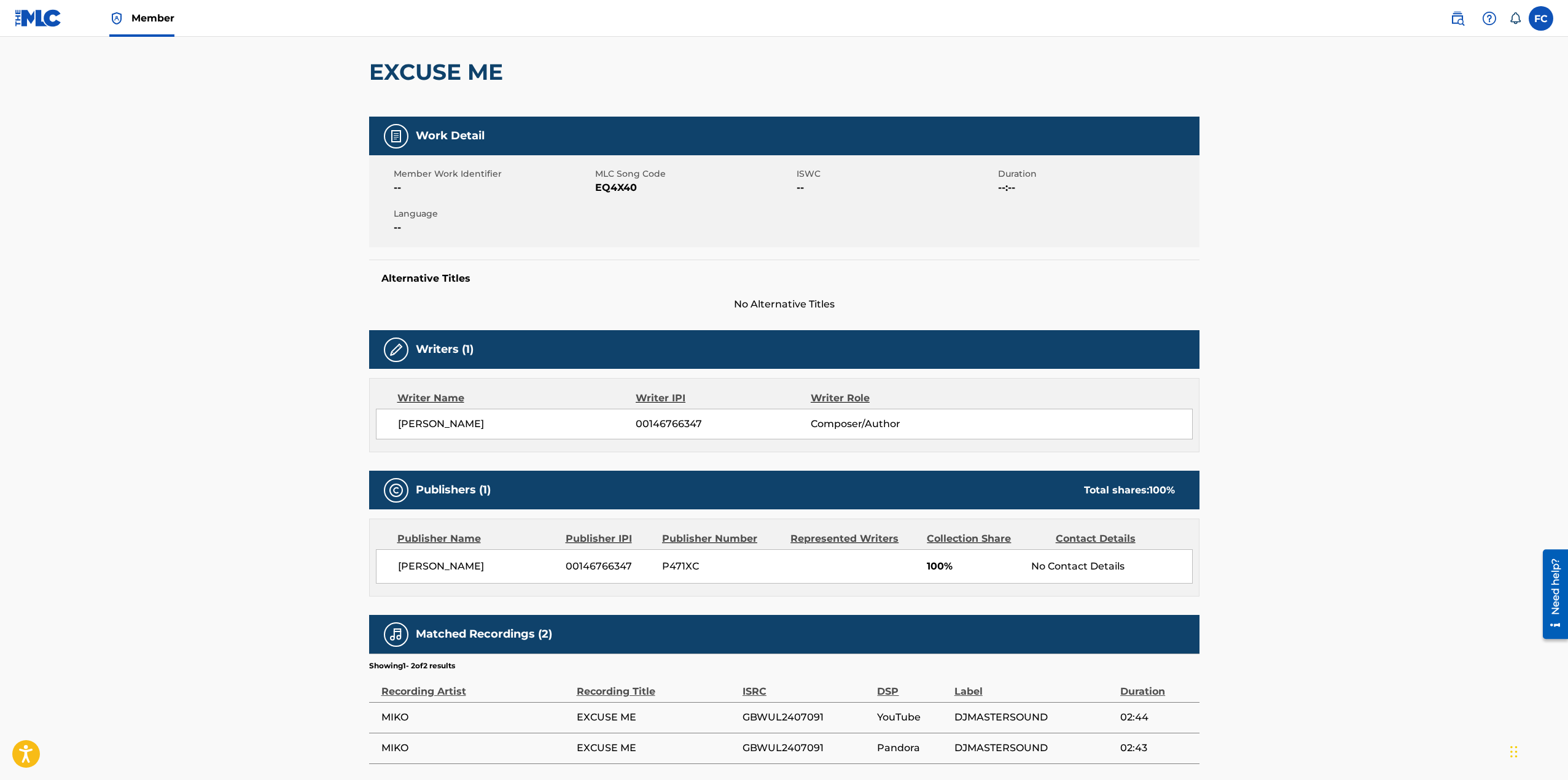
scroll to position [164, 0]
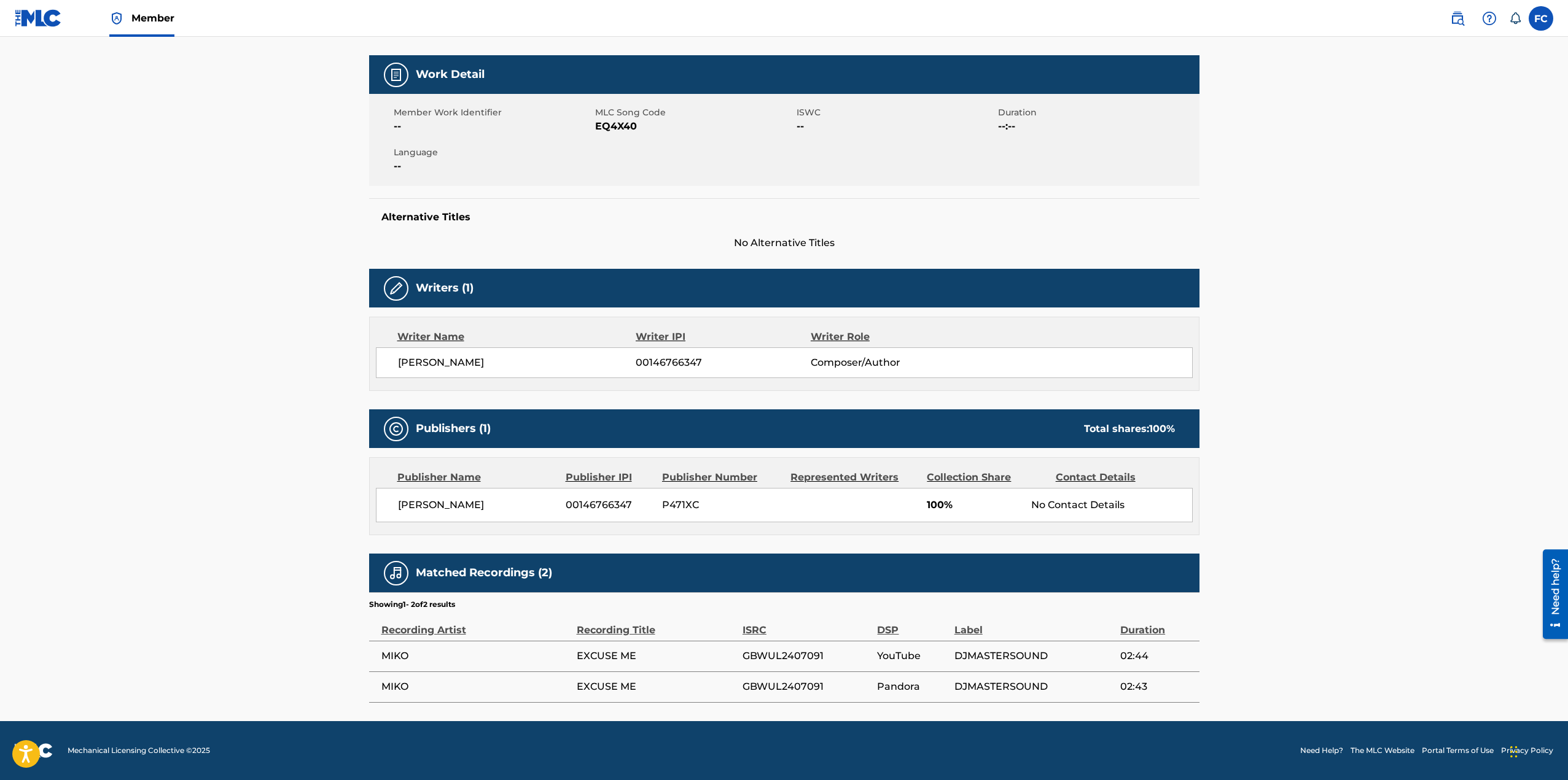
scroll to position [707, 0]
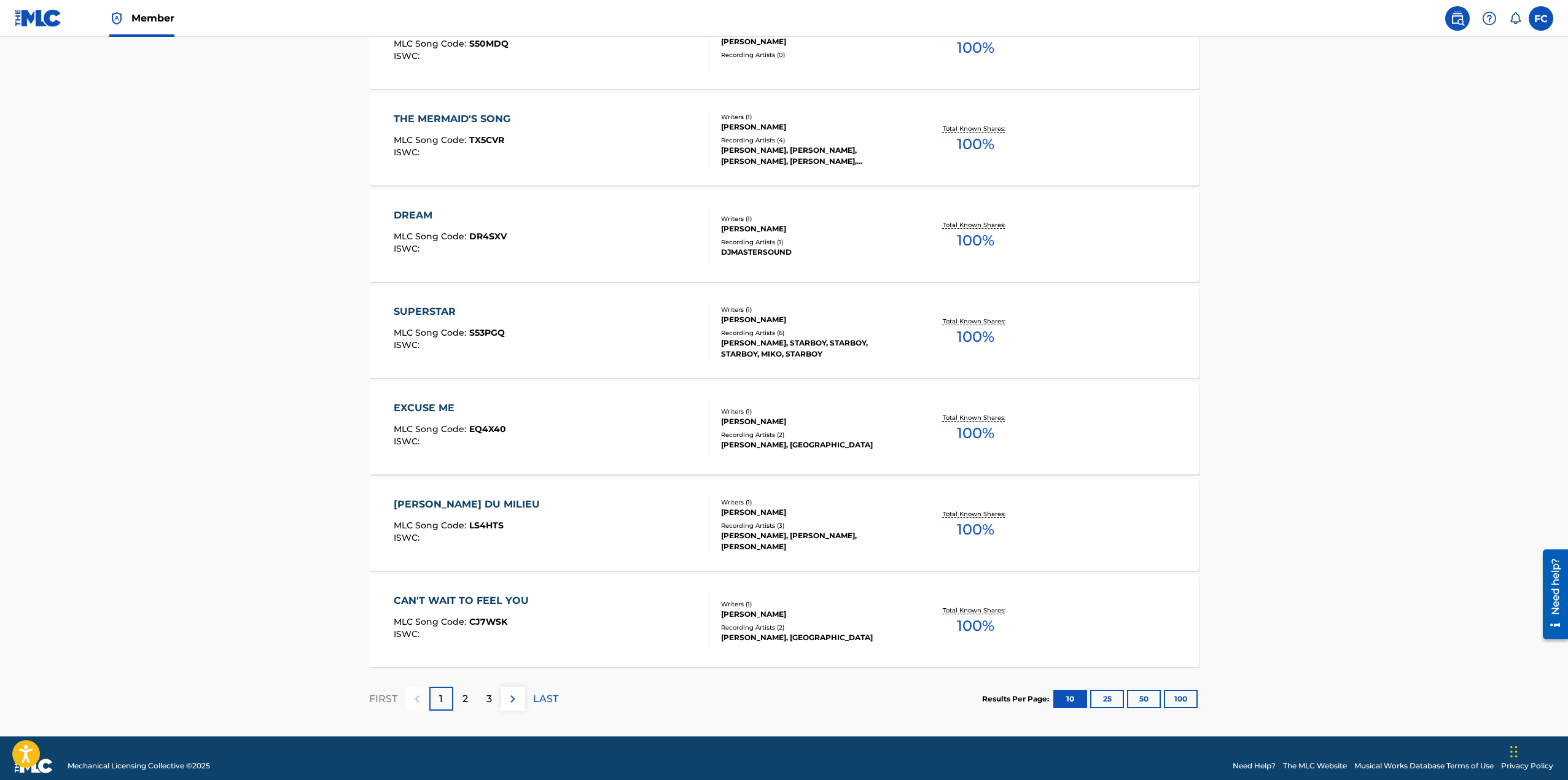
click at [1179, 698] on button "100" at bounding box center [1181, 700] width 34 height 18
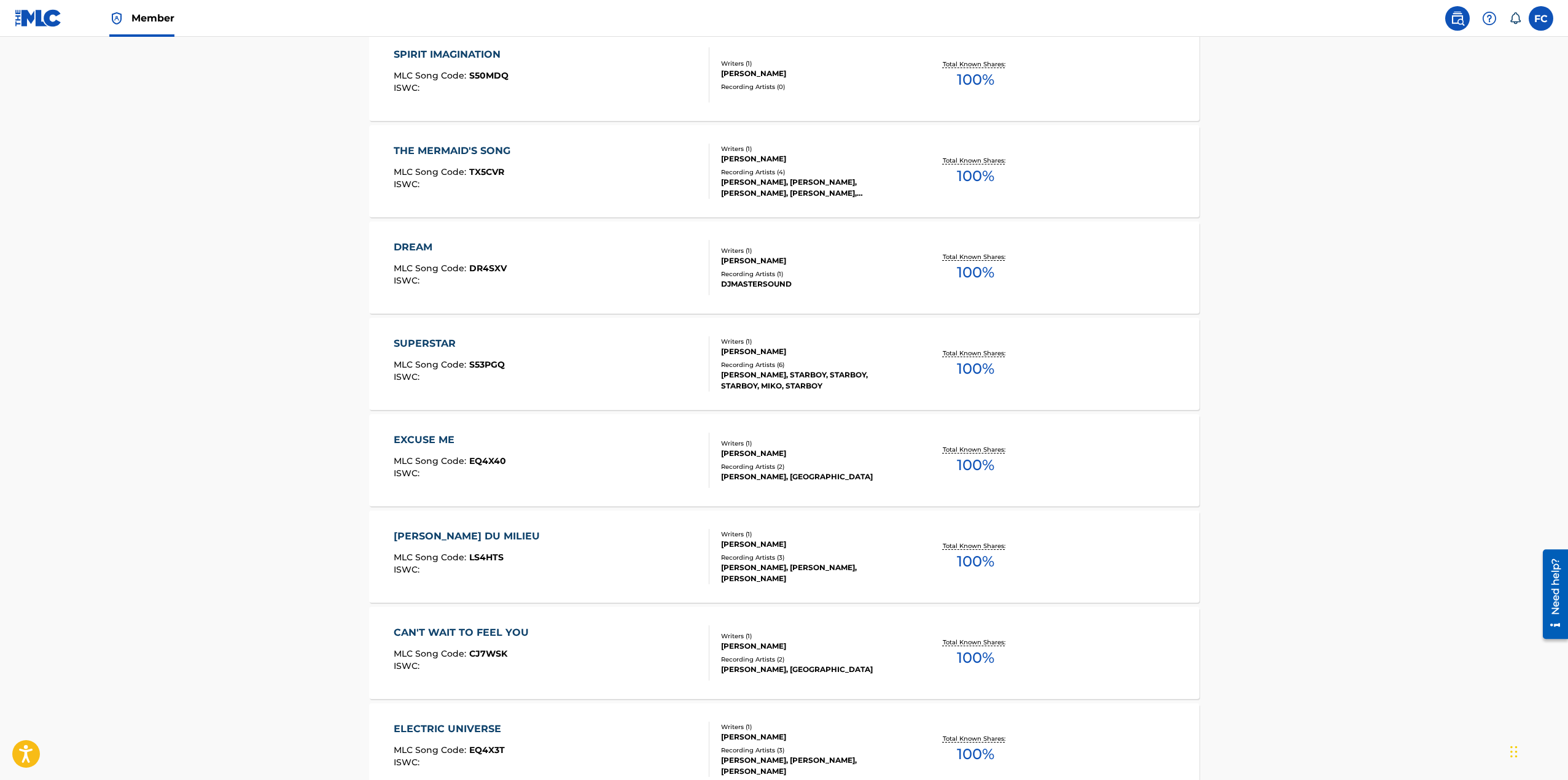
scroll to position [491, 0]
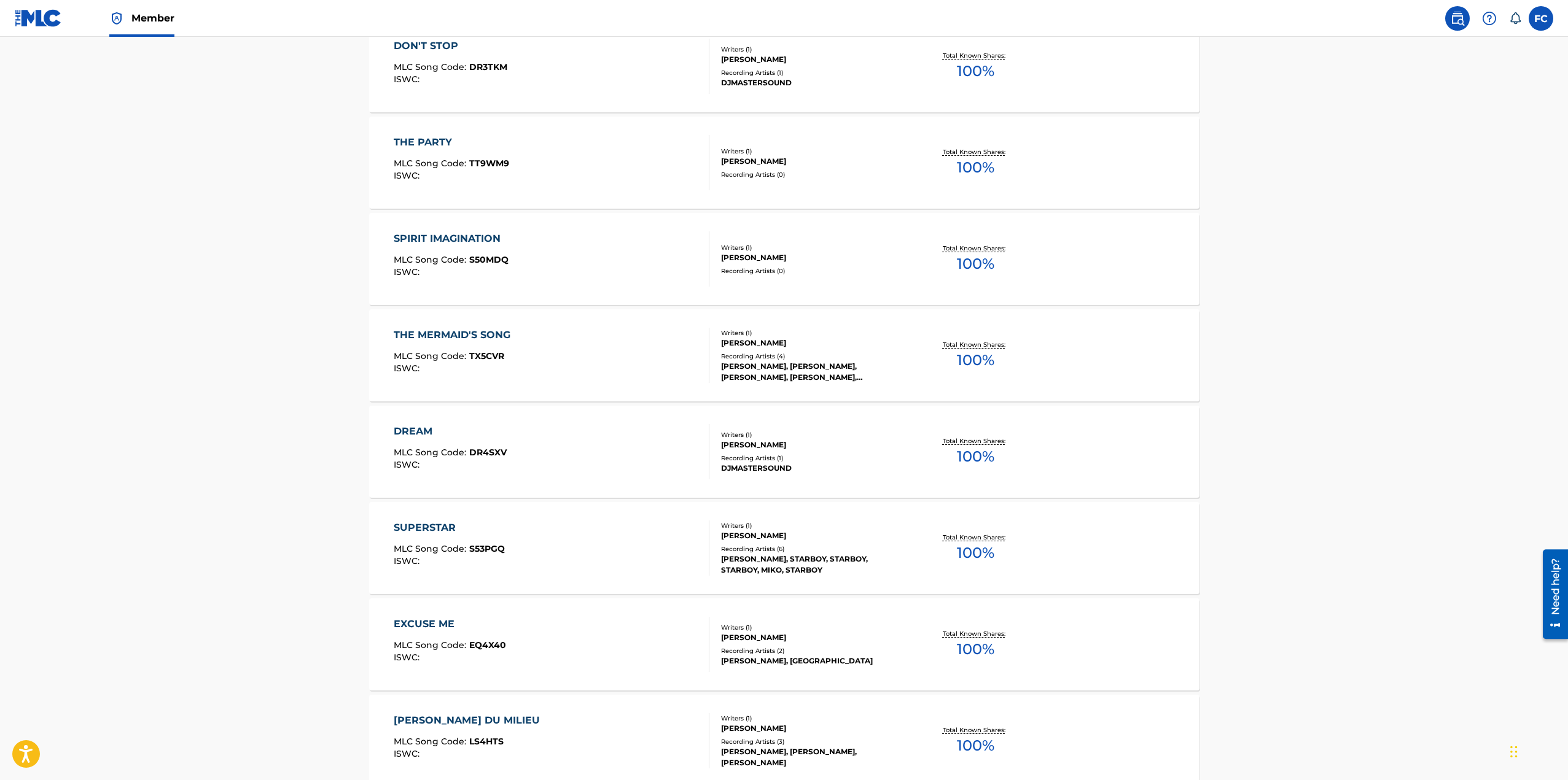
click at [470, 336] on div "THE MERMAID'S SONG" at bounding box center [455, 335] width 123 height 15
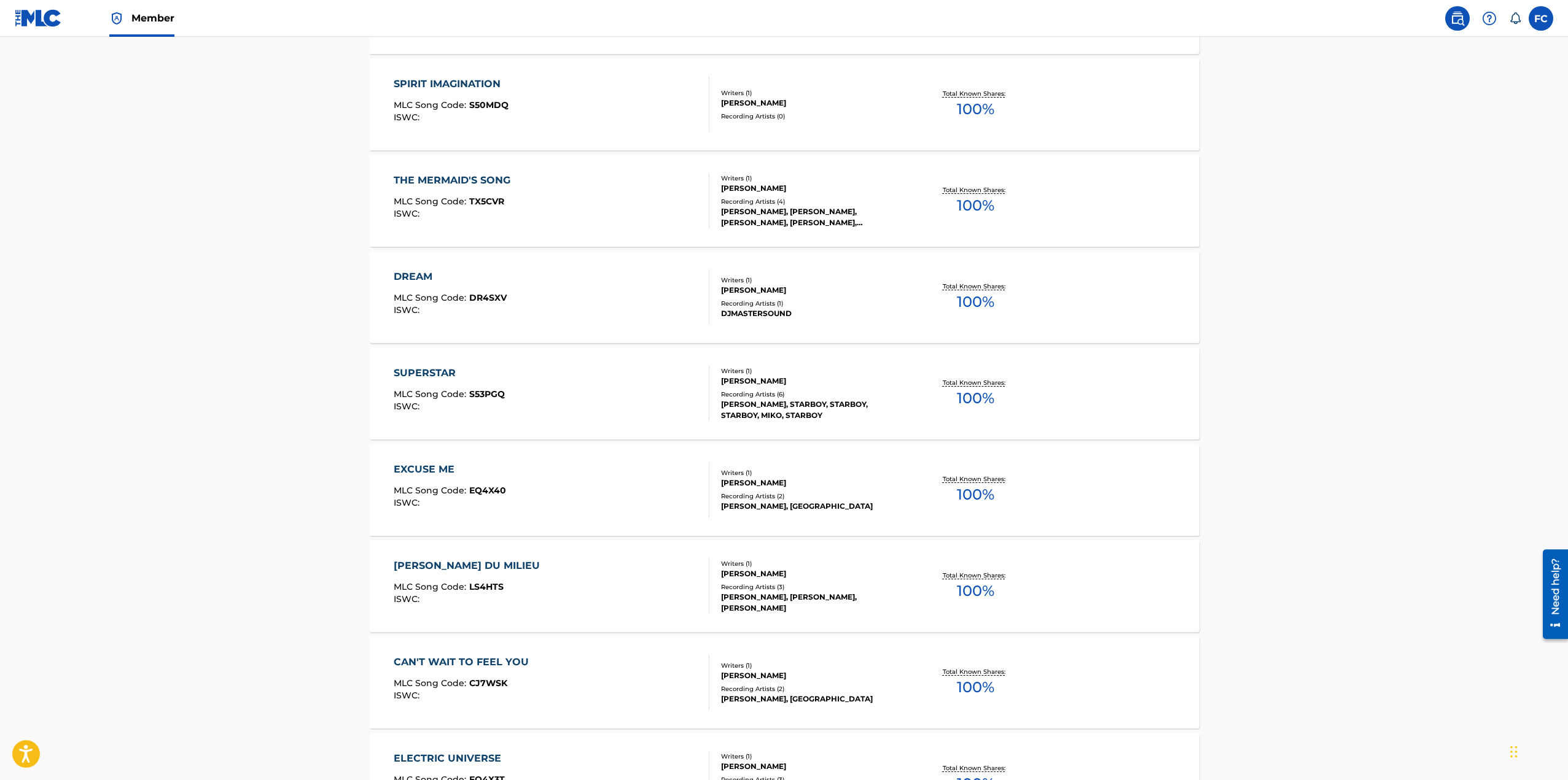
scroll to position [953, 0]
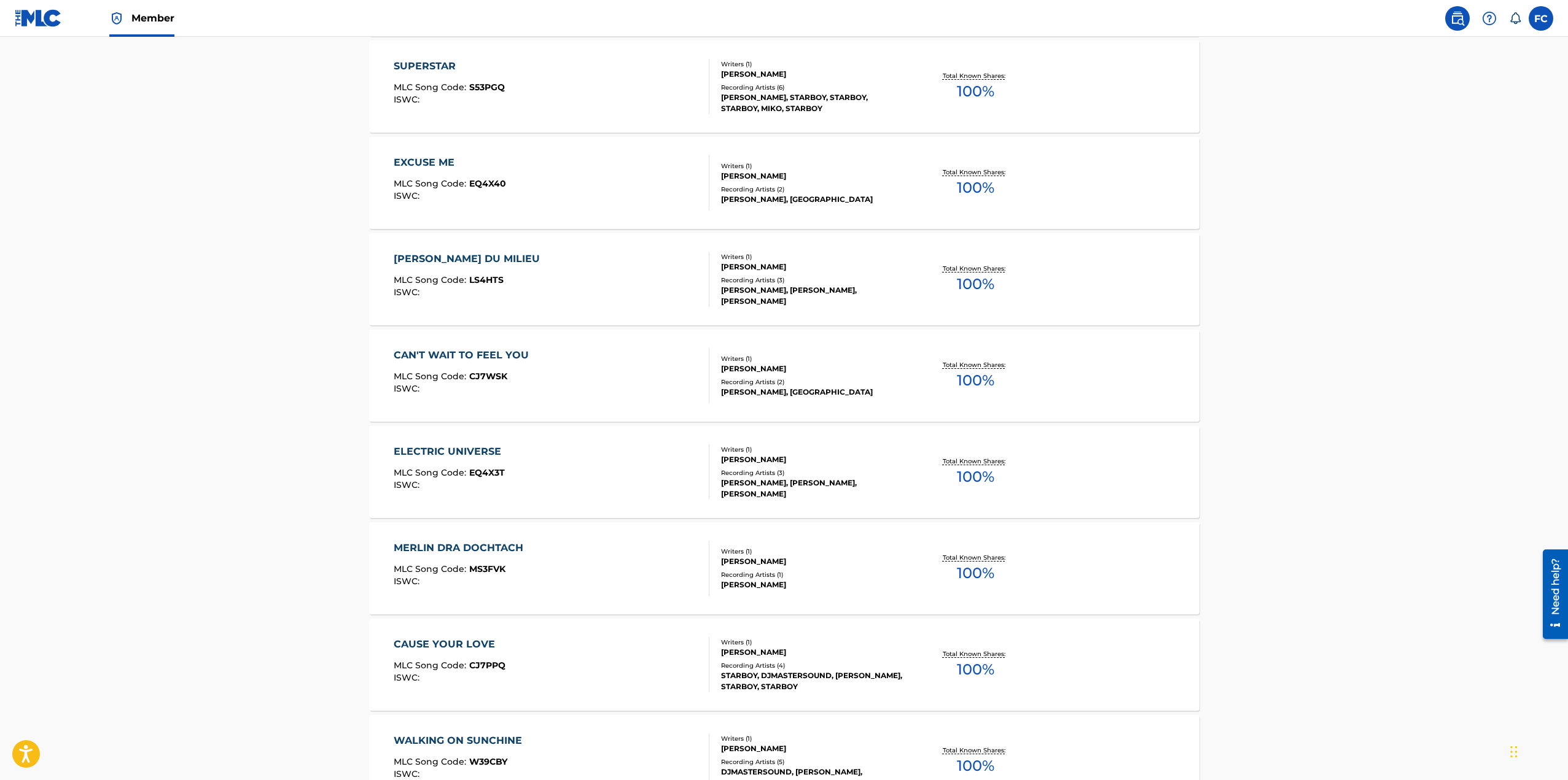
click at [487, 355] on div "CAN'T WAIT TO FEEL YOU" at bounding box center [464, 356] width 141 height 15
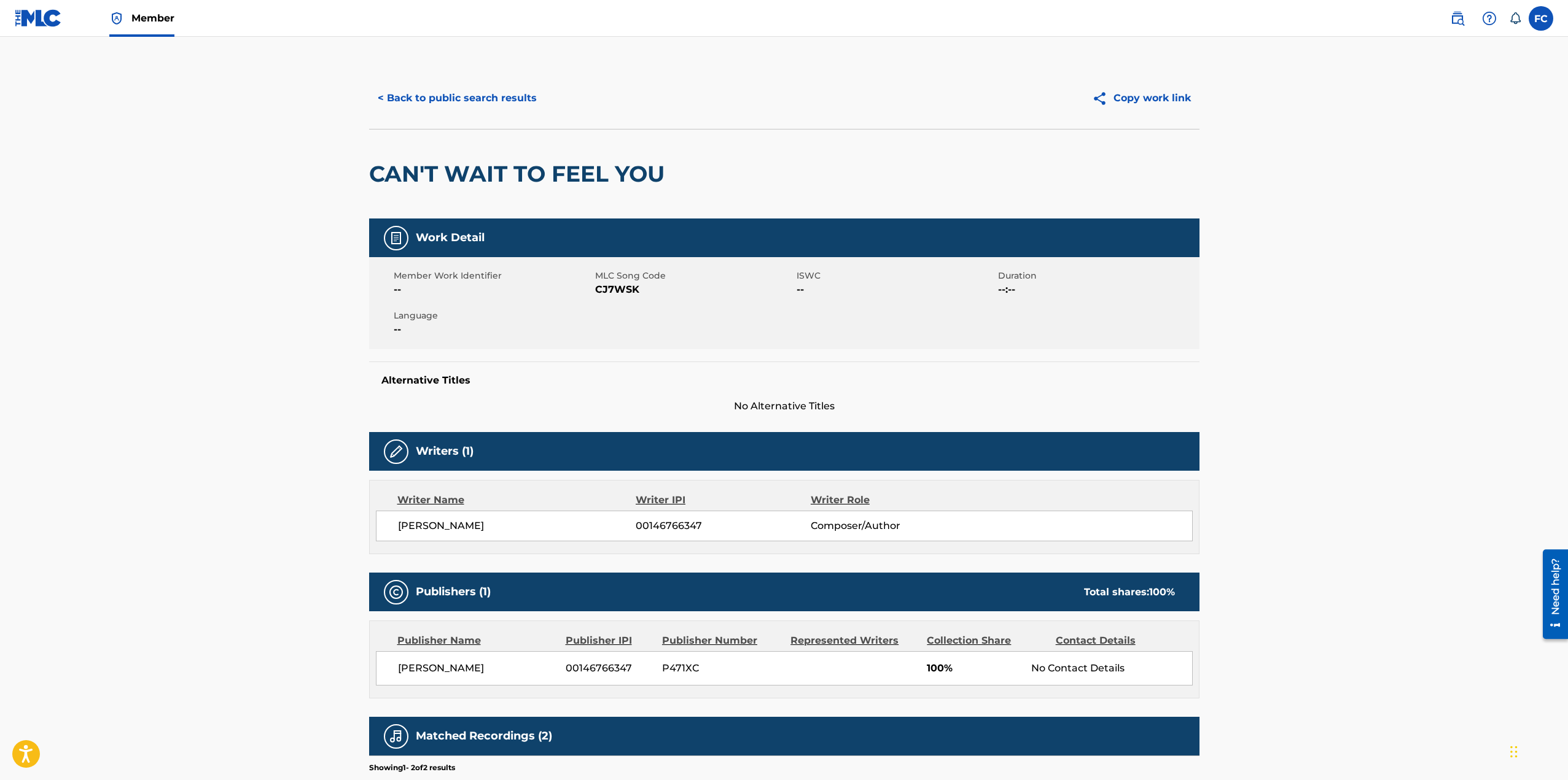
scroll to position [164, 0]
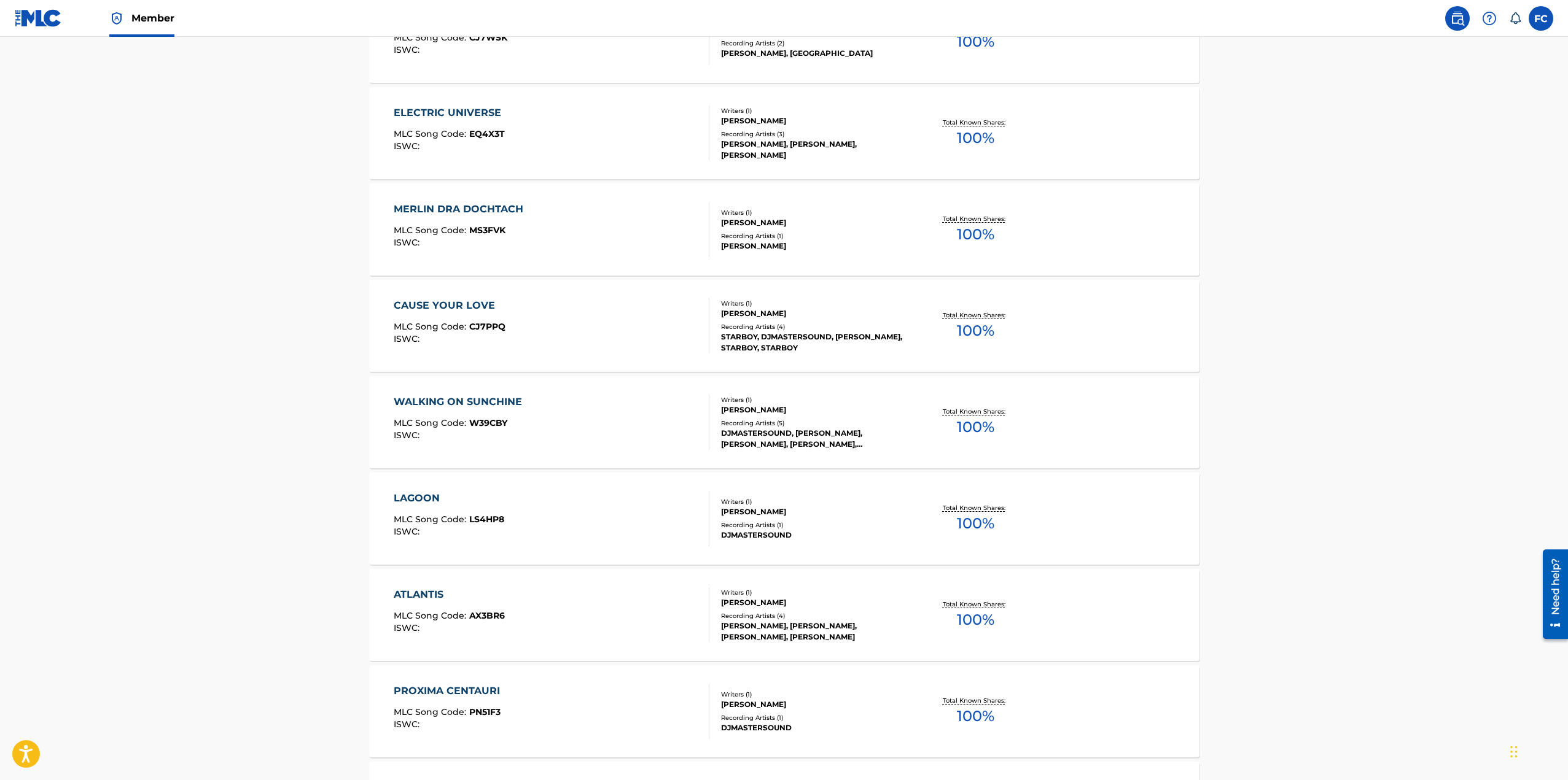
scroll to position [1660, 0]
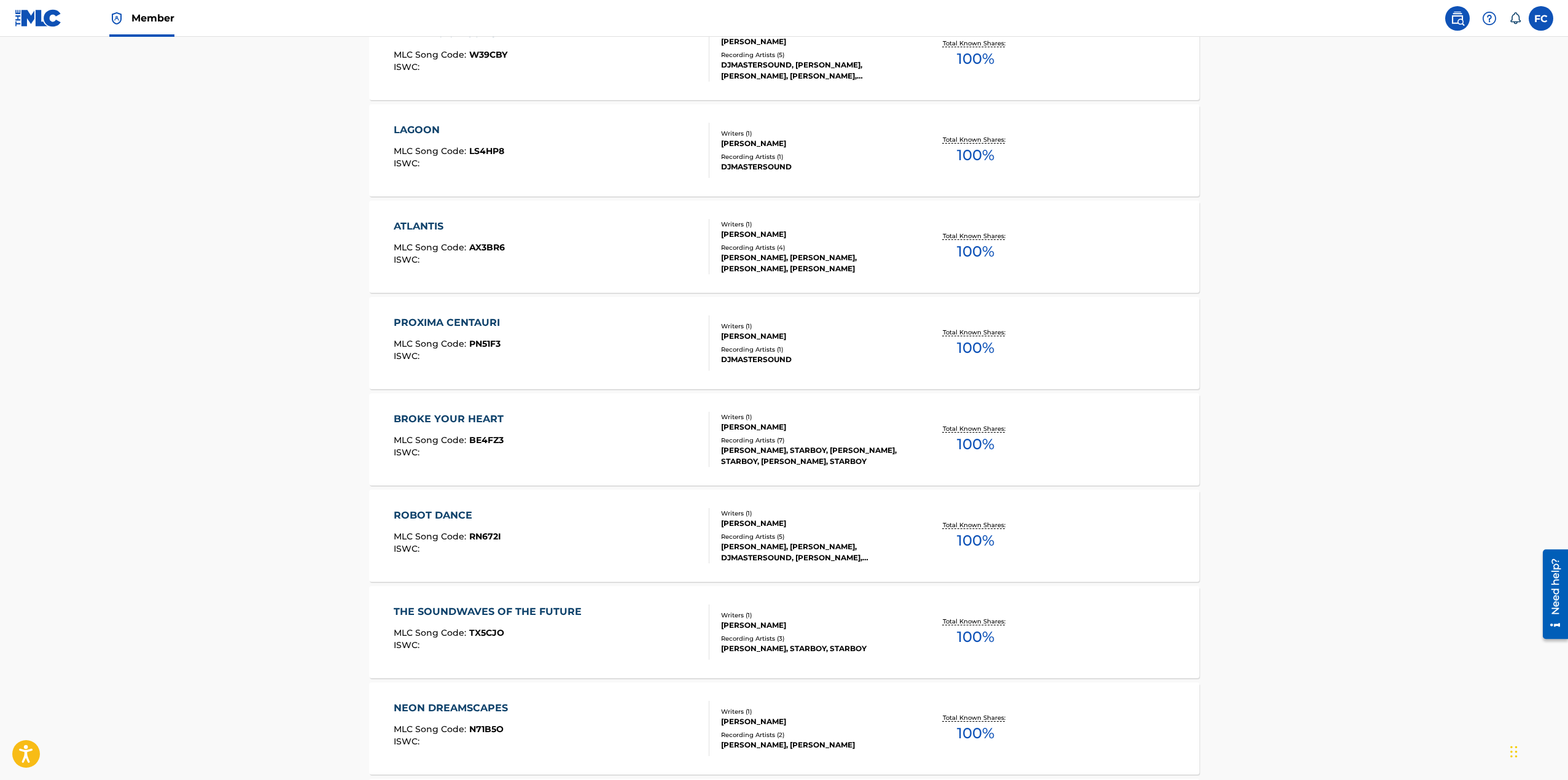
click at [423, 229] on div "ATLANTIS" at bounding box center [449, 226] width 111 height 15
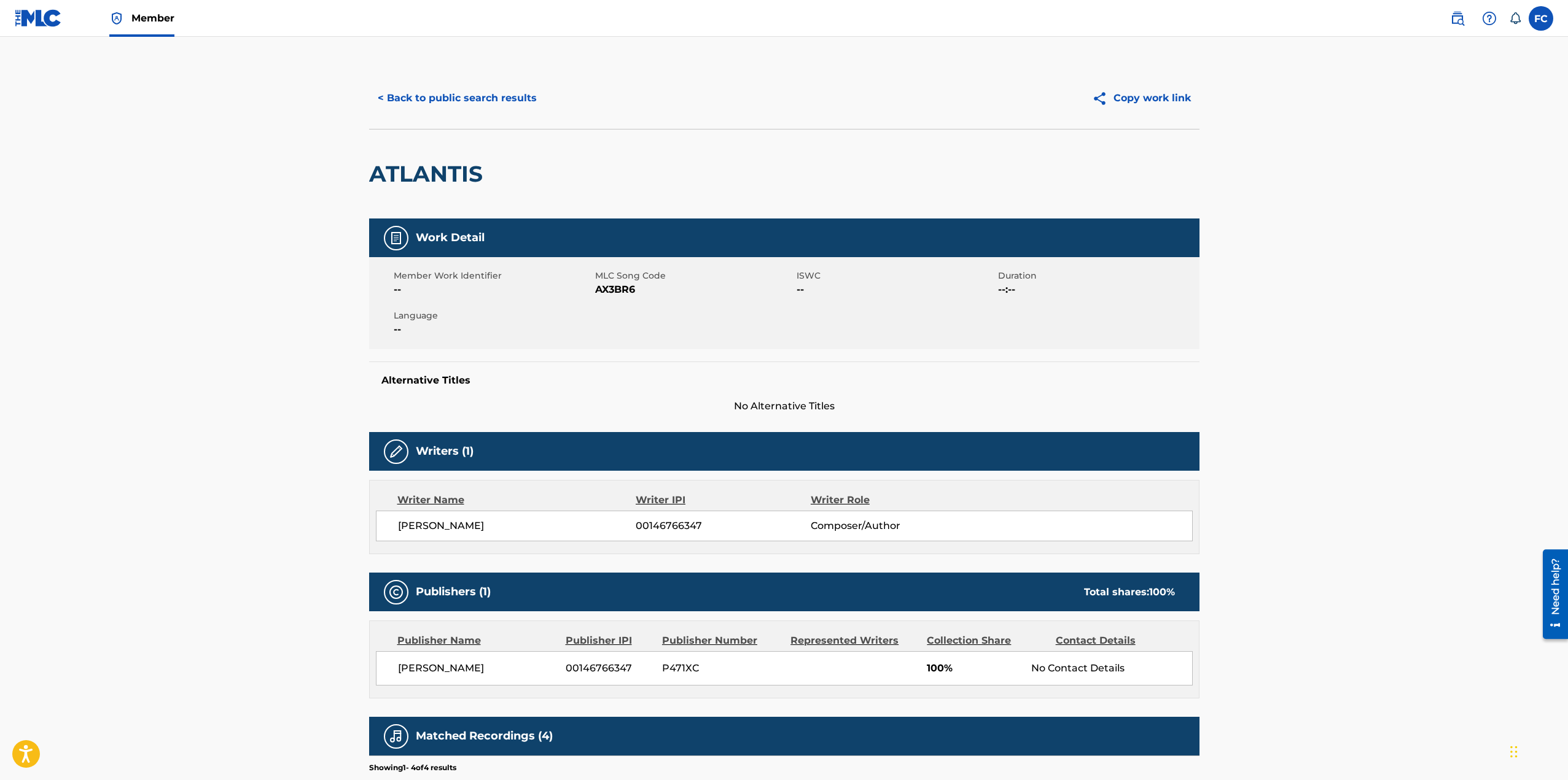
scroll to position [225, 0]
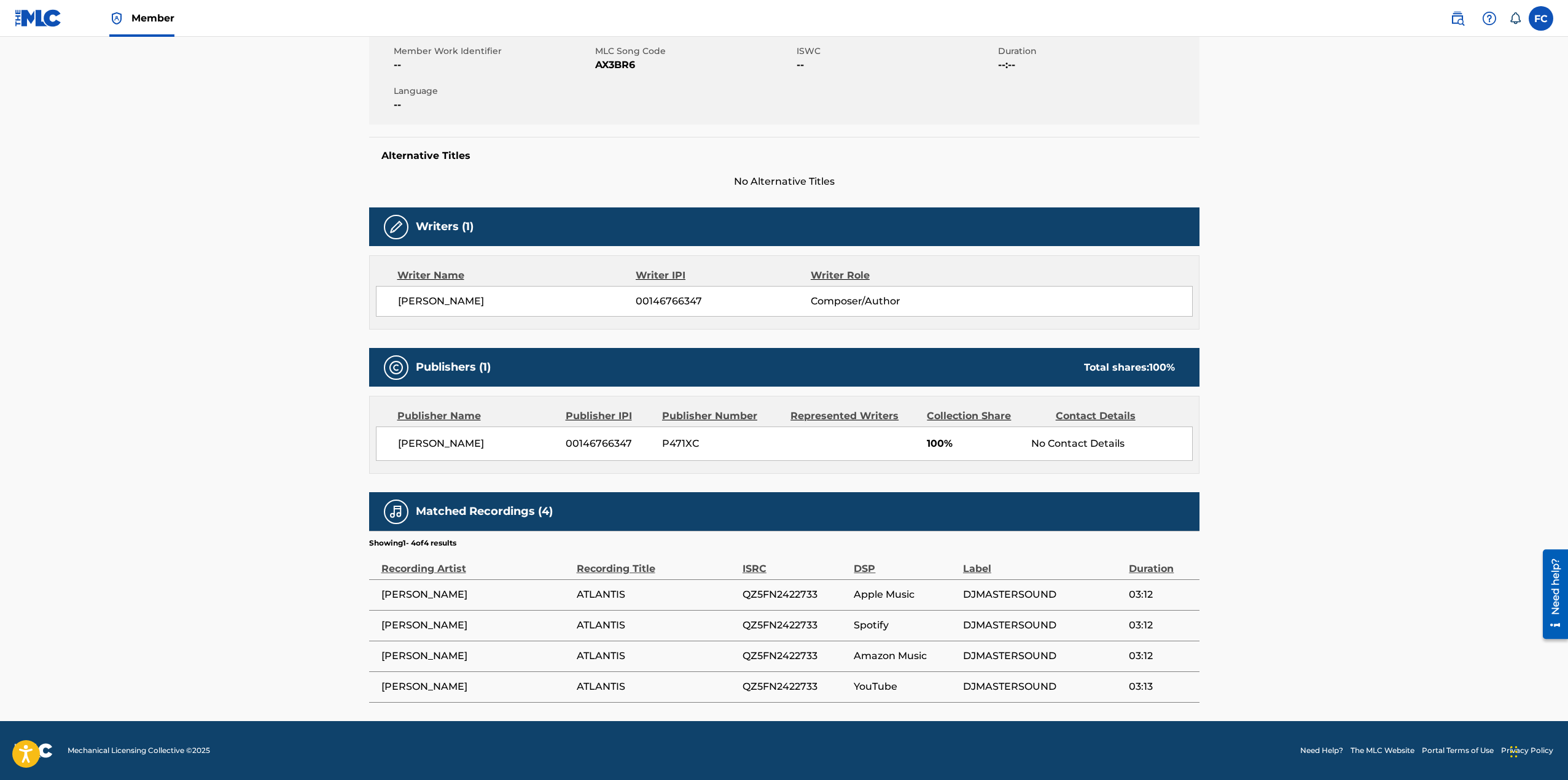
click at [547, 511] on h5 "Matched Recordings (4)" at bounding box center [484, 511] width 137 height 14
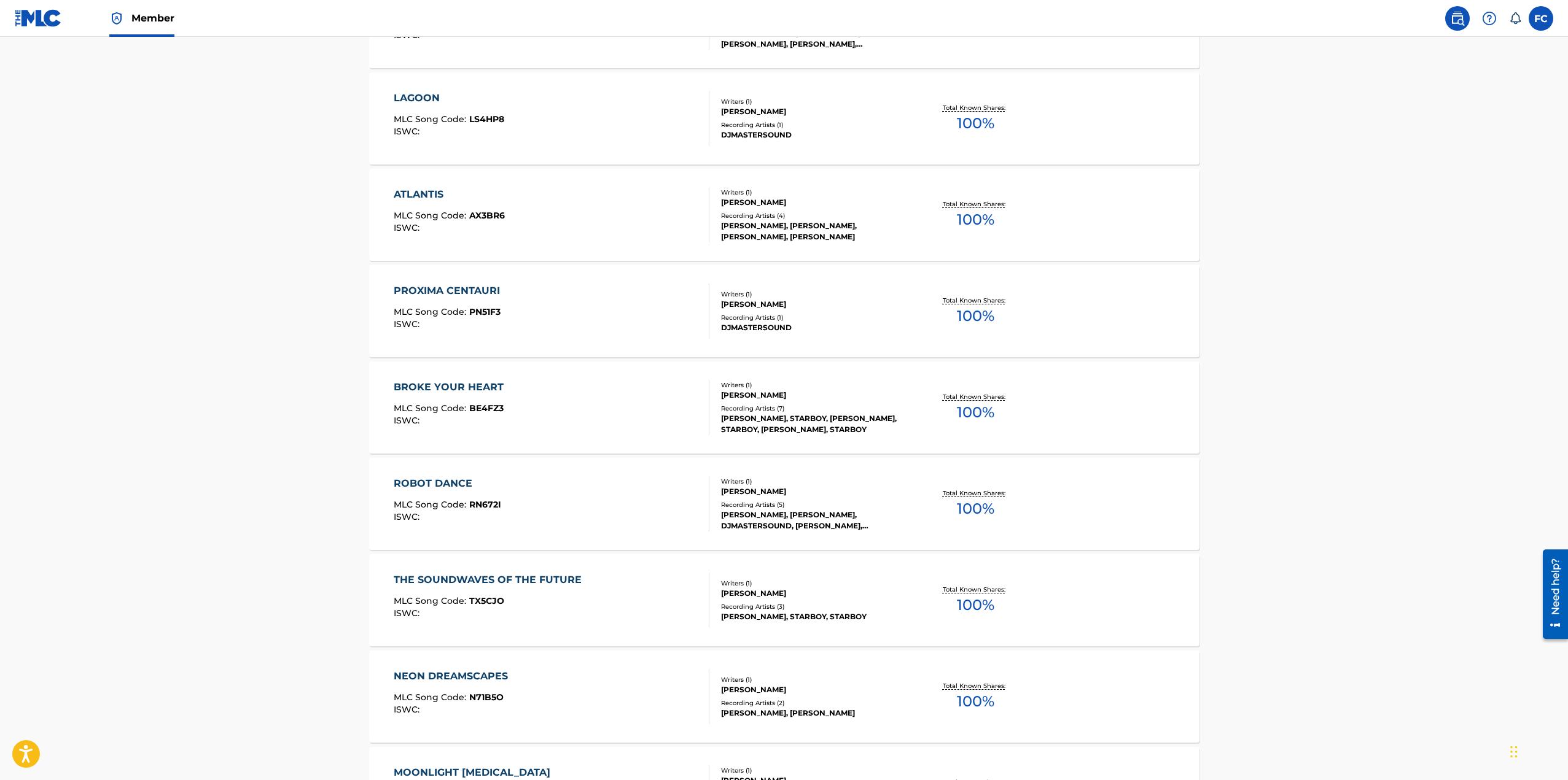
click at [443, 388] on div "BROKE YOUR HEART" at bounding box center [452, 387] width 116 height 15
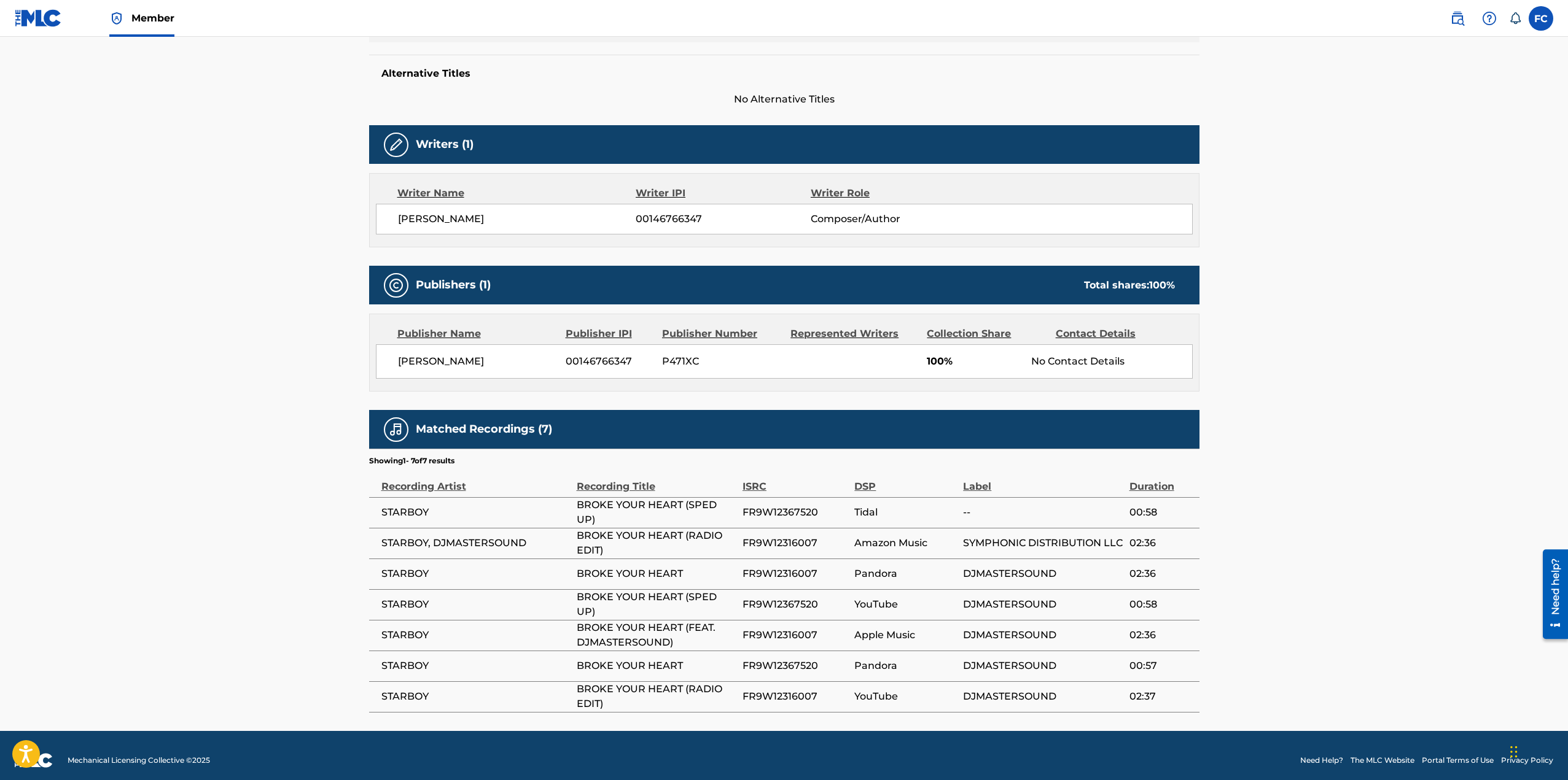
scroll to position [317, 0]
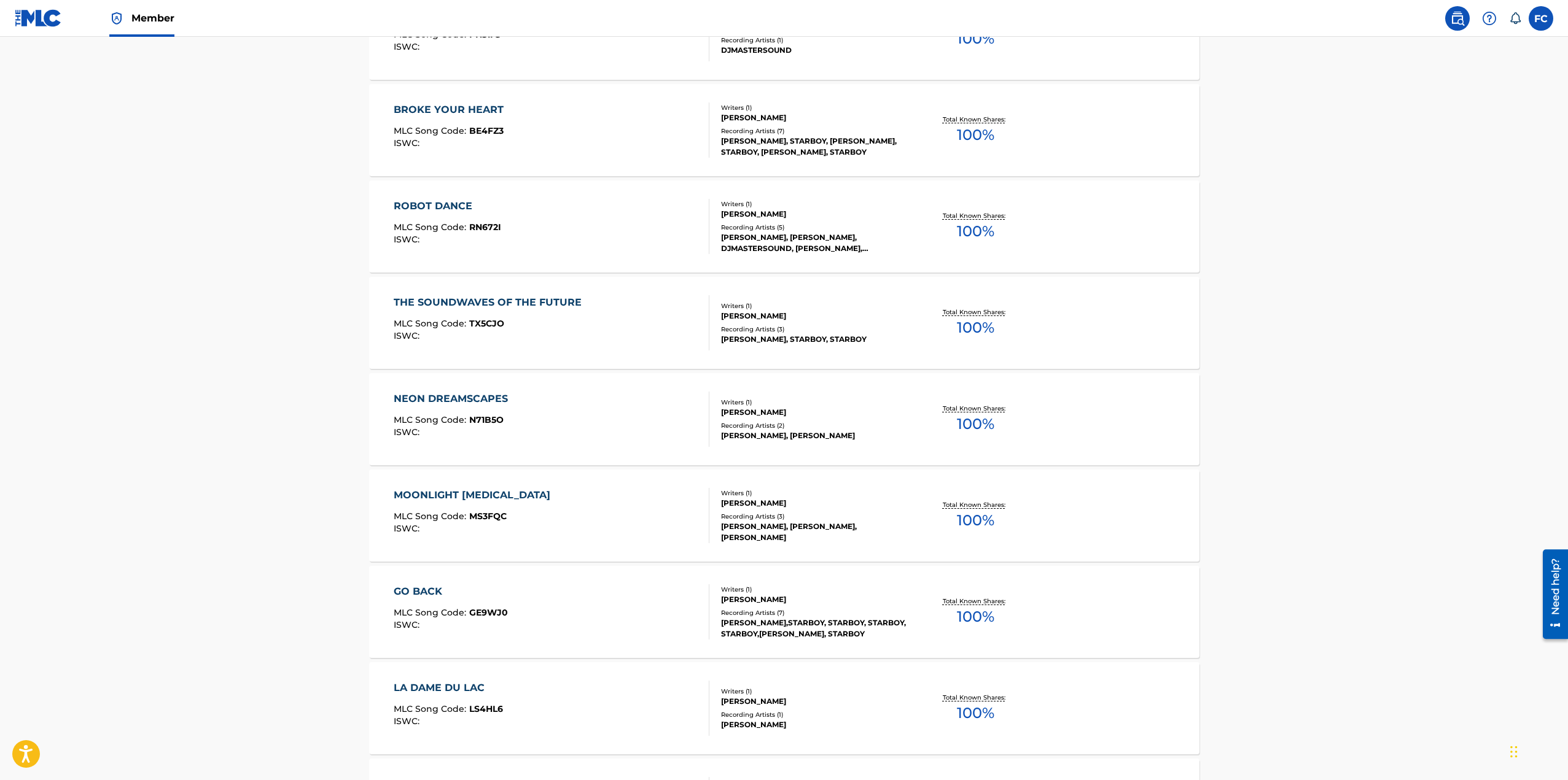
scroll to position [2153, 0]
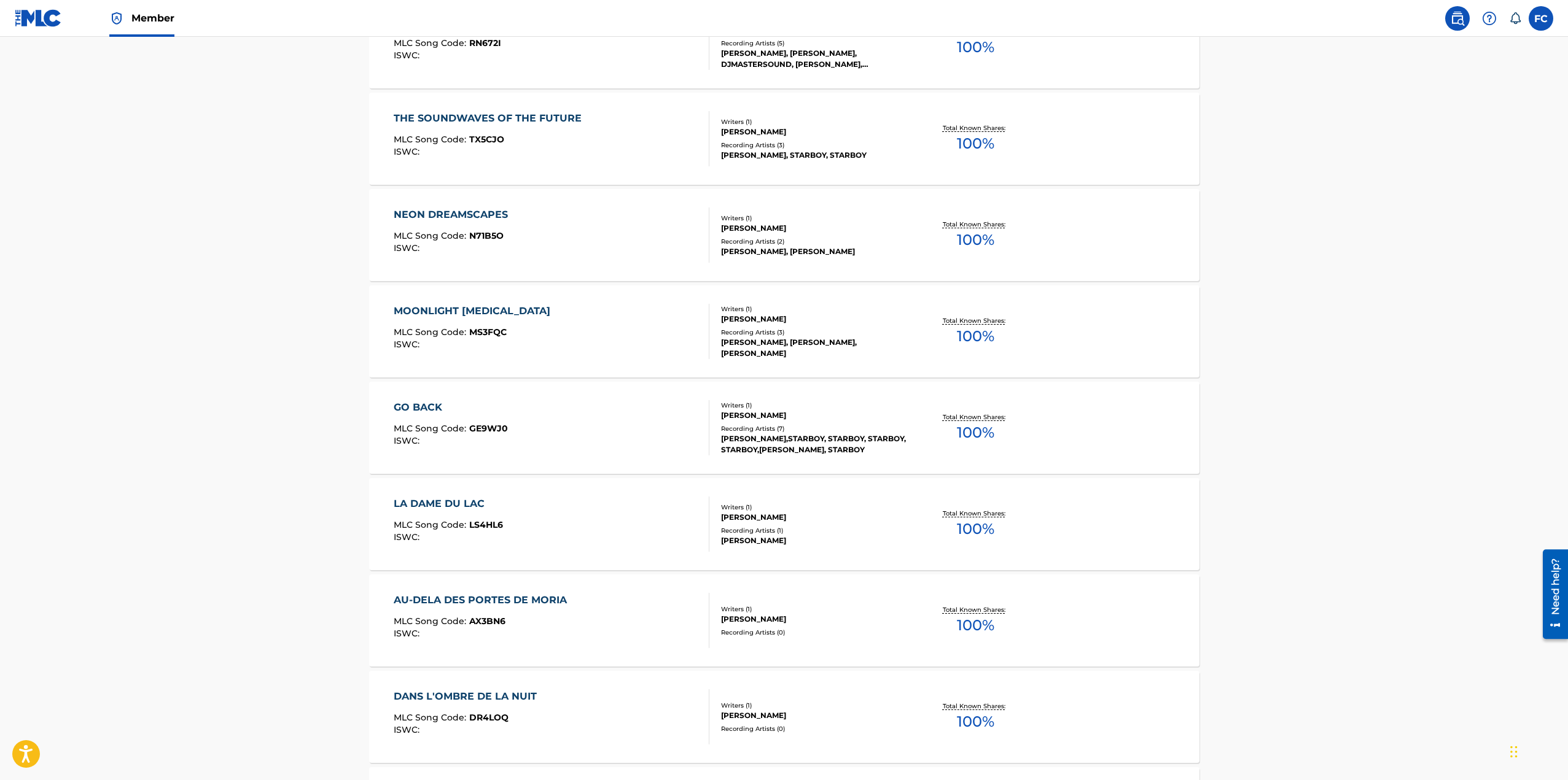
click at [452, 504] on div "LA DAME DU LAC" at bounding box center [448, 504] width 109 height 15
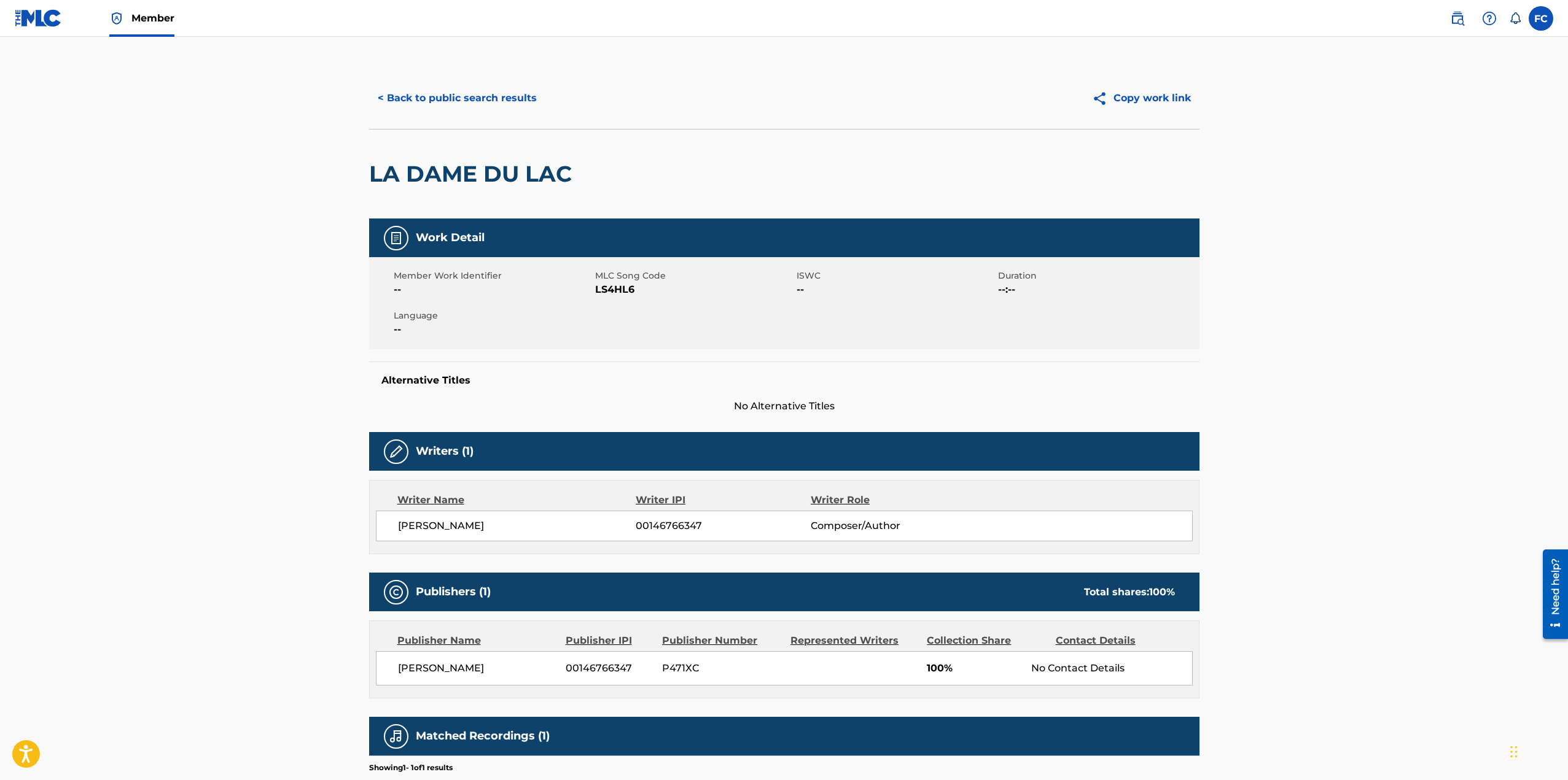
scroll to position [132, 0]
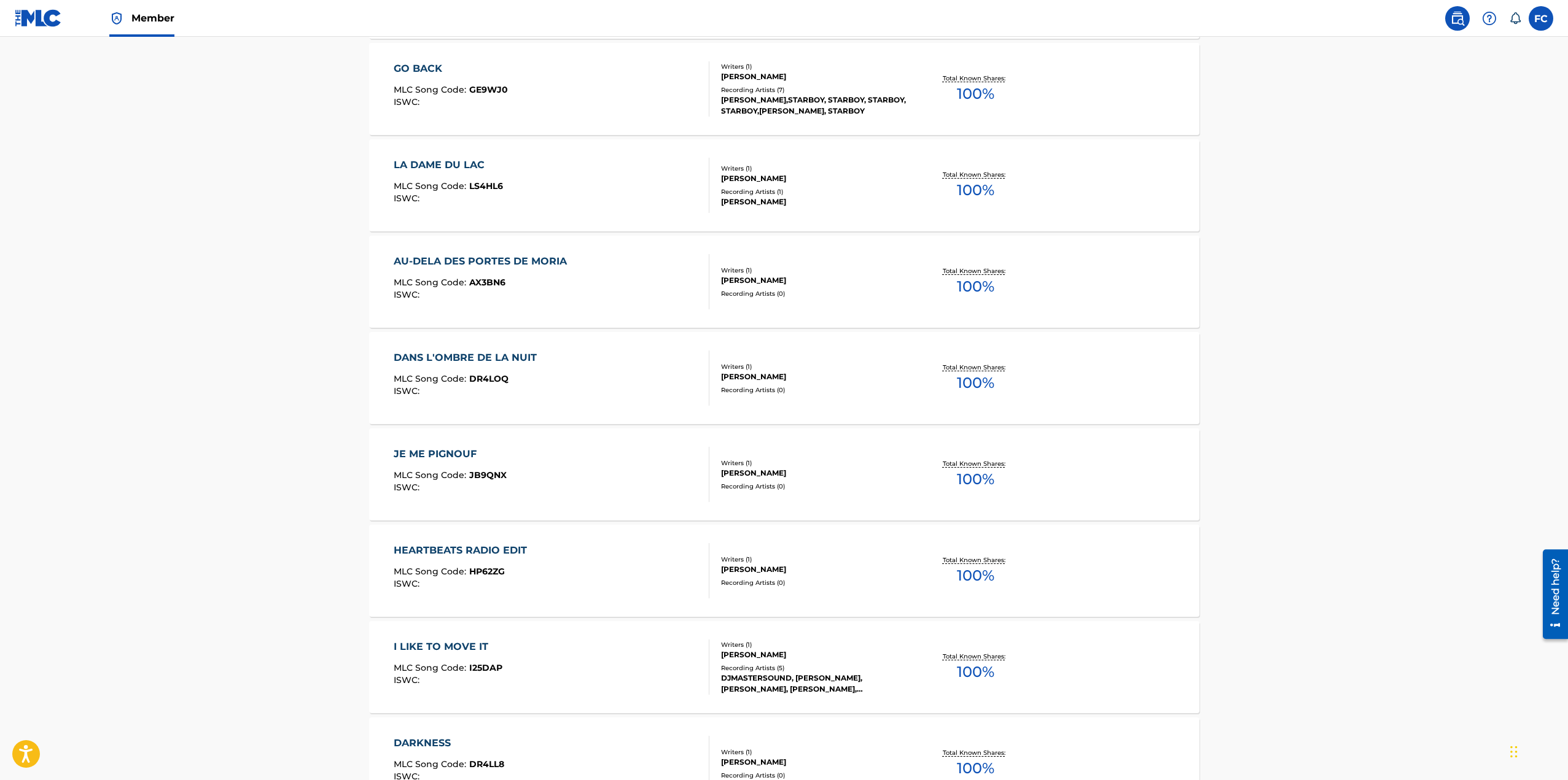
scroll to position [2861, 0]
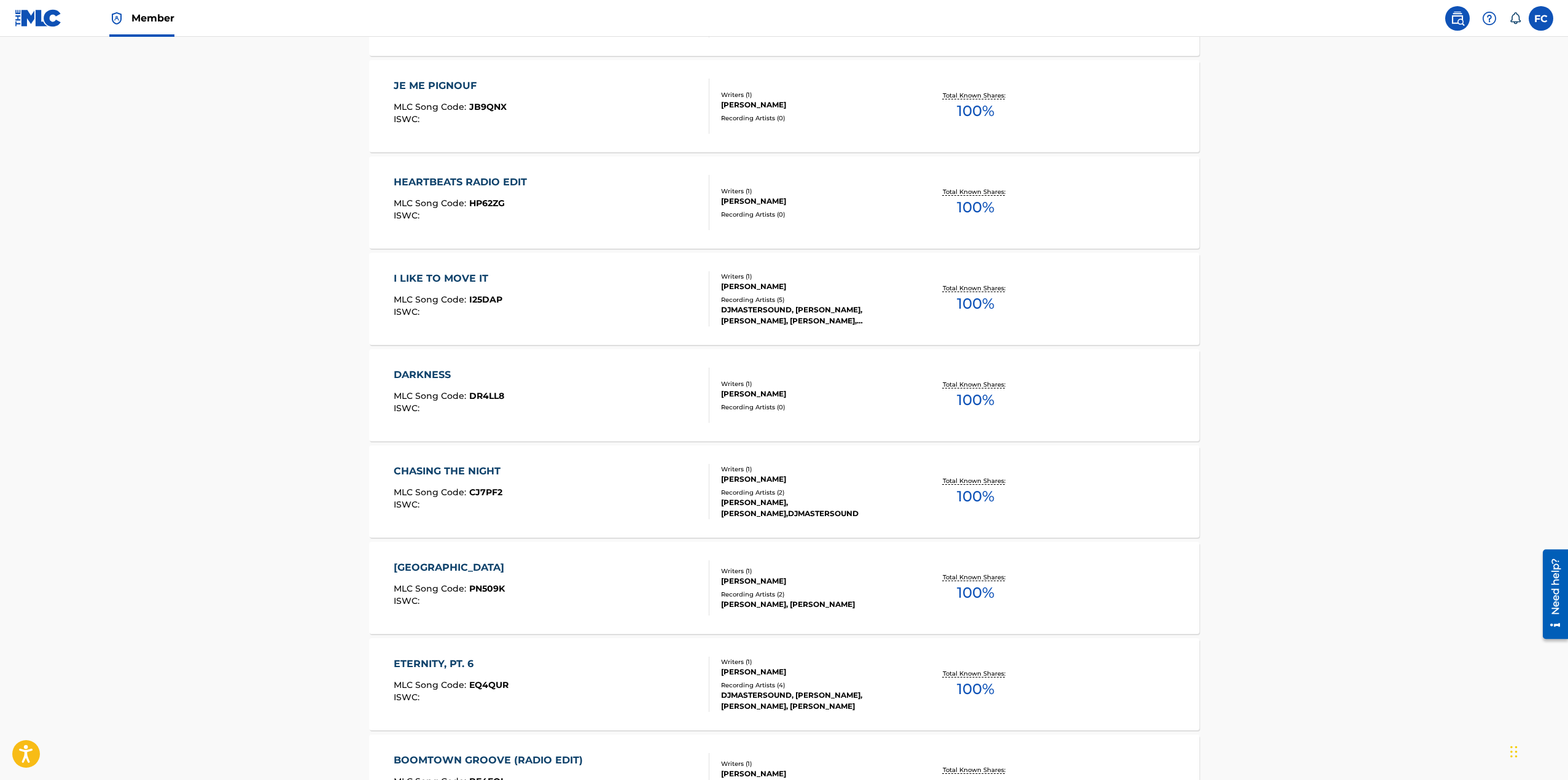
click at [440, 279] on div "I LIKE TO MOVE IT" at bounding box center [448, 279] width 109 height 15
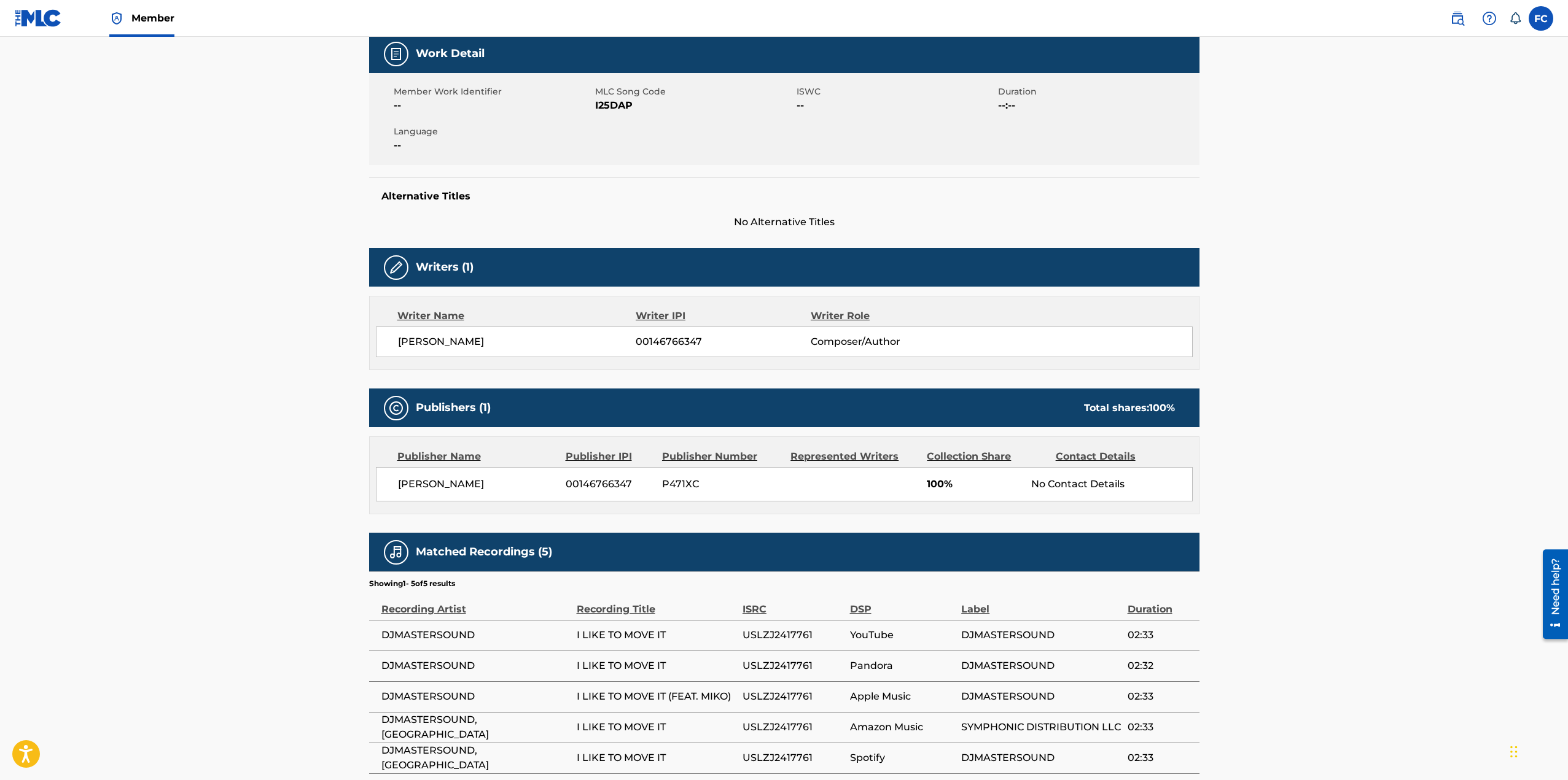
scroll to position [255, 0]
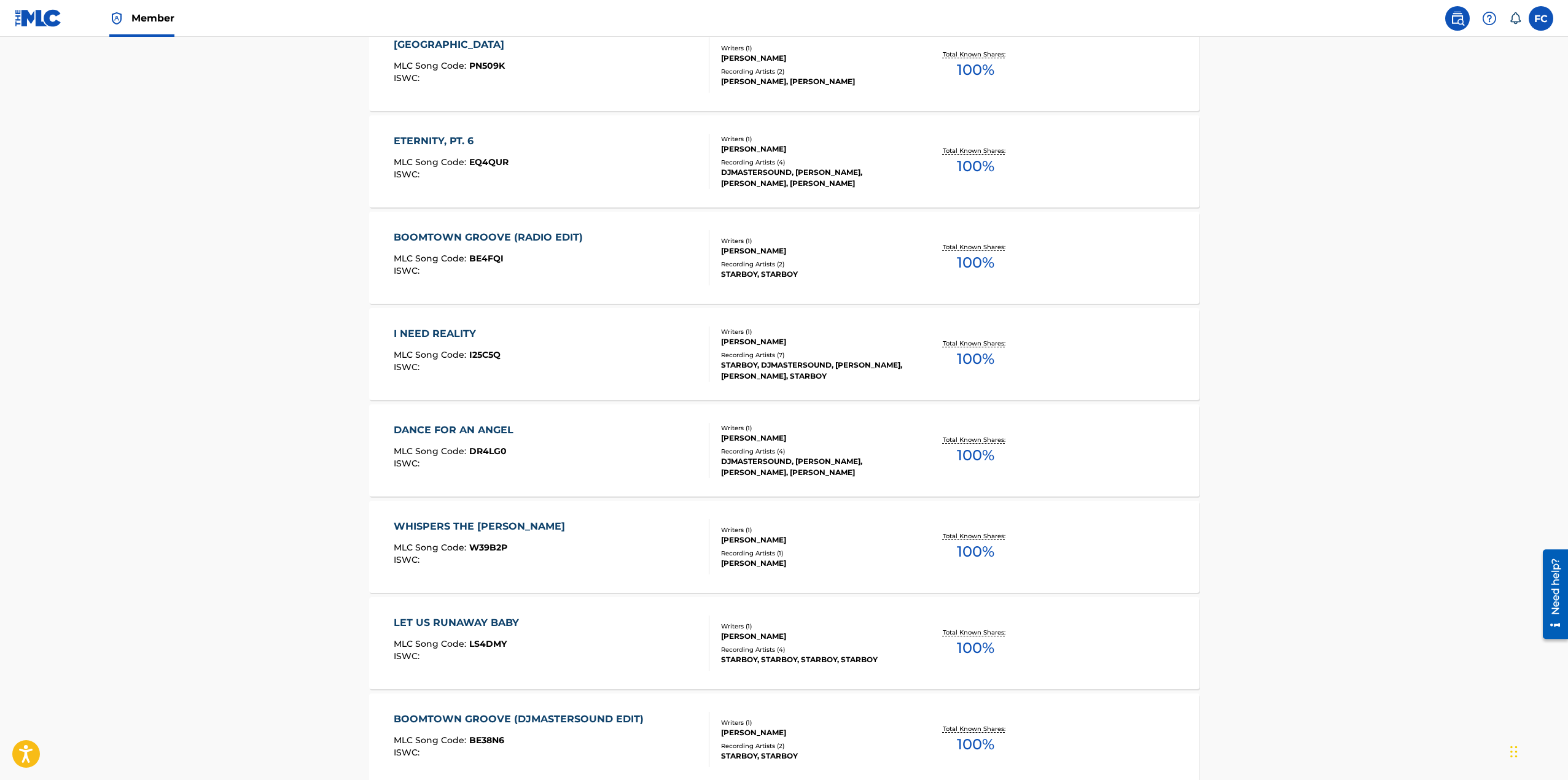
scroll to position [3629, 0]
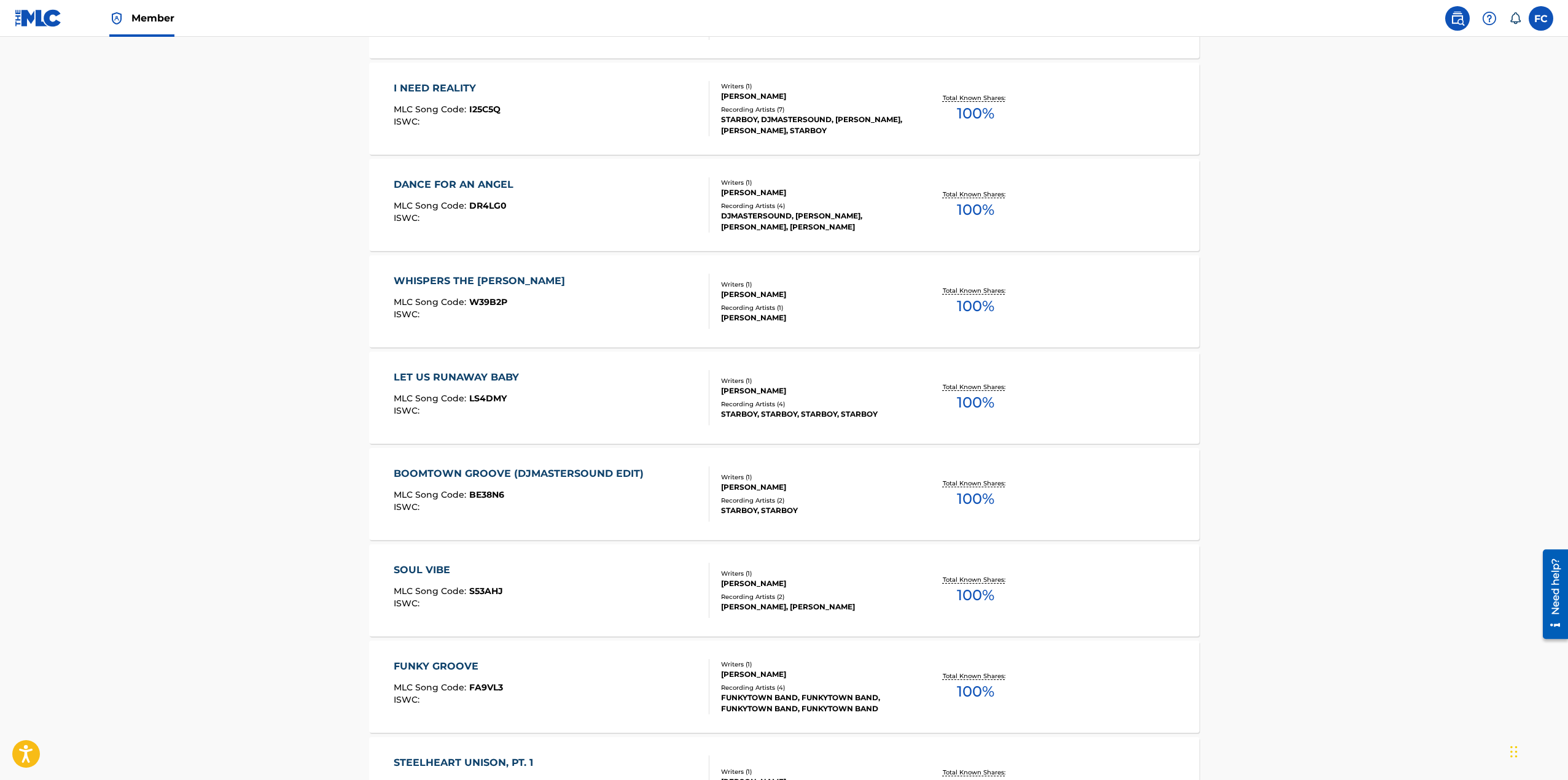
click at [489, 379] on div "LET US RUNAWAY BABY" at bounding box center [459, 378] width 131 height 15
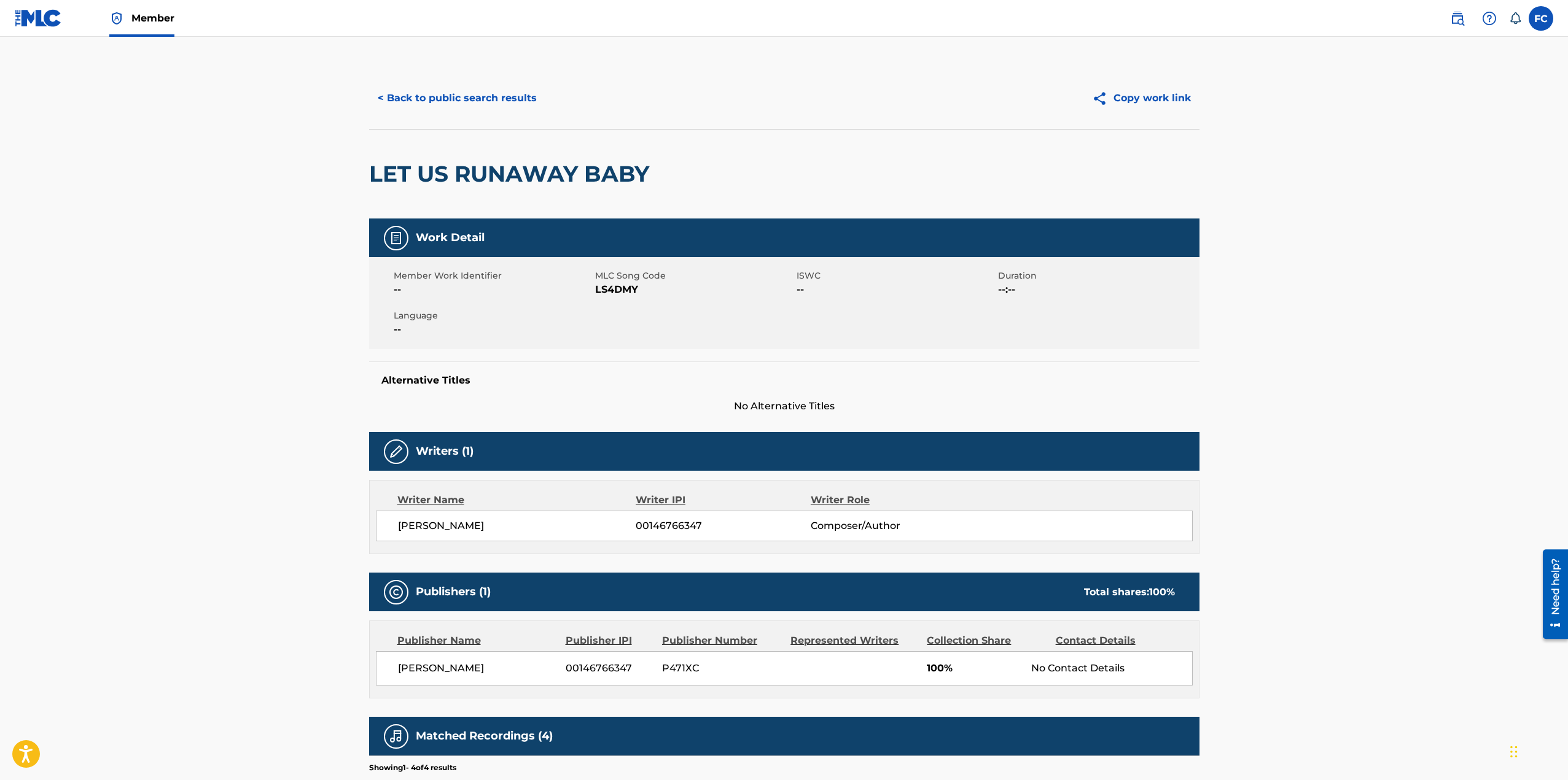
scroll to position [225, 0]
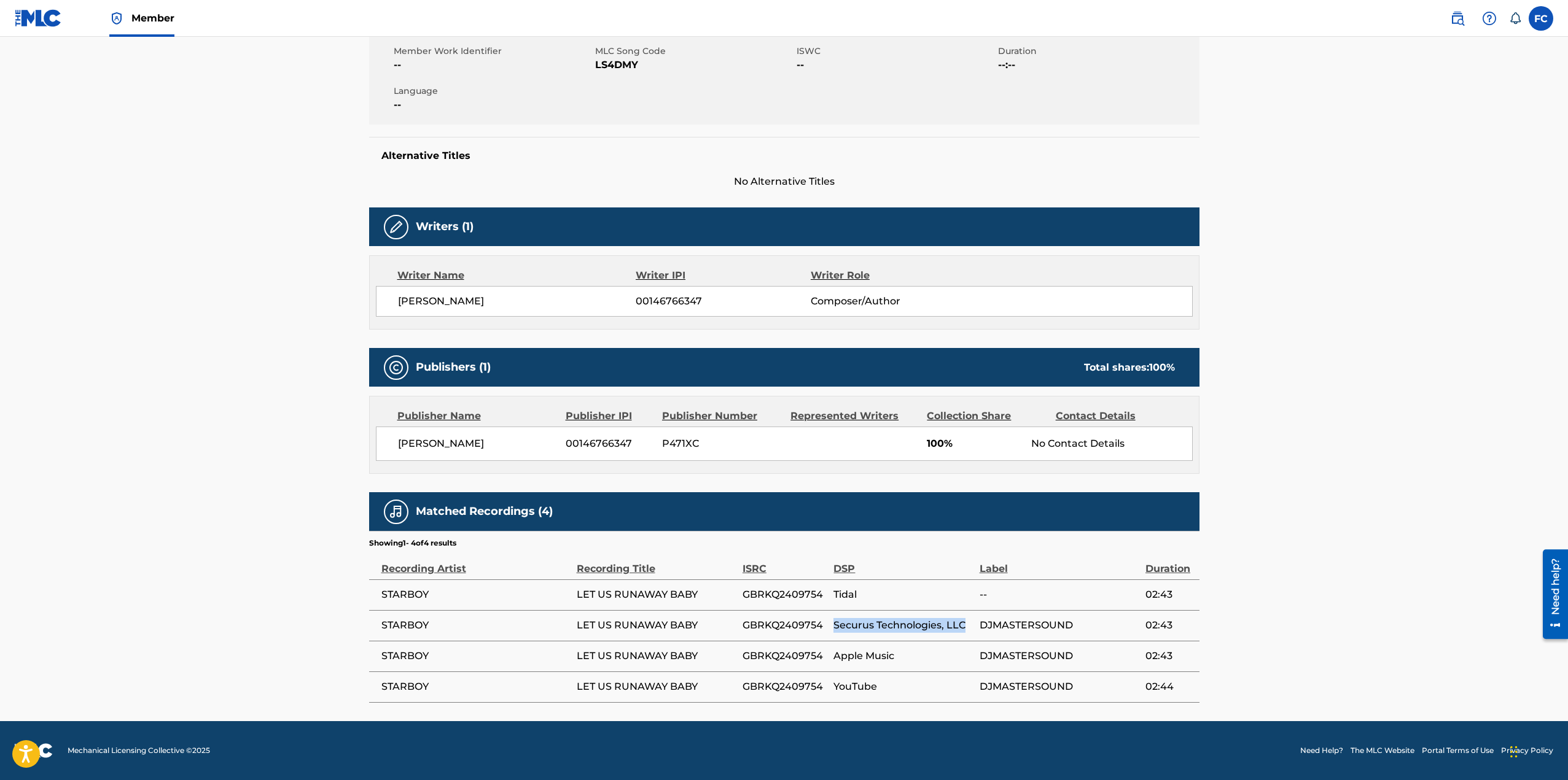
drag, startPoint x: 965, startPoint y: 627, endPoint x: 839, endPoint y: 628, distance: 126.0
click at [835, 629] on span "Securus Technologies, LLC" at bounding box center [902, 626] width 140 height 15
copy span "Securus Technologies, LLC"
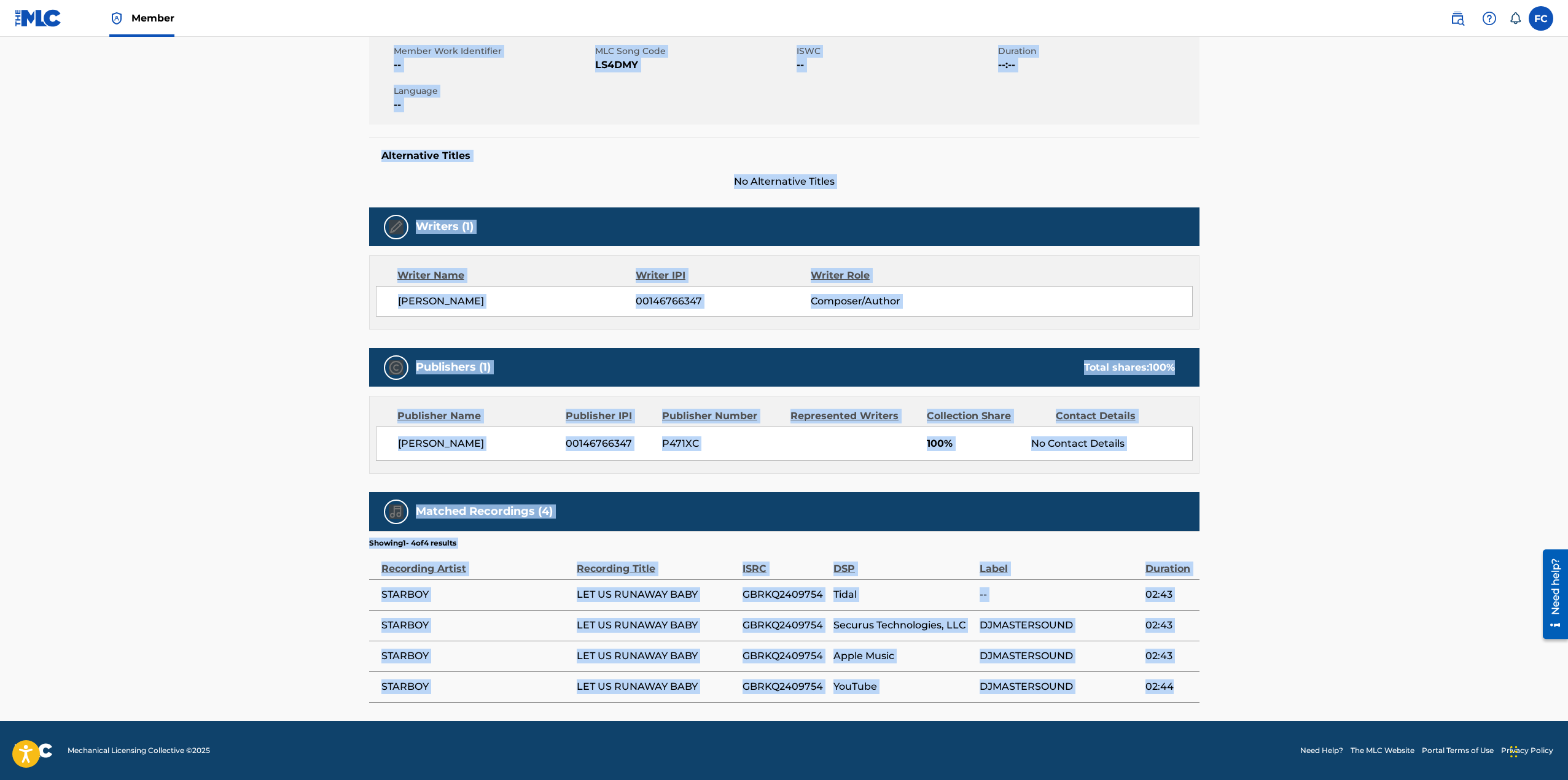
drag, startPoint x: 359, startPoint y: 67, endPoint x: 1181, endPoint y: 686, distance: 1029.0
click at [1181, 686] on div "< Back to public search results Copy work link LET US RUNAWAY BABY Work Detail …" at bounding box center [784, 273] width 860 height 860
copy div "LET US RUNAWAY BABY Work Detail Member Work Identifier -- MLC Song Code LS4DMY …"
click at [1248, 232] on main "< Back to public search results Copy work link LET US RUNAWAY BABY Work Detail …" at bounding box center [784, 267] width 1568 height 909
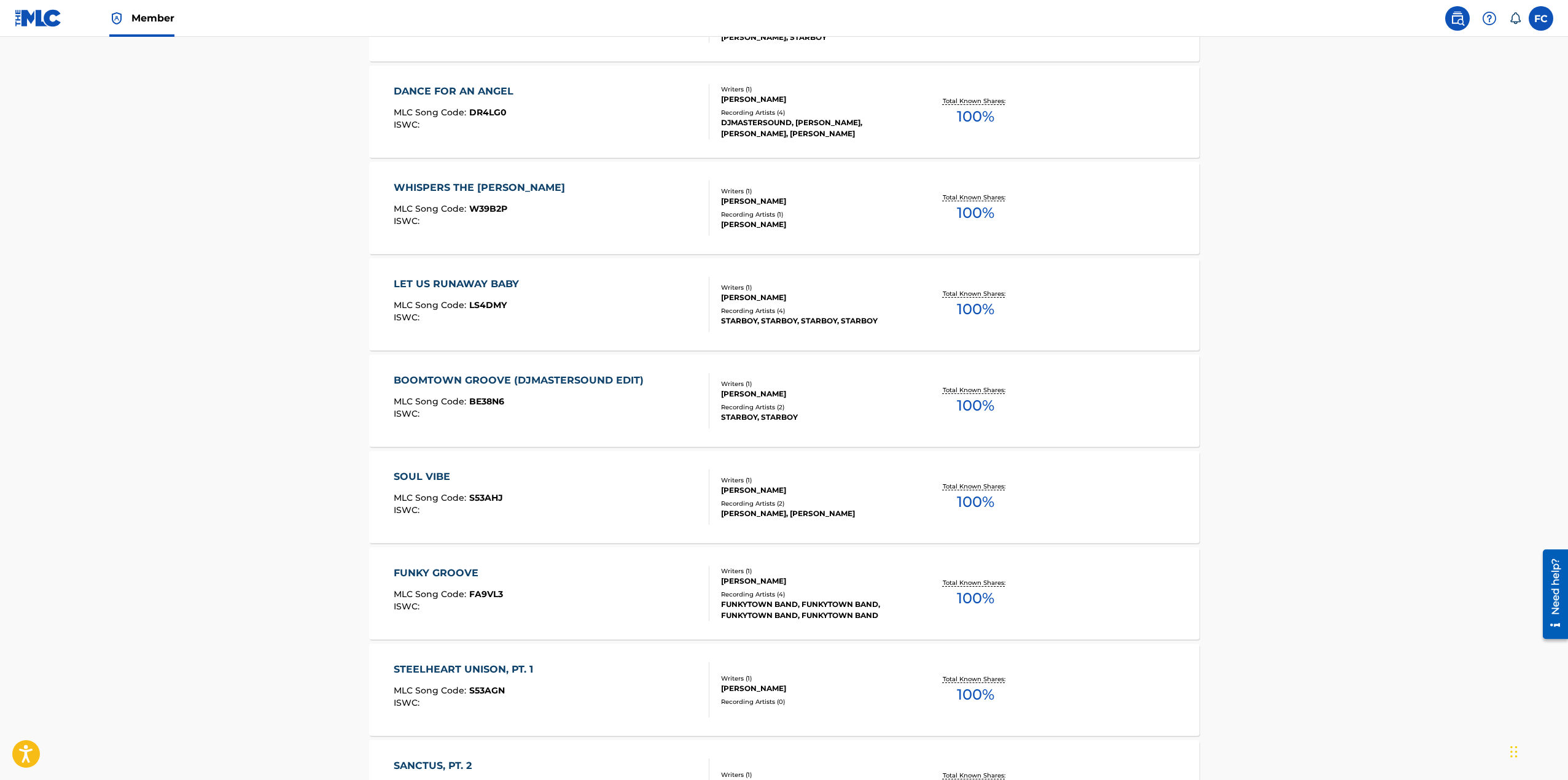
scroll to position [3845, 0]
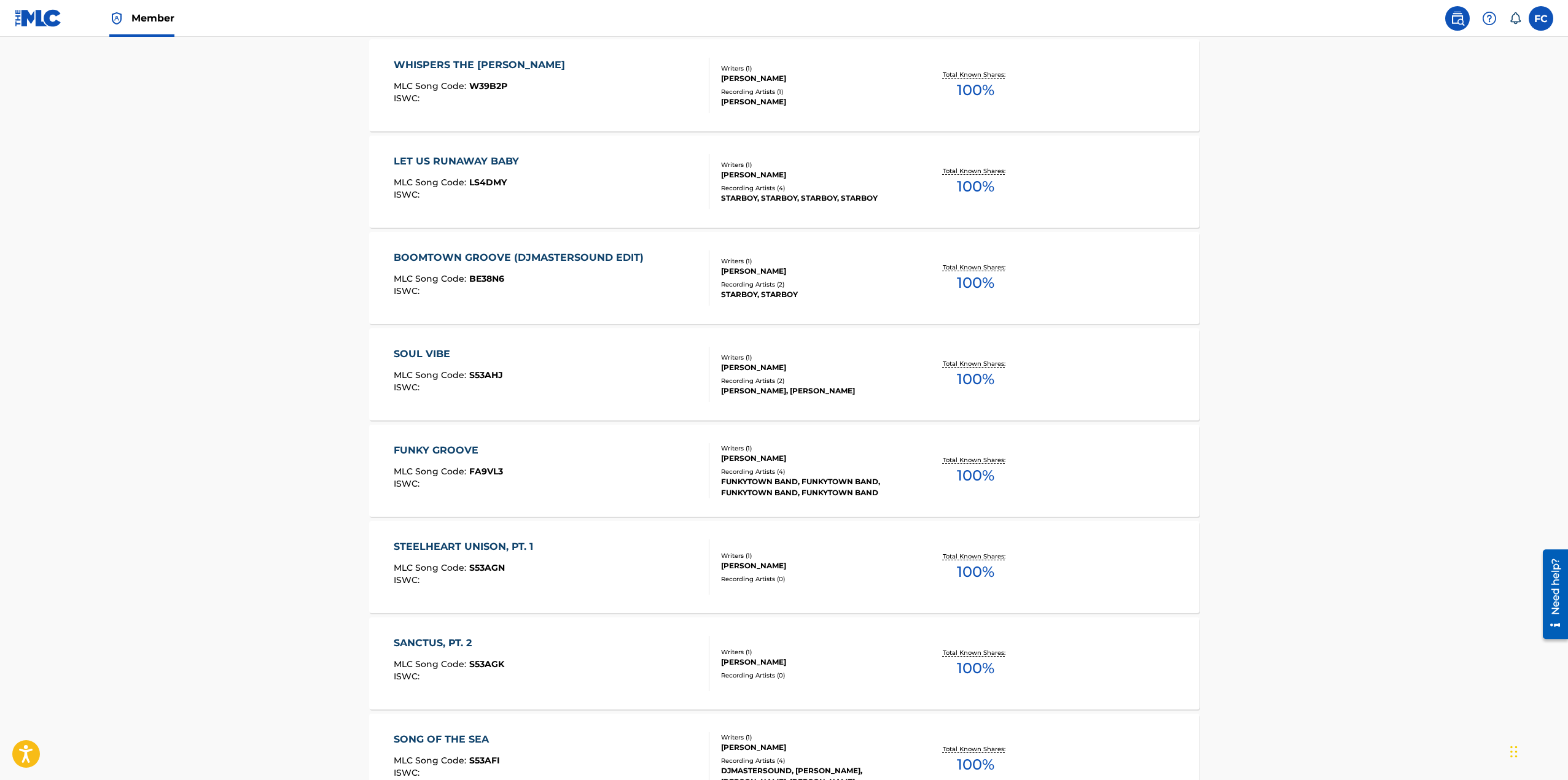
click at [433, 352] on div "SOUL VIBE" at bounding box center [448, 354] width 109 height 15
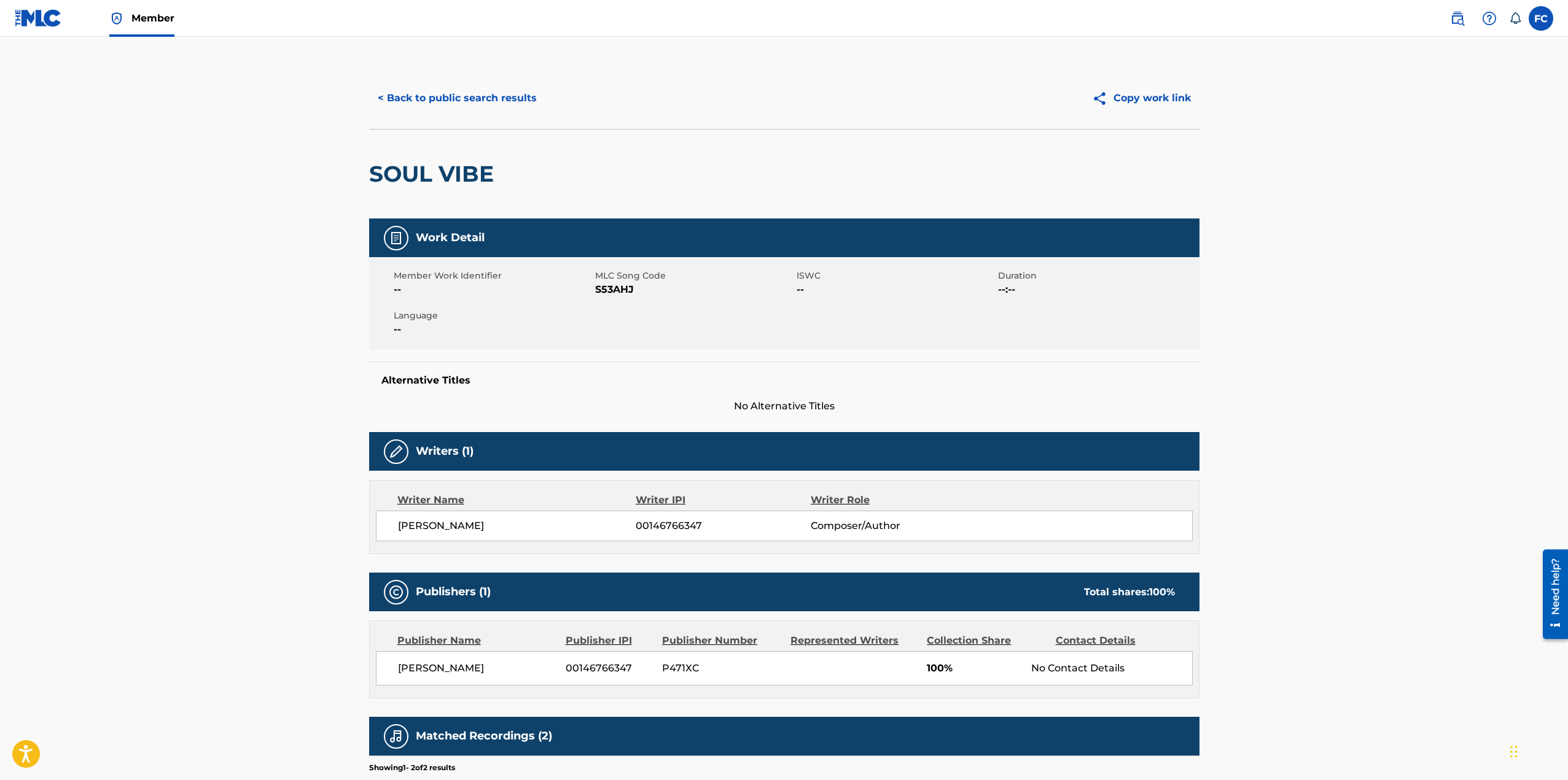
scroll to position [164, 0]
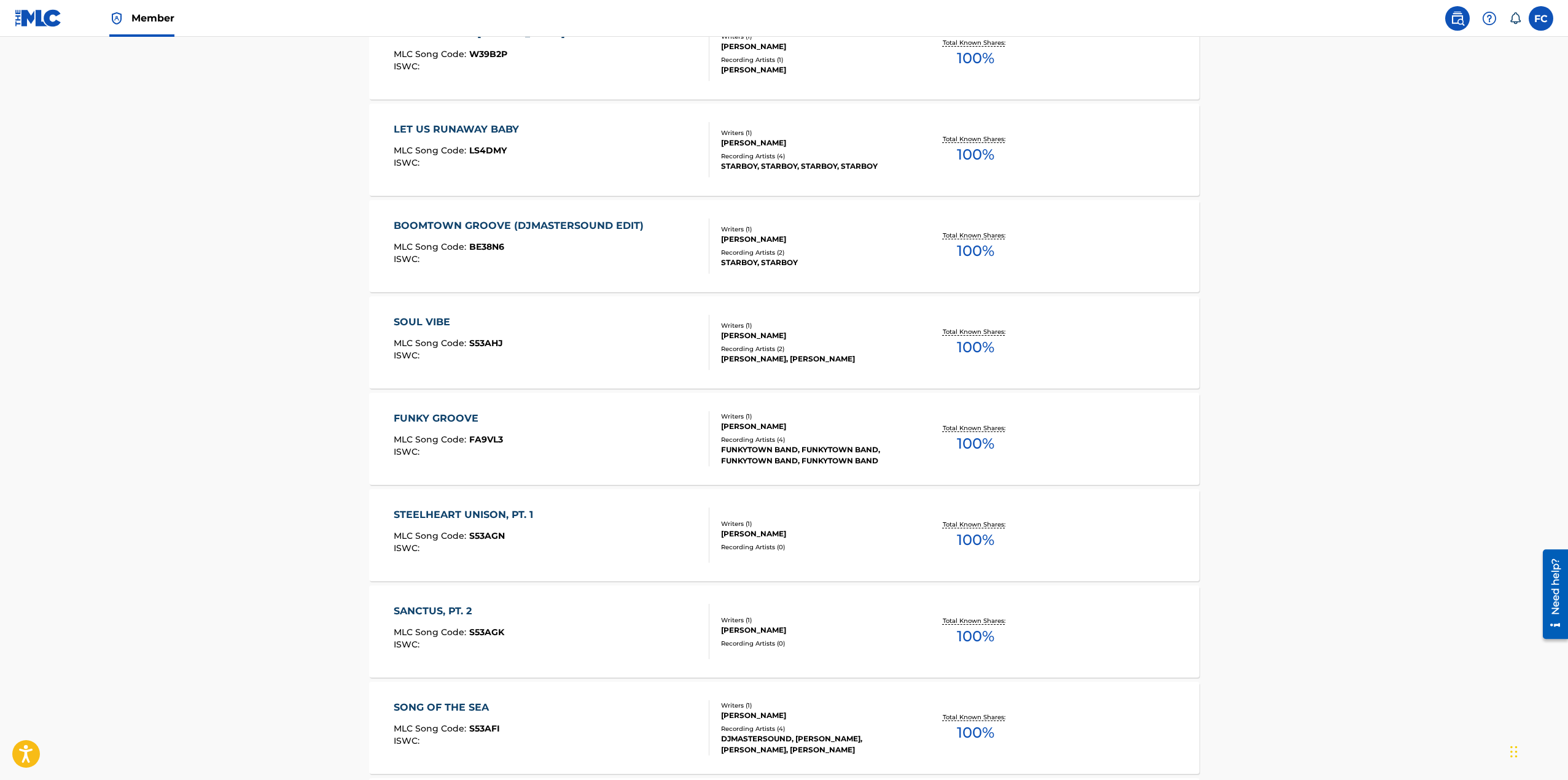
scroll to position [4185, 0]
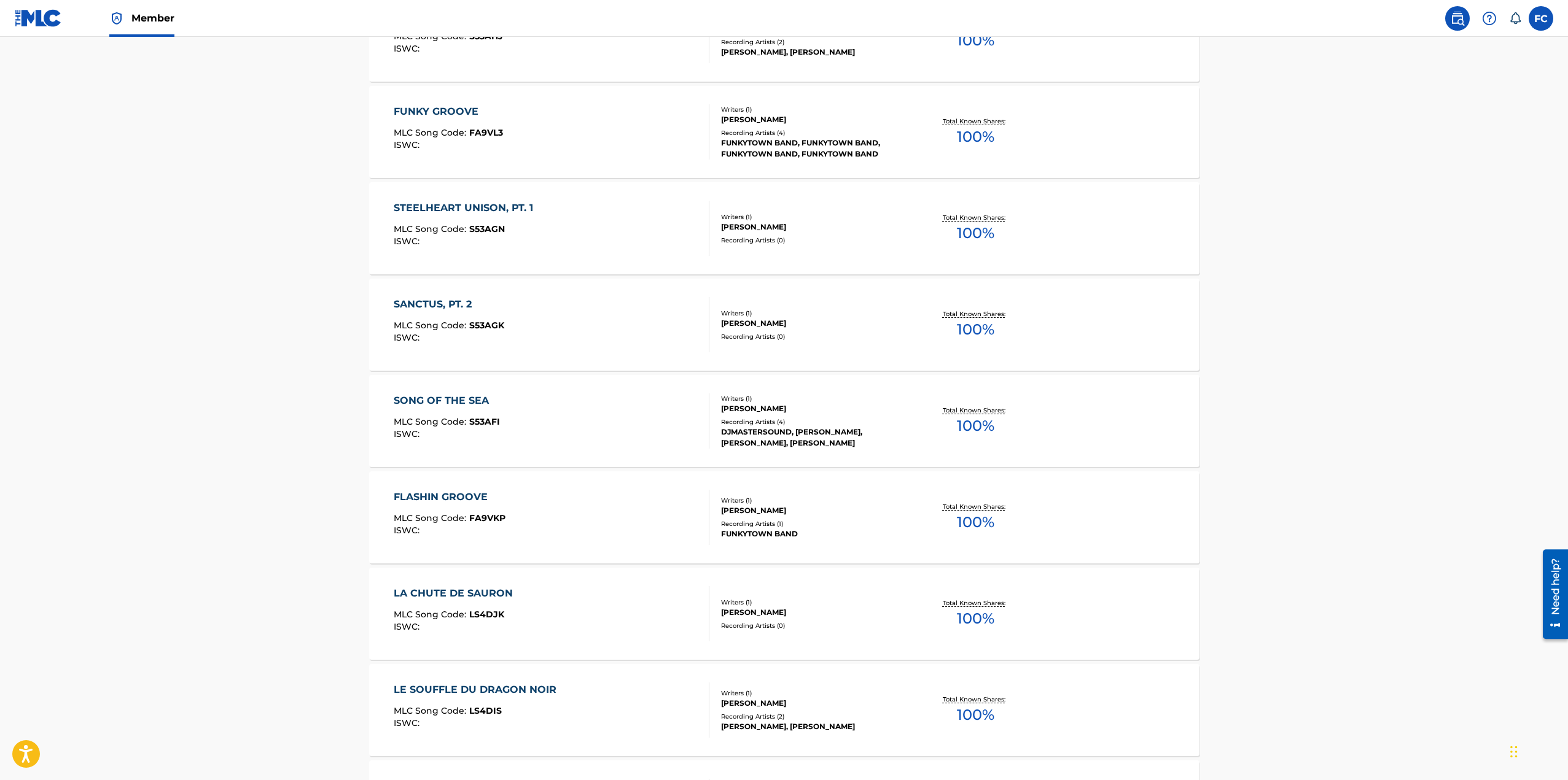
click at [434, 308] on div "SANCTUS, PT. 2" at bounding box center [449, 305] width 111 height 15
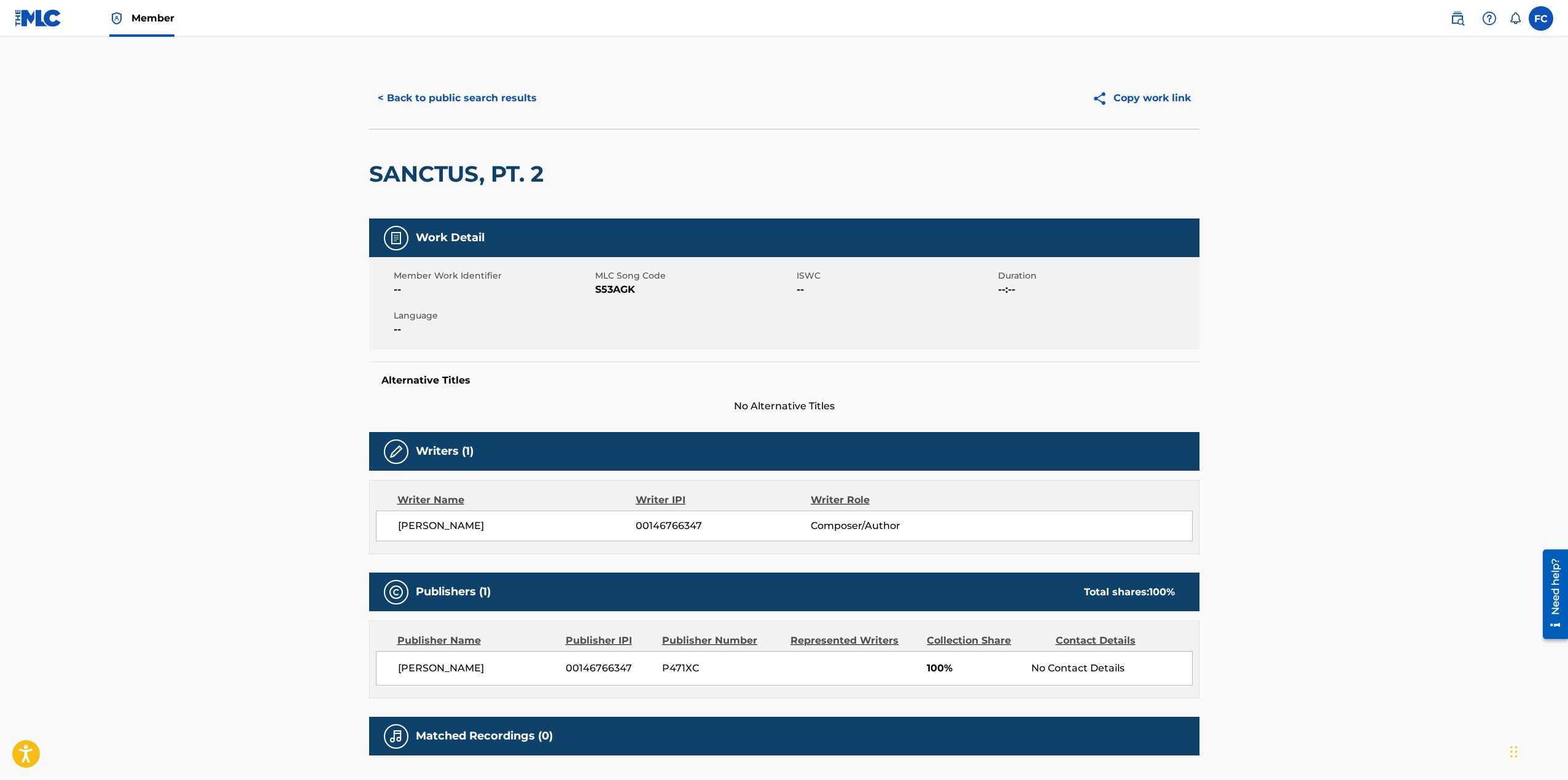
scroll to position [92, 0]
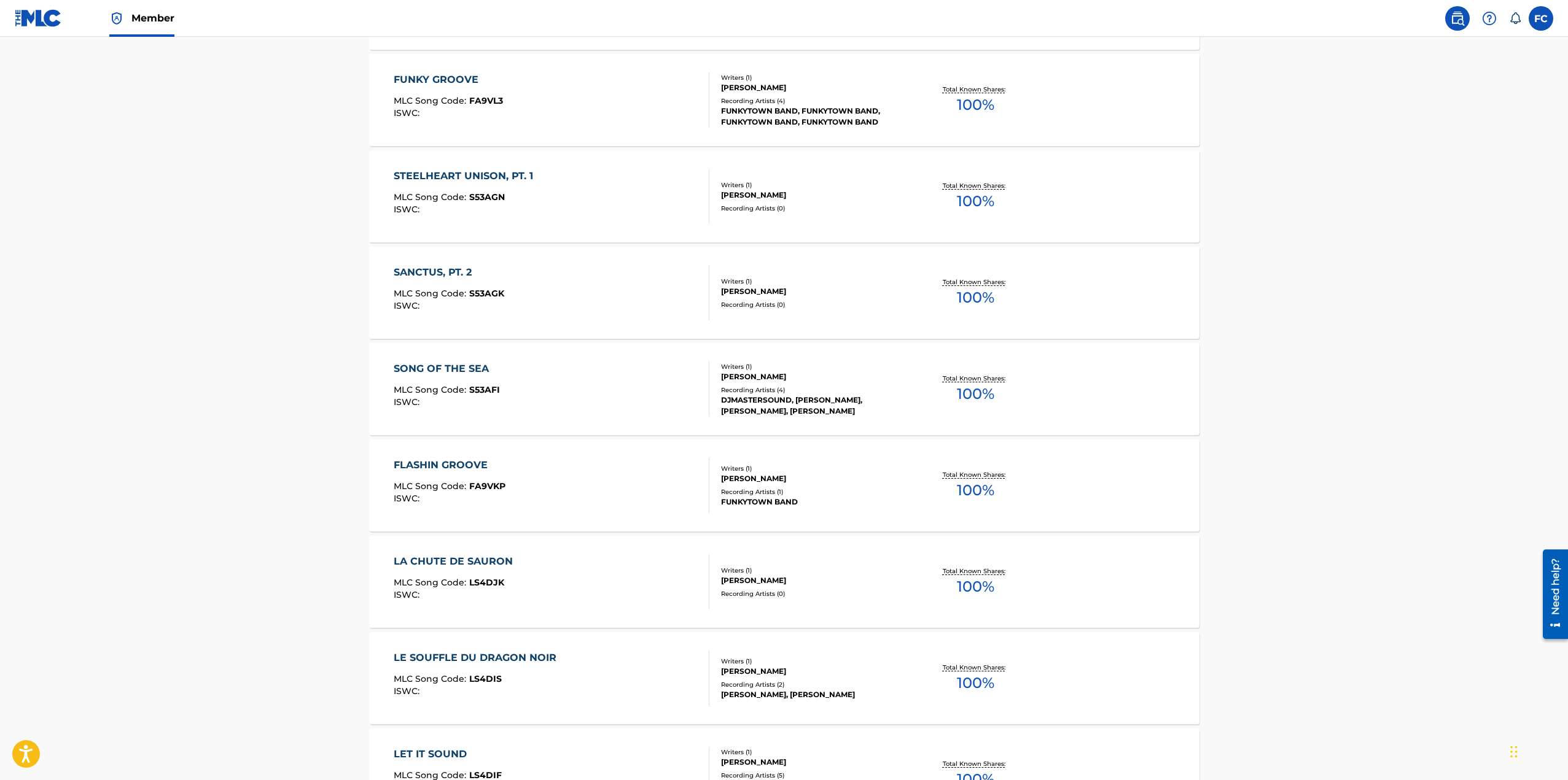
scroll to position [4646, 0]
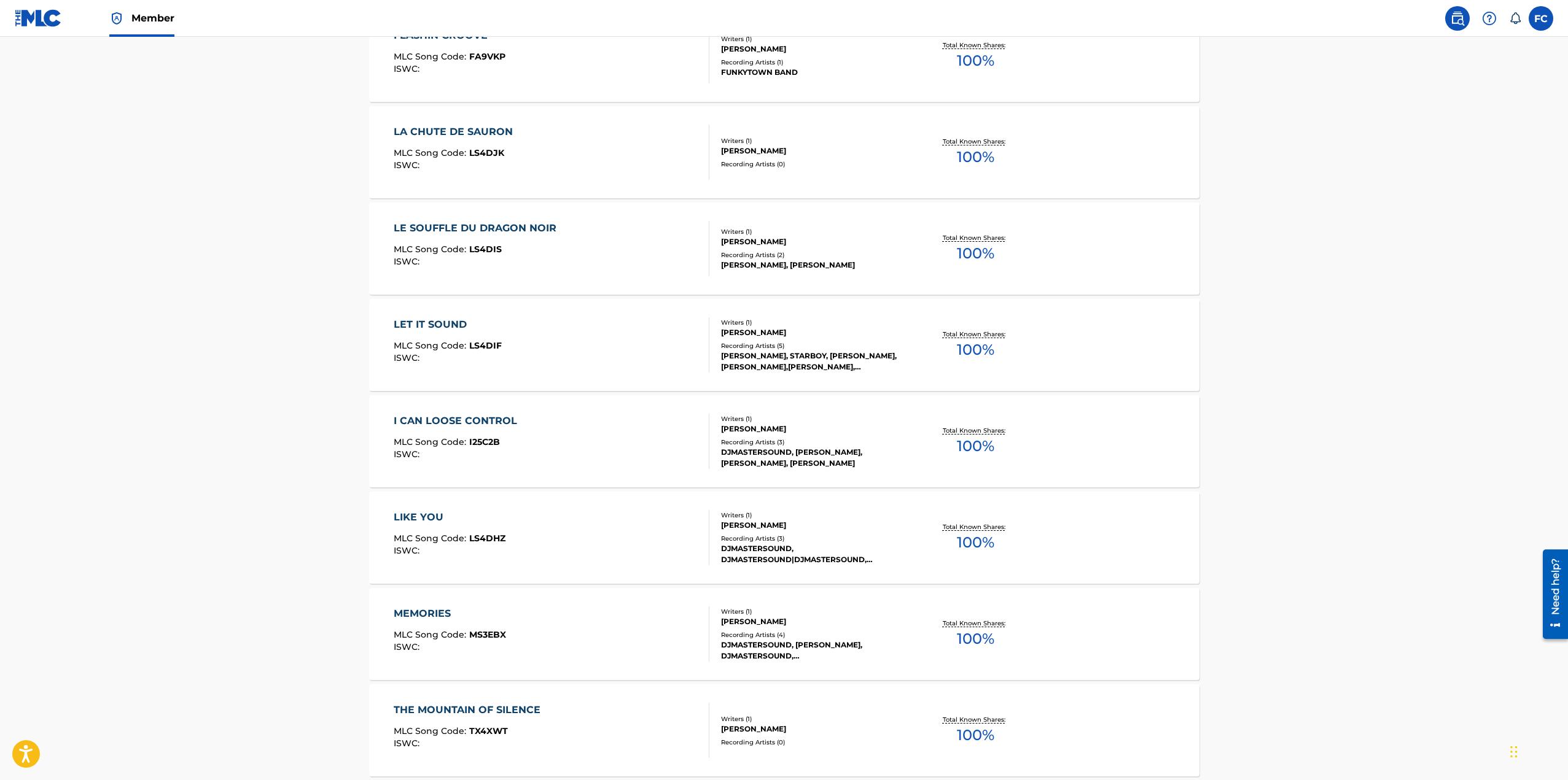
click at [509, 230] on div "LE SOUFFLE DU DRAGON NOIR" at bounding box center [478, 228] width 169 height 15
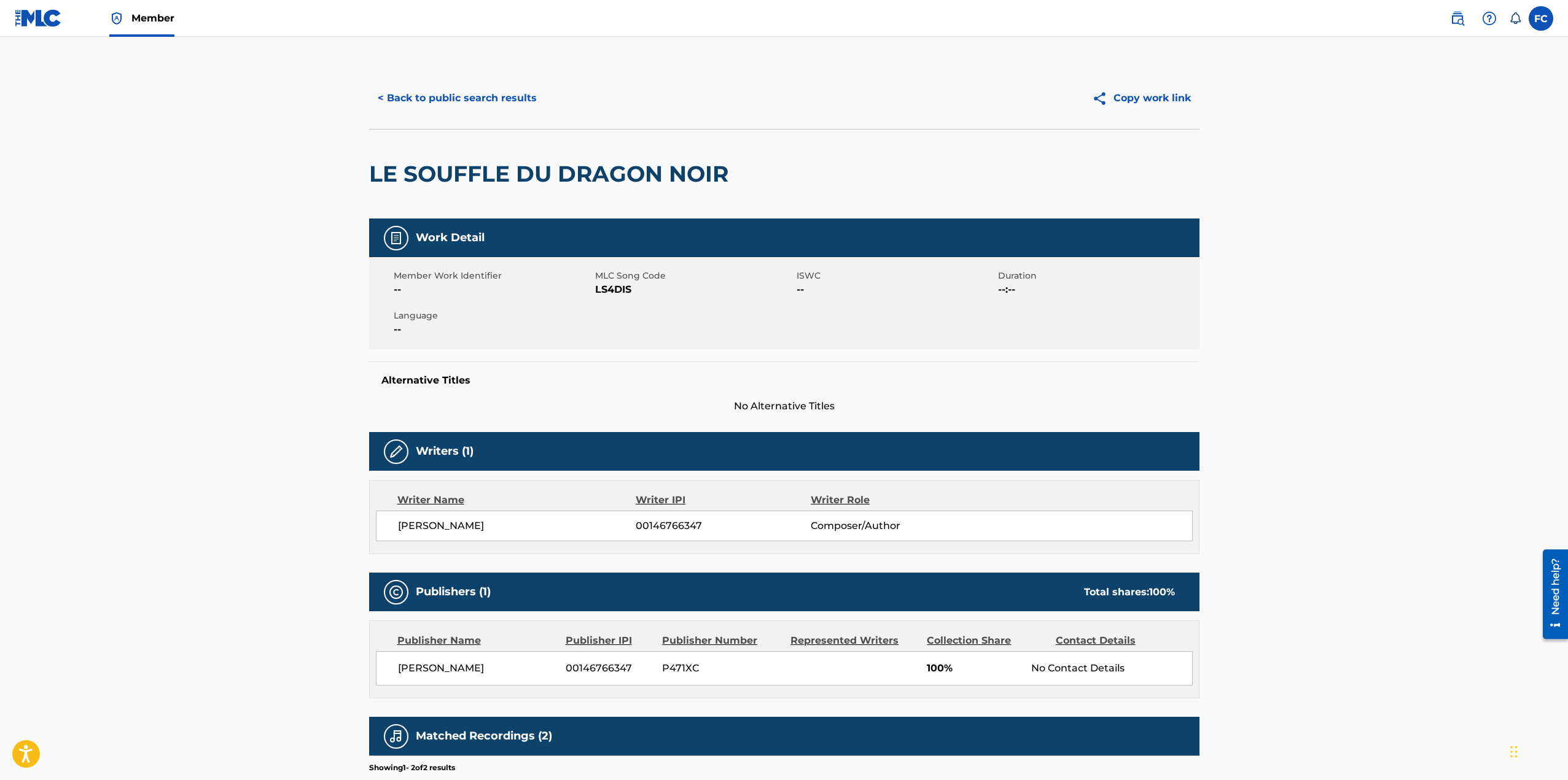
scroll to position [164, 0]
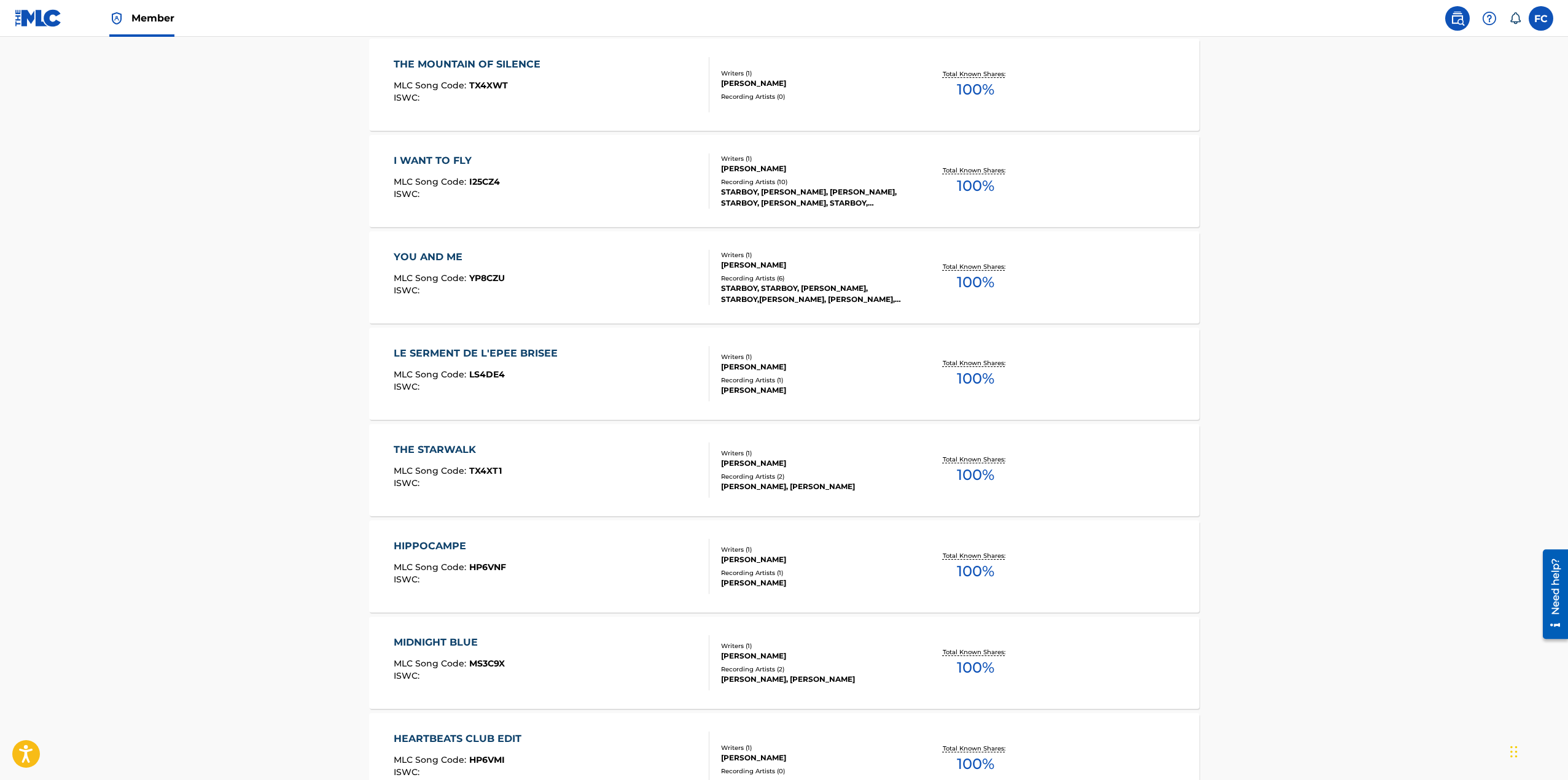
scroll to position [5415, 0]
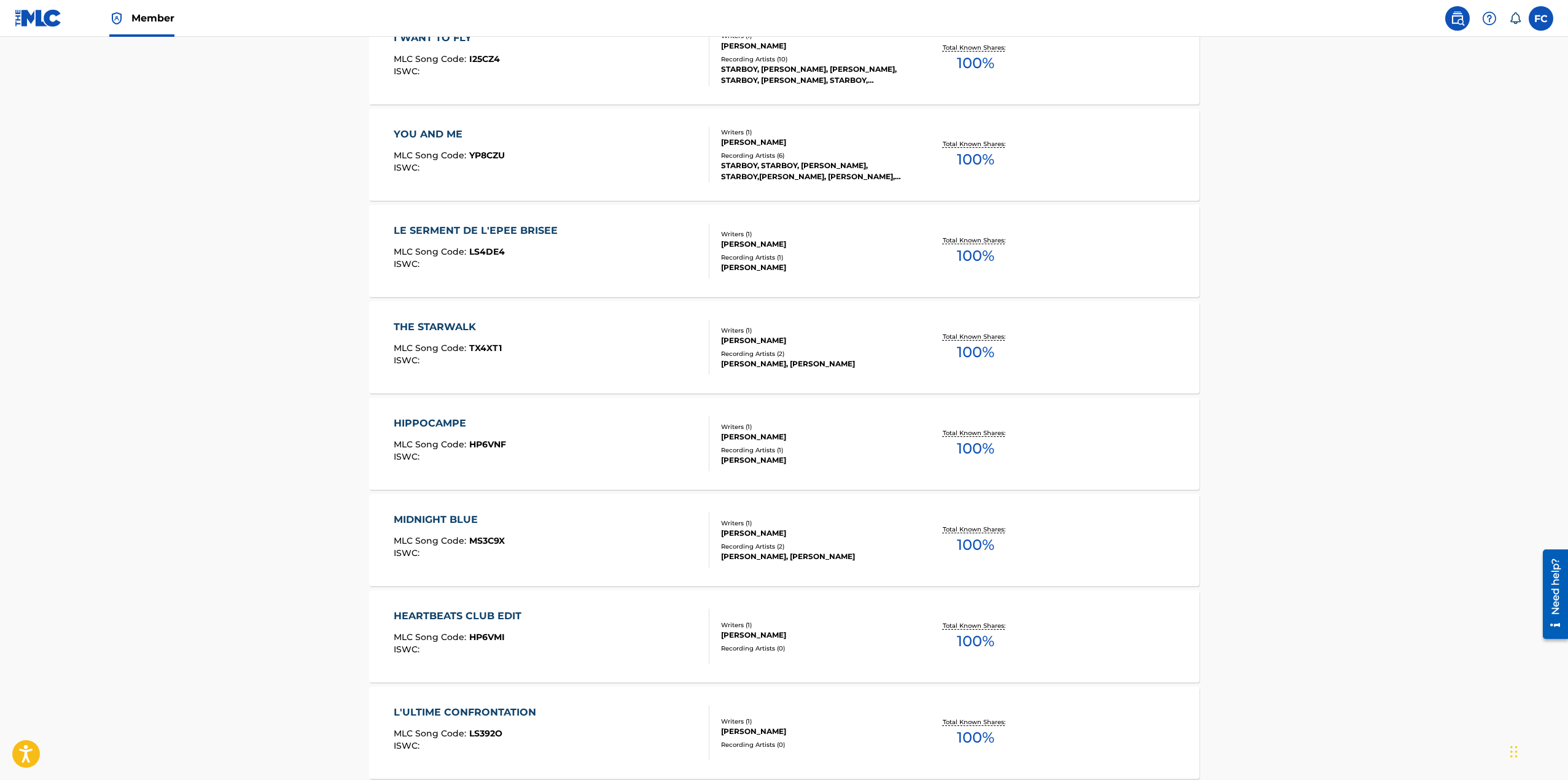
click at [446, 416] on div "HIPPOCAMPE" at bounding box center [450, 423] width 113 height 15
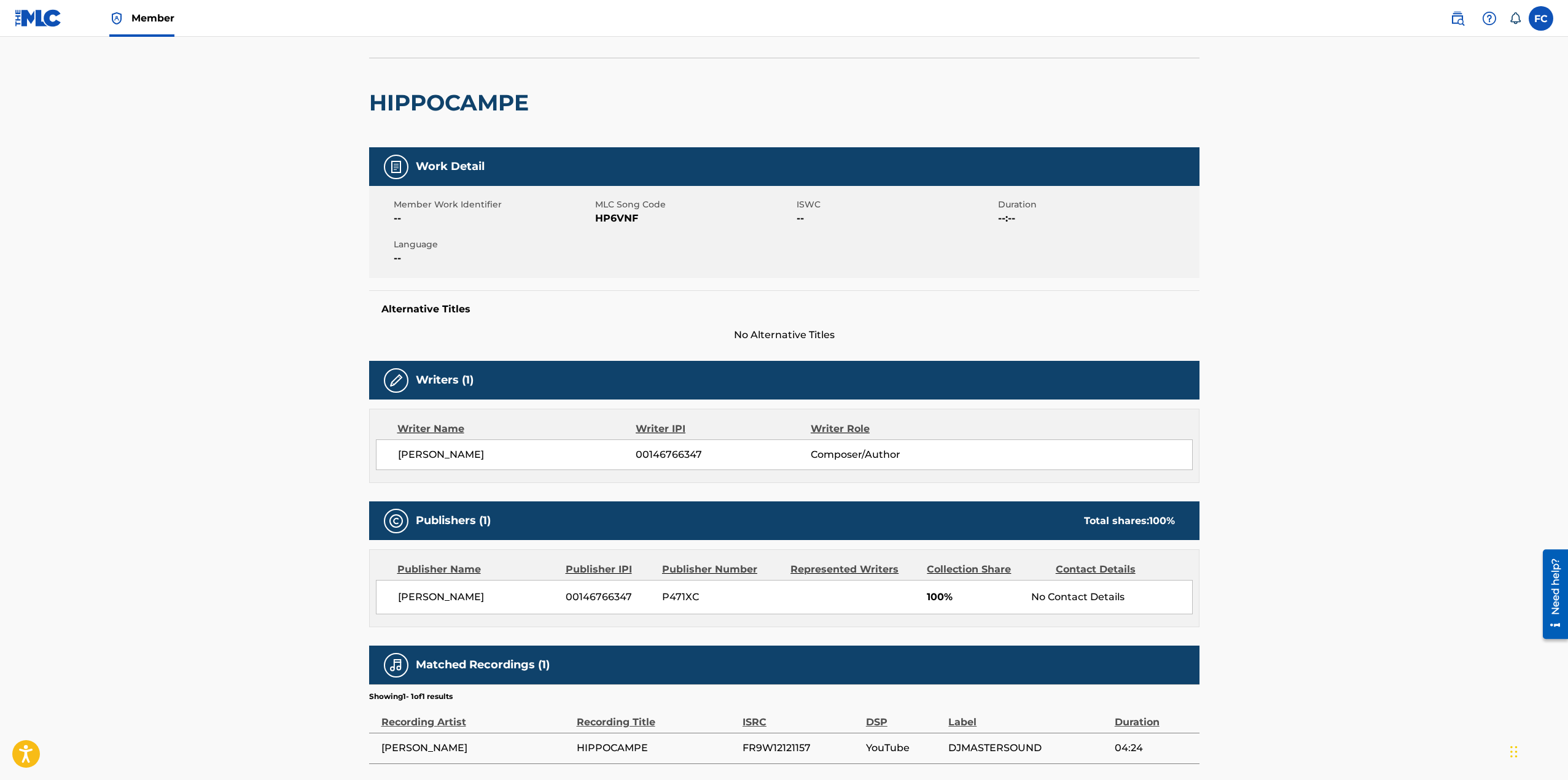
scroll to position [132, 0]
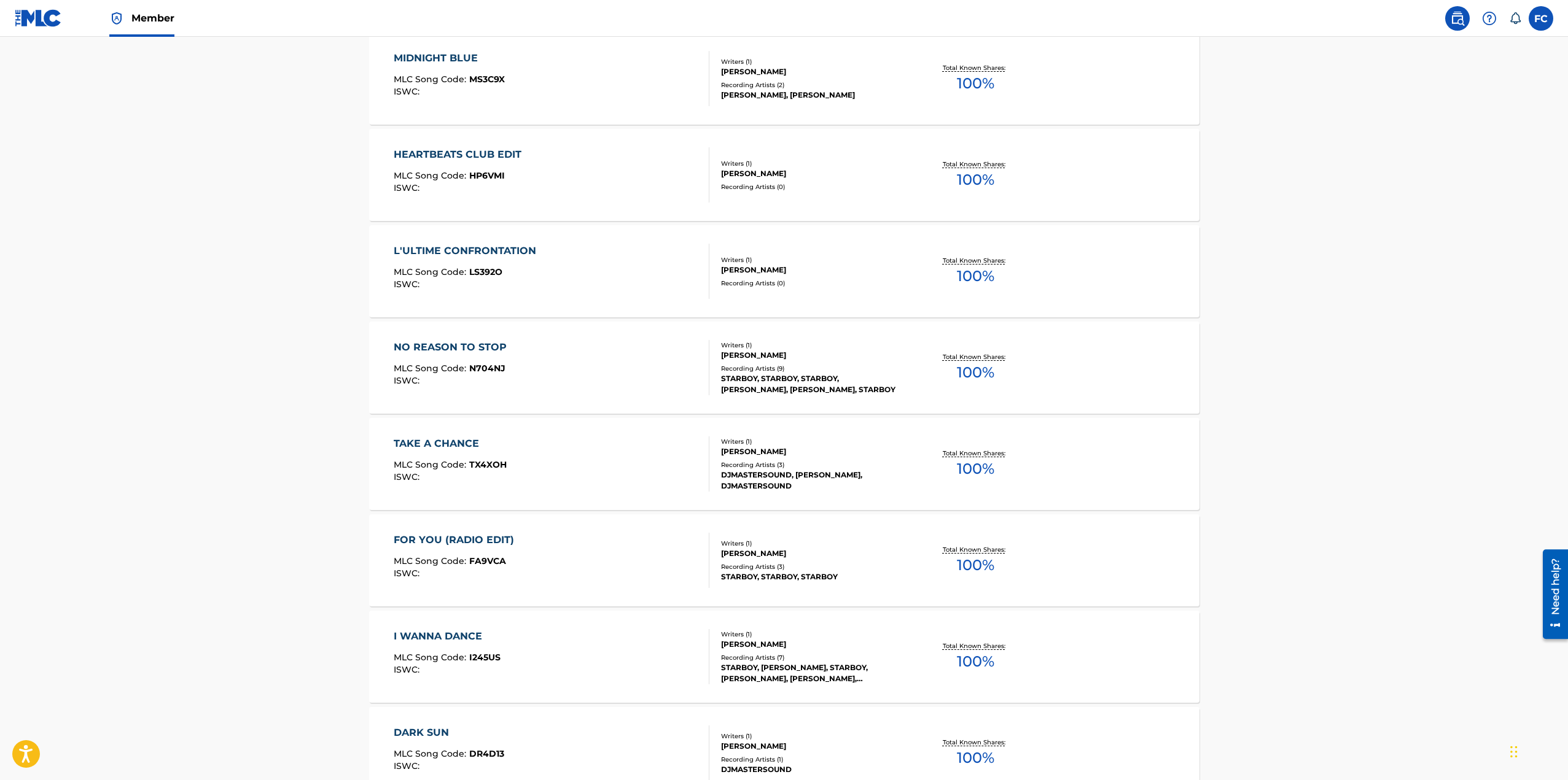
scroll to position [6184, 0]
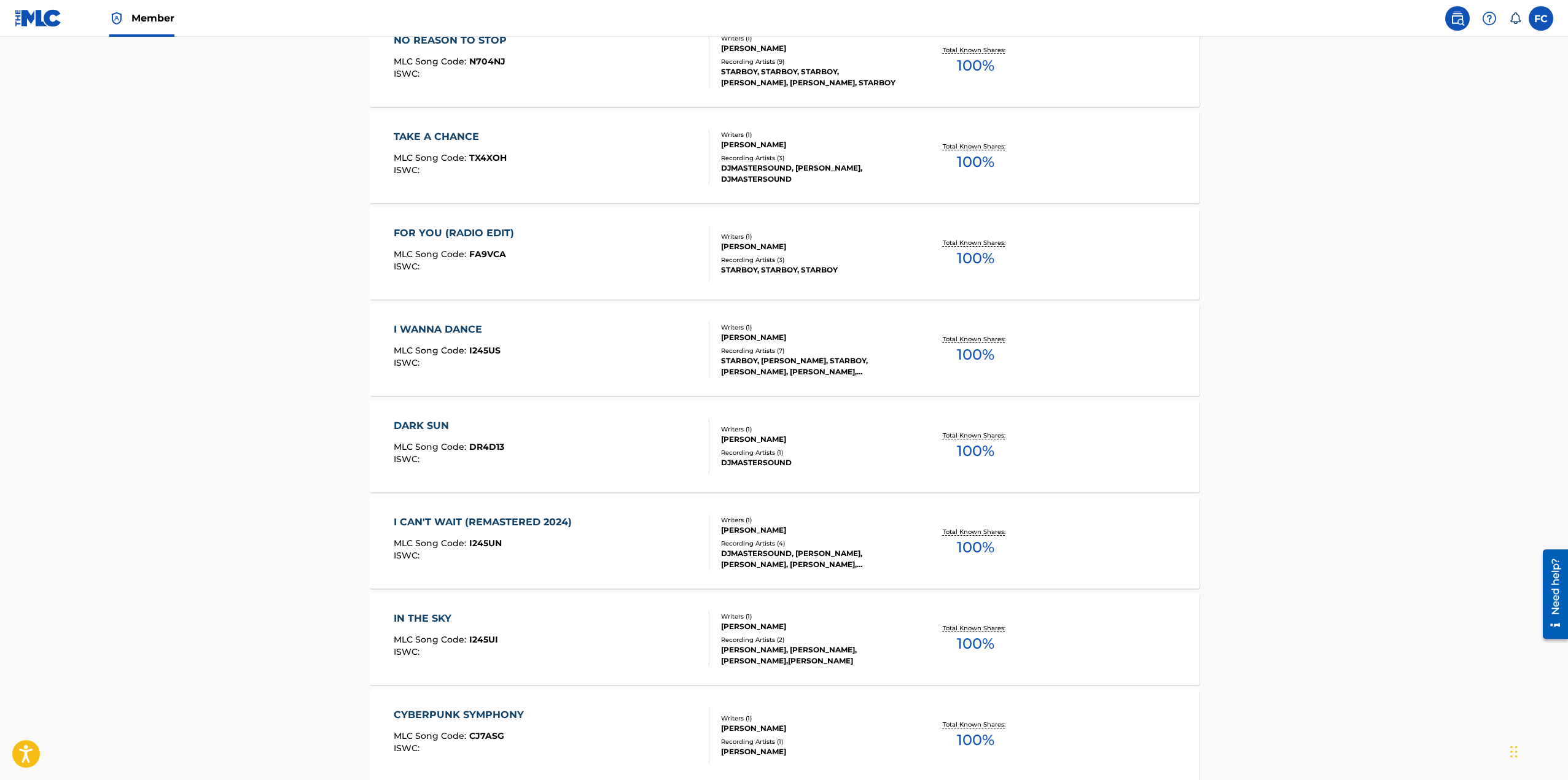
click at [459, 231] on div "FOR YOU (RADIO EDIT)" at bounding box center [457, 233] width 127 height 15
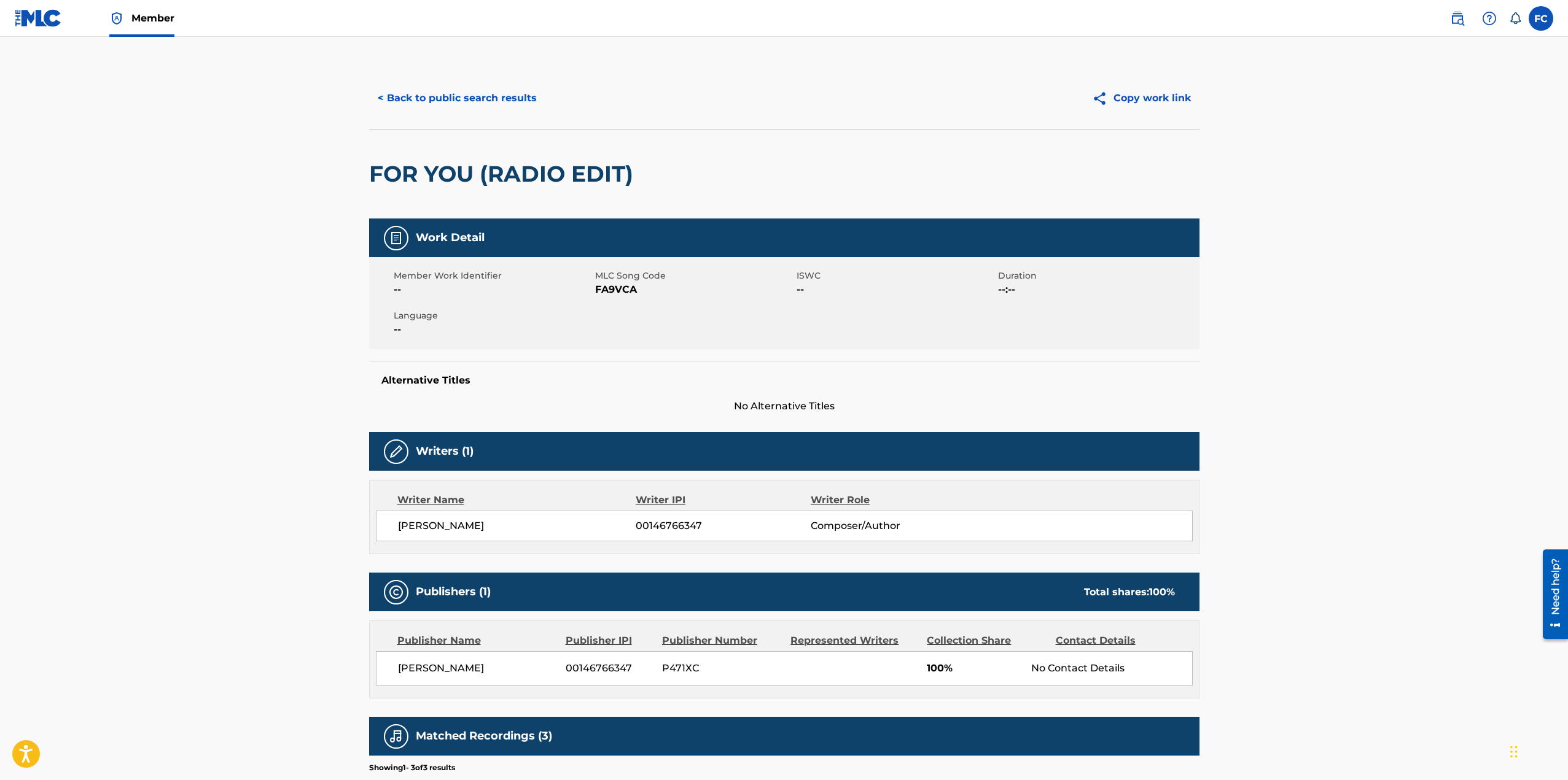
scroll to position [194, 0]
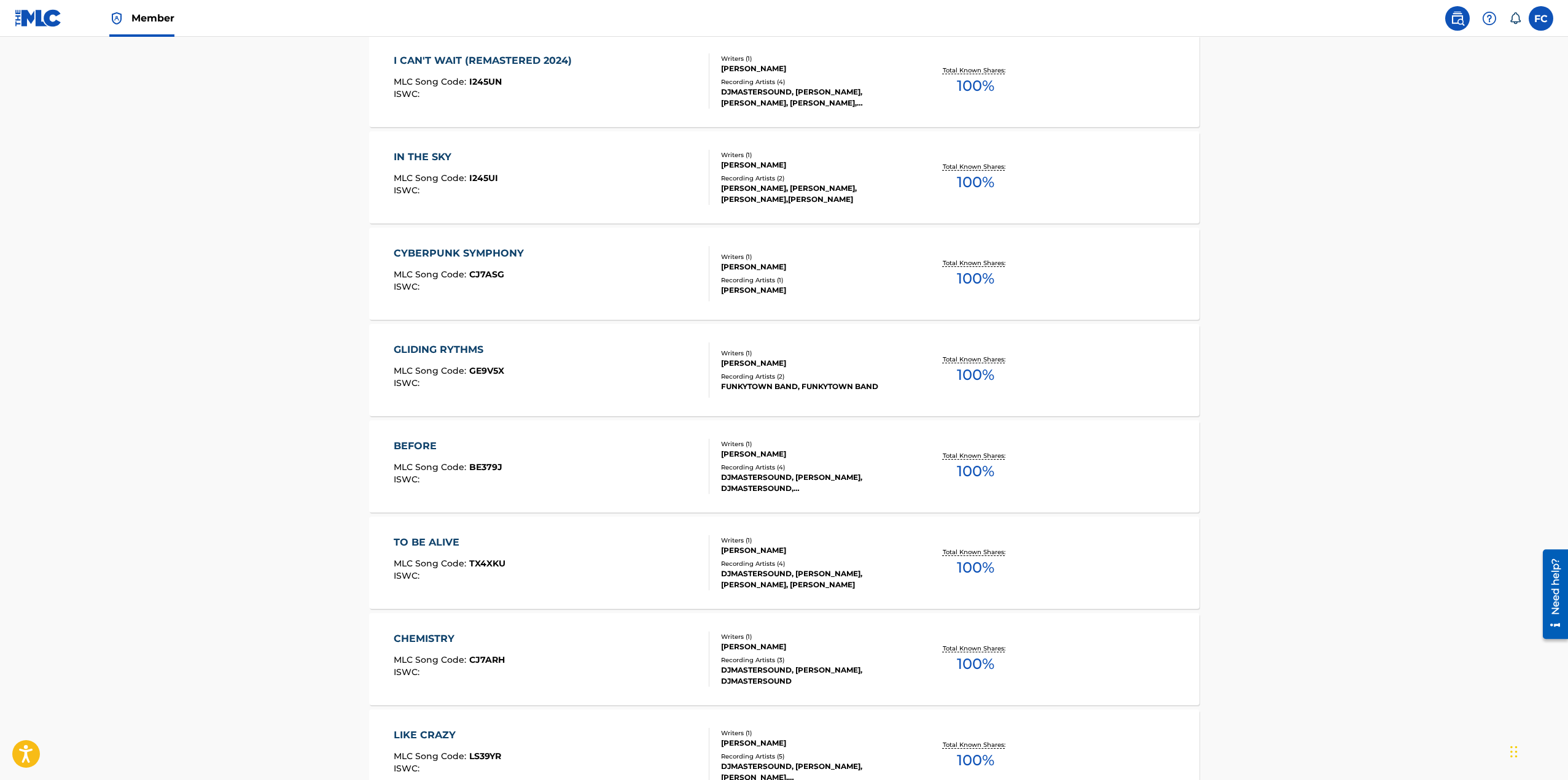
scroll to position [6829, 0]
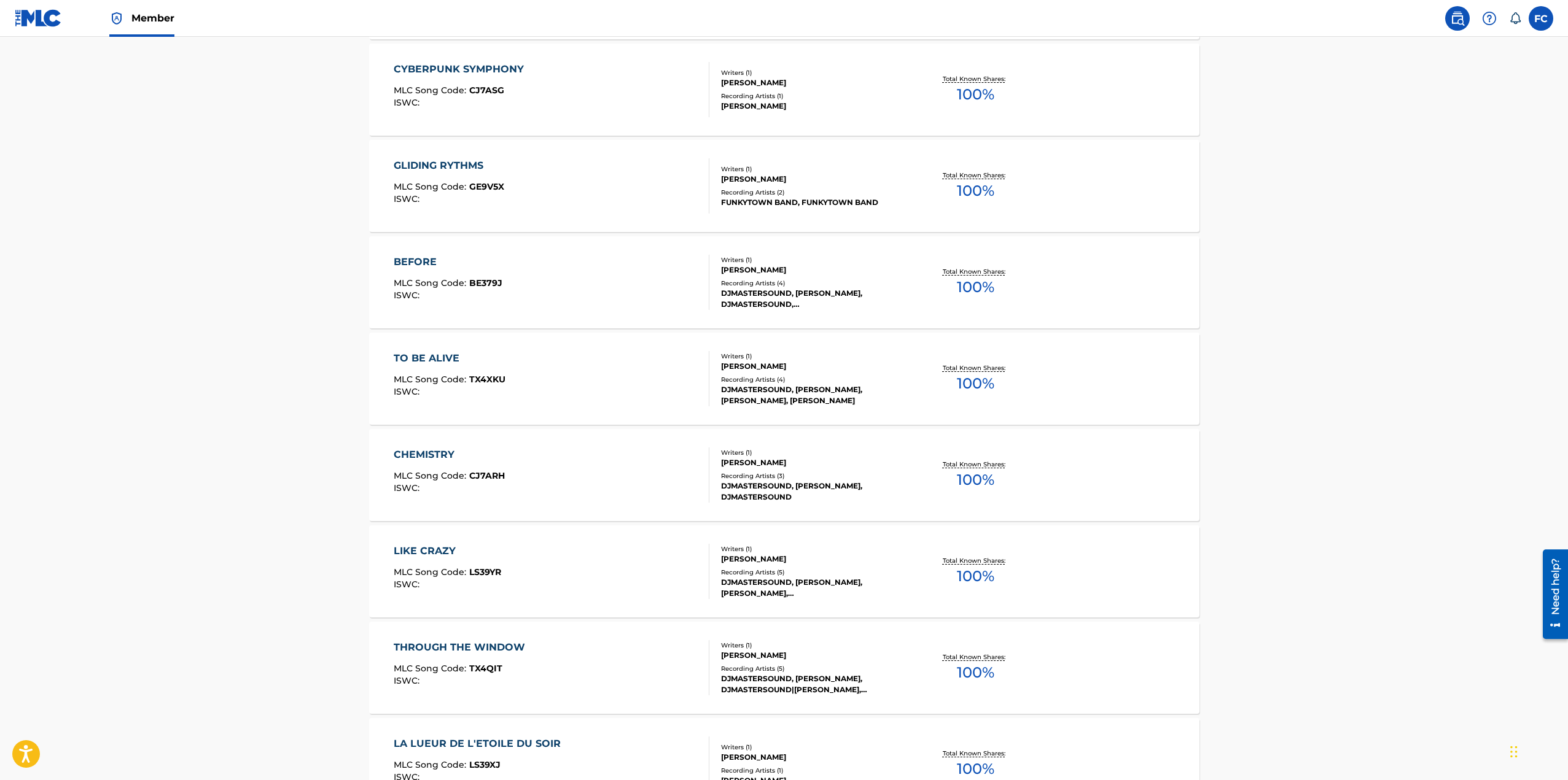
click at [460, 165] on div "GLIDING RYTHMS" at bounding box center [449, 165] width 111 height 15
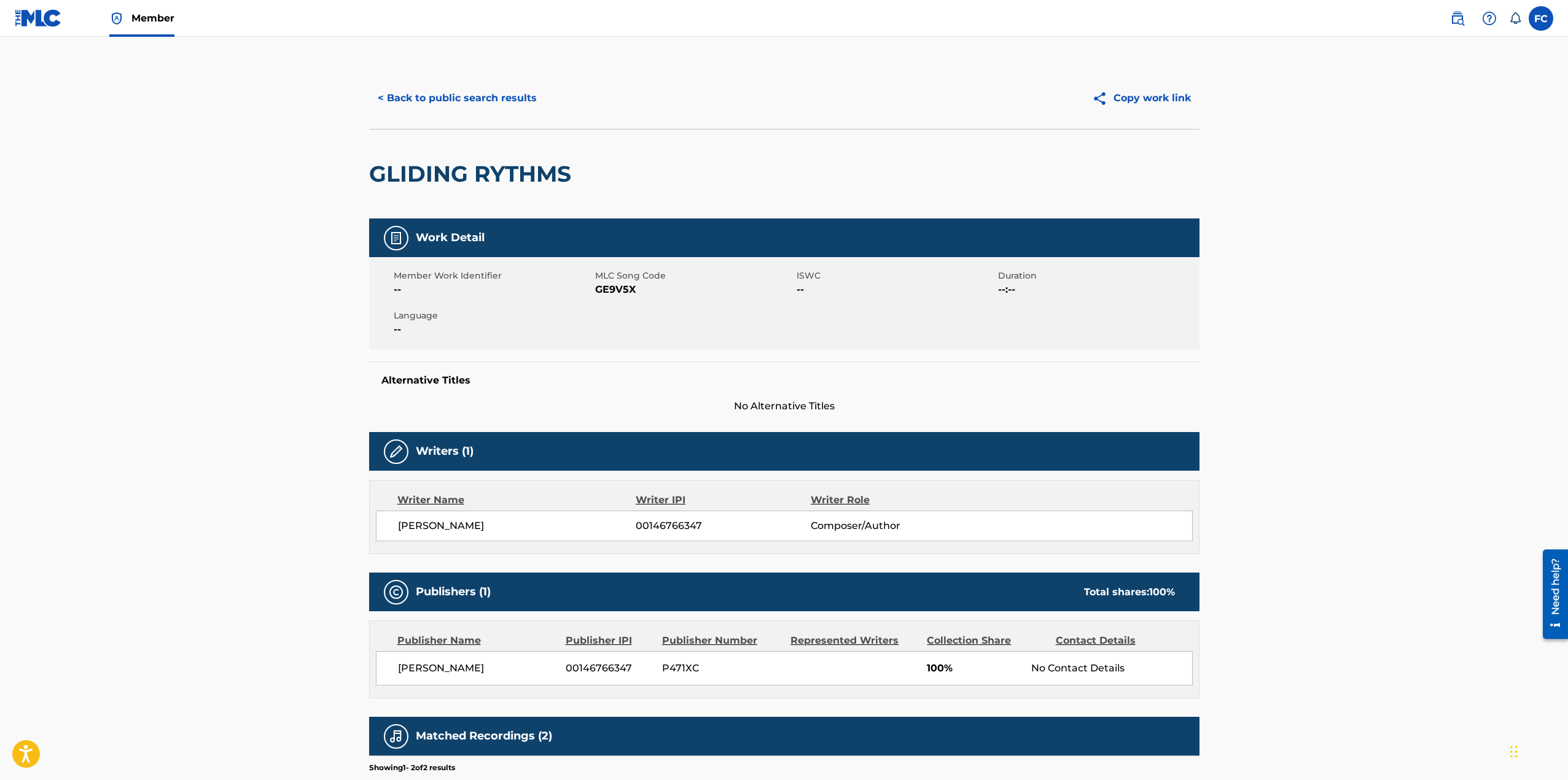
scroll to position [164, 0]
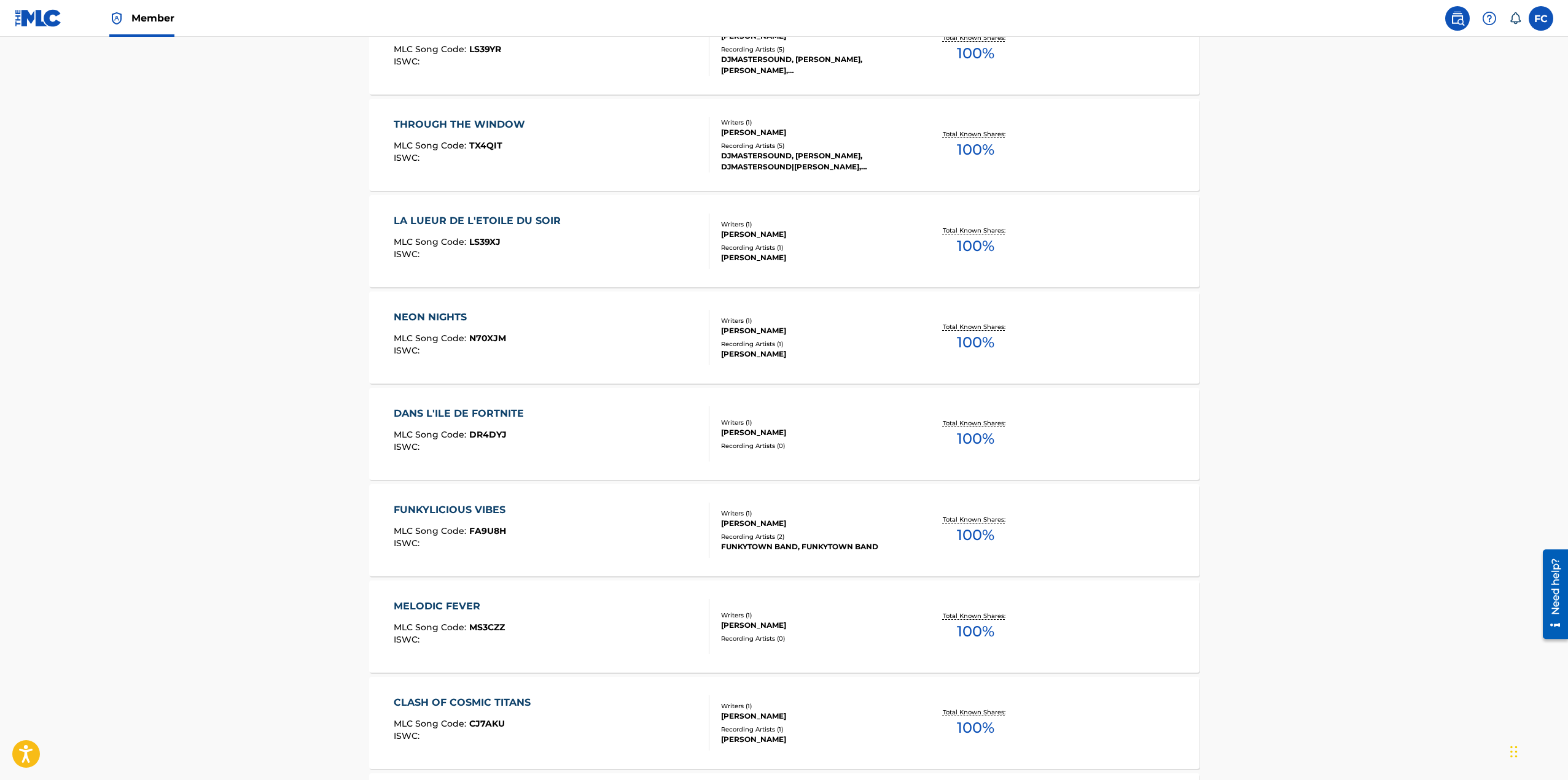
scroll to position [7660, 0]
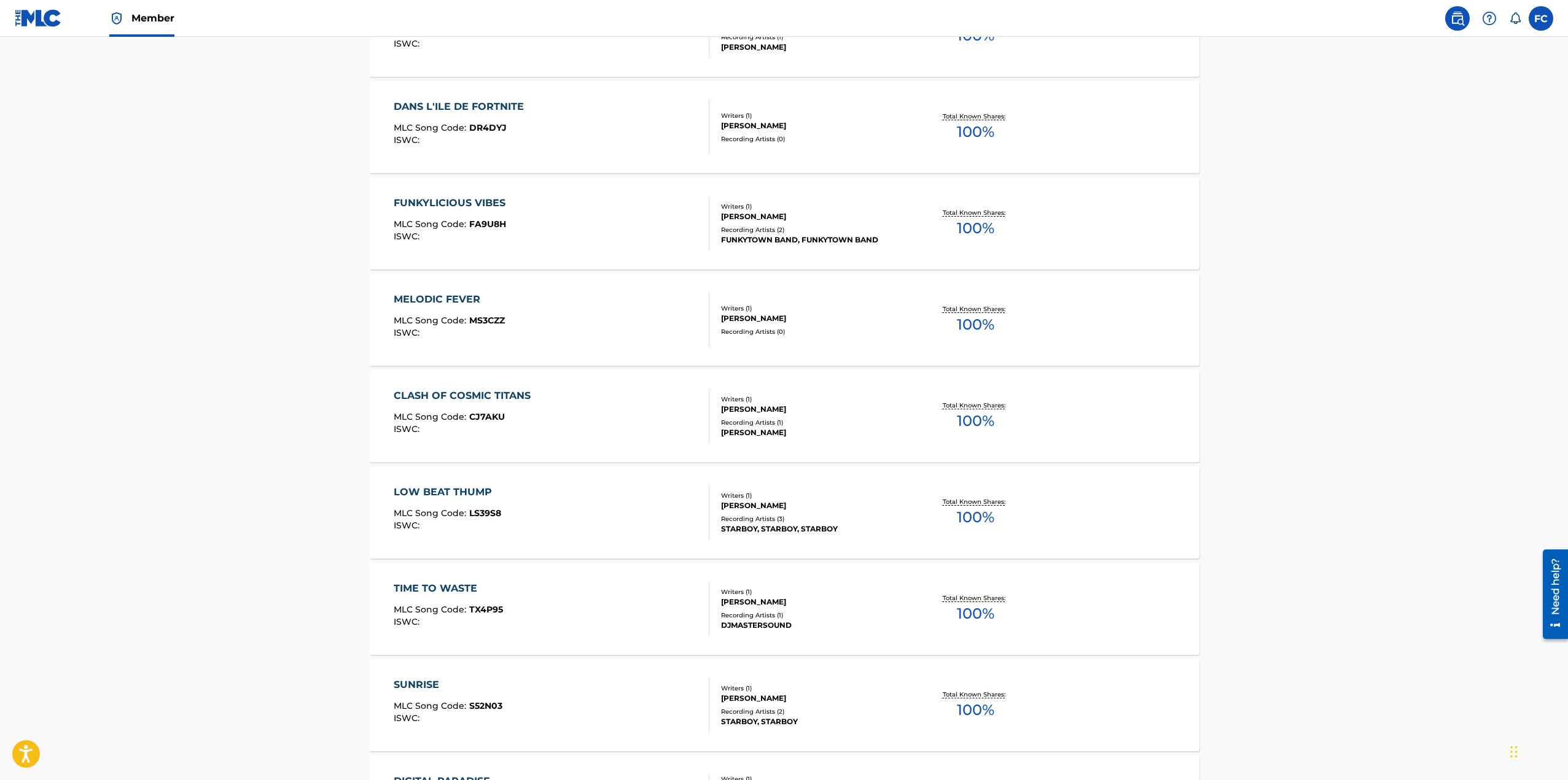
click at [447, 585] on div "TIME TO WASTE" at bounding box center [448, 589] width 109 height 15
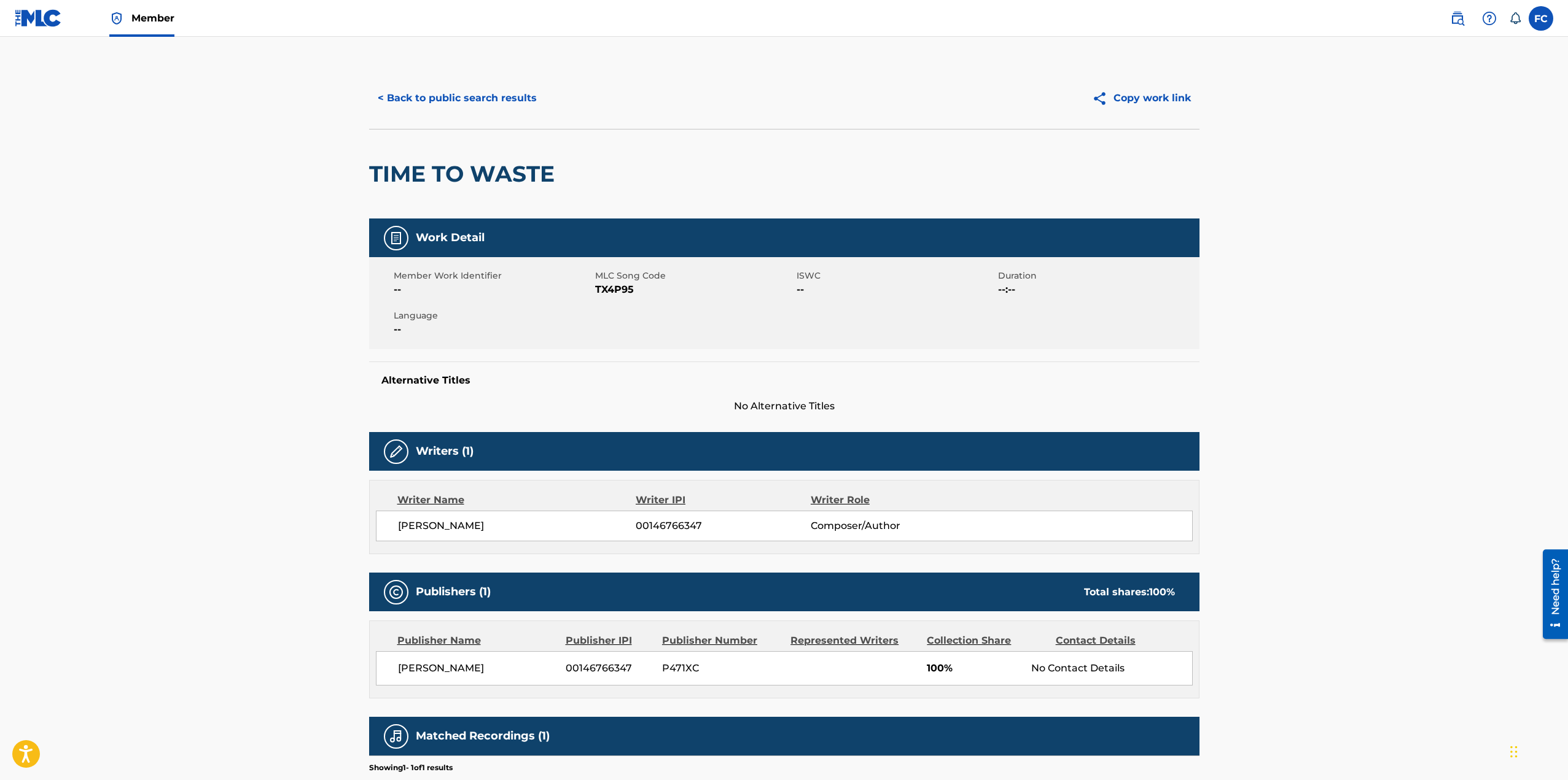
scroll to position [132, 0]
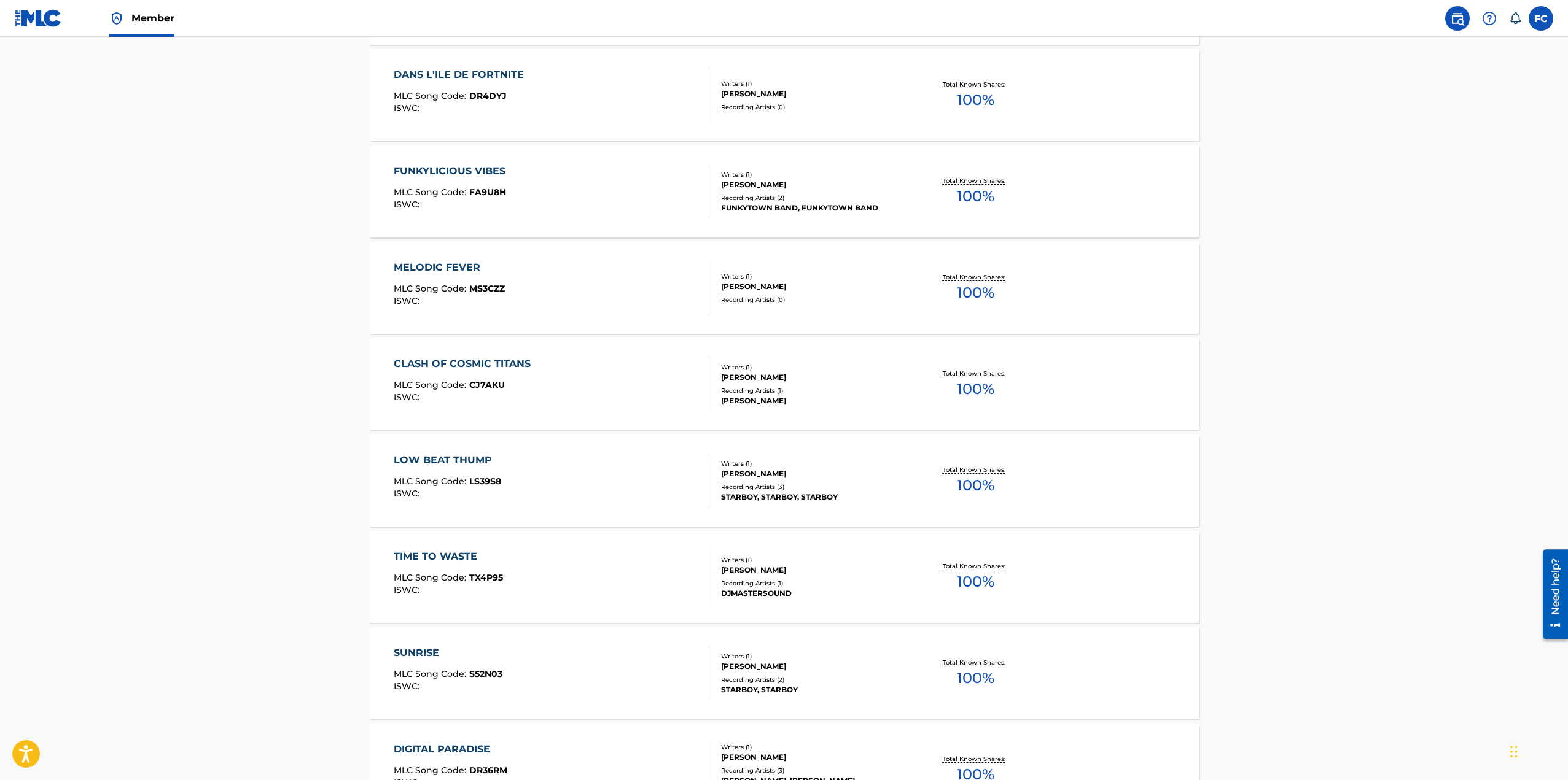
scroll to position [7998, 0]
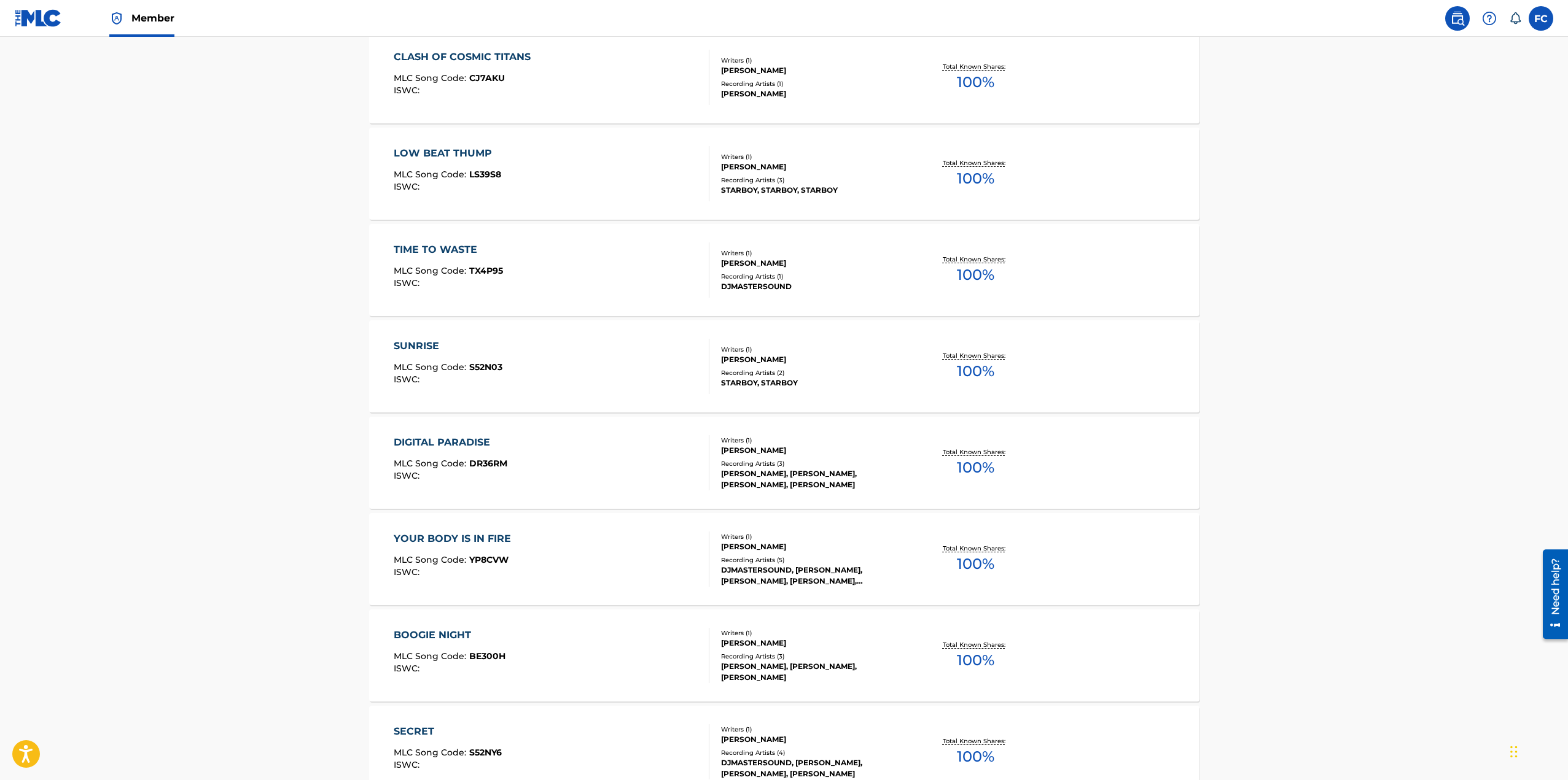
click at [475, 536] on div "YOUR BODY IS IN FIRE" at bounding box center [456, 539] width 124 height 15
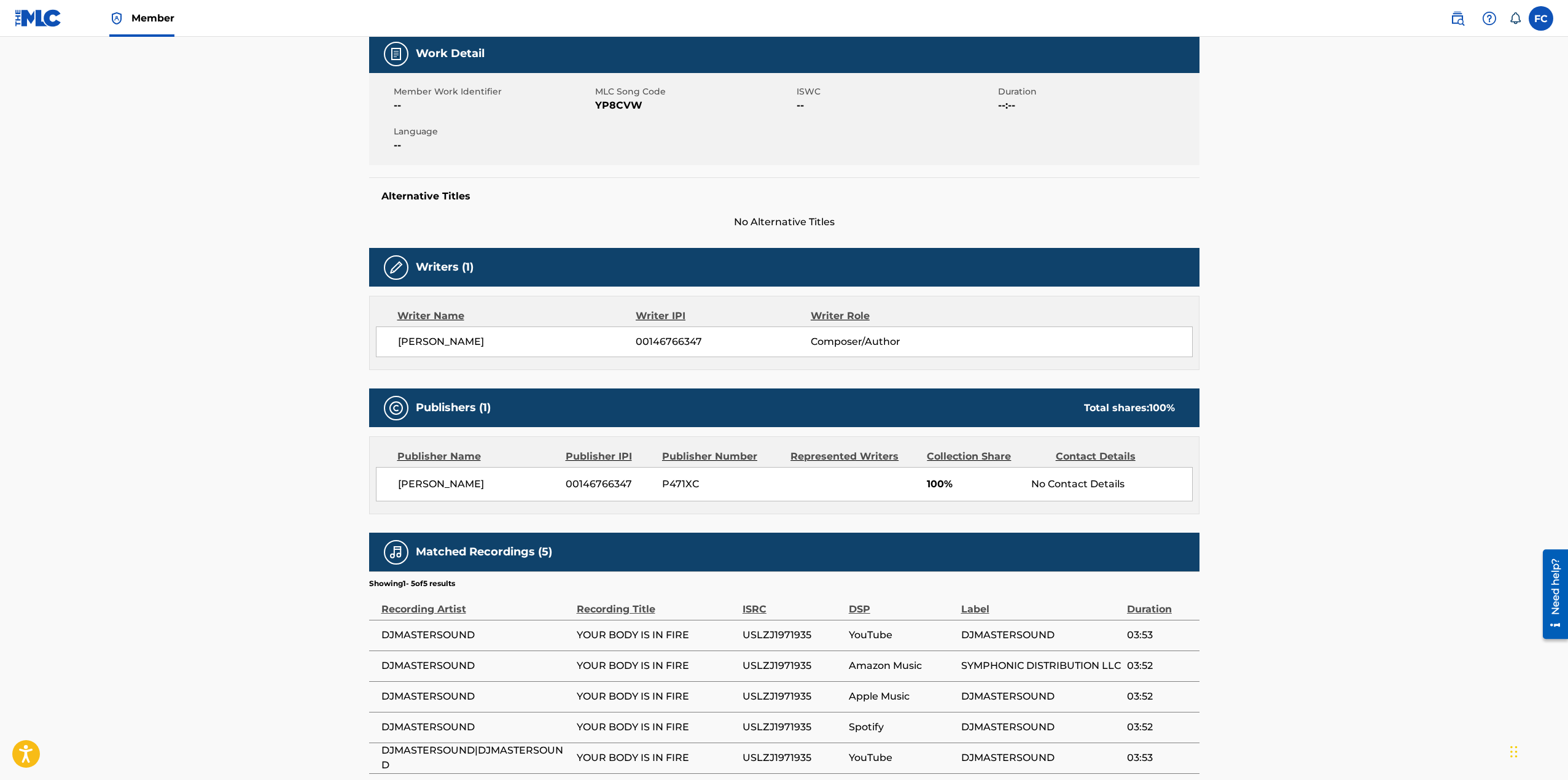
scroll to position [255, 0]
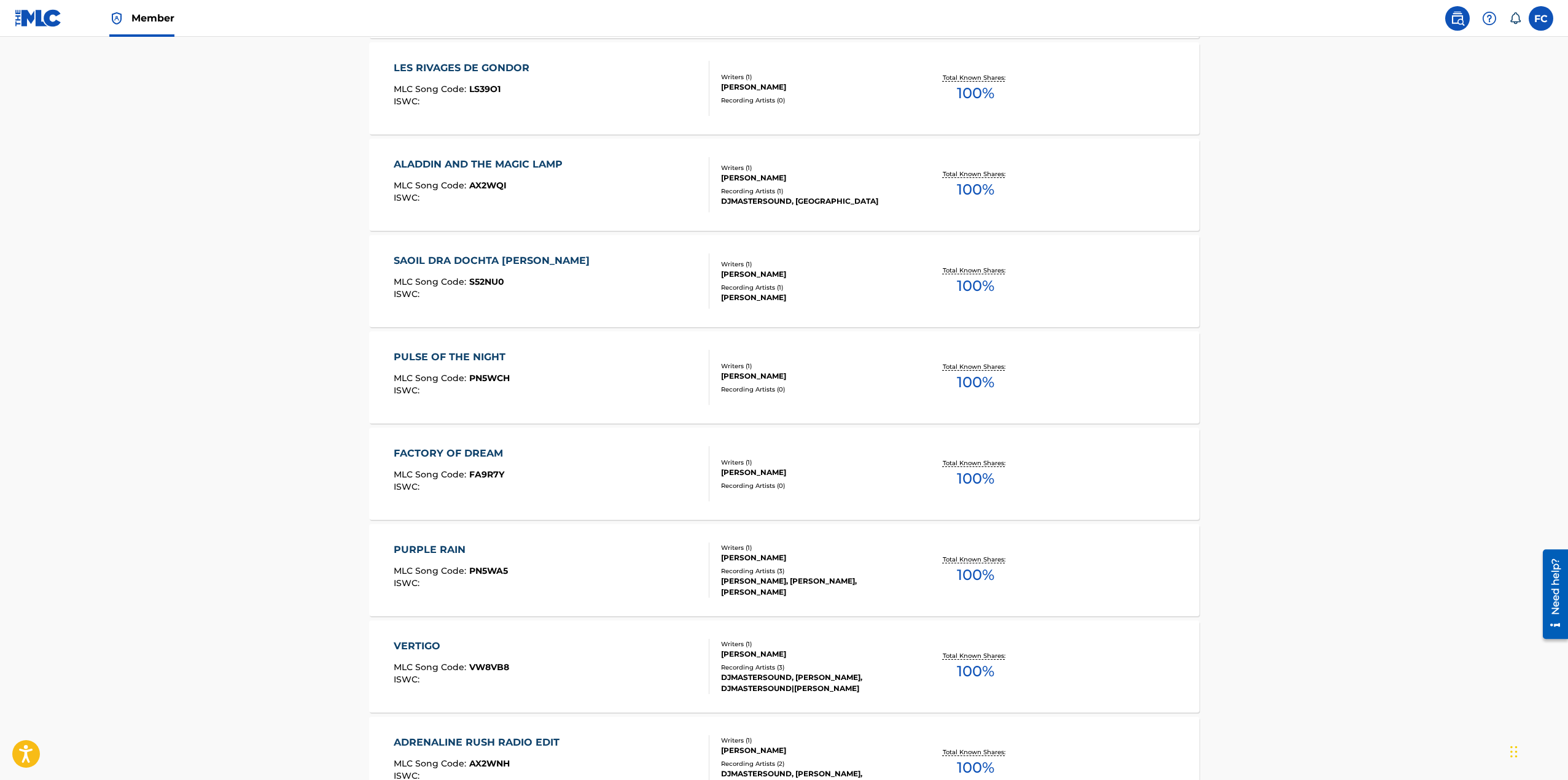
scroll to position [8890, 0]
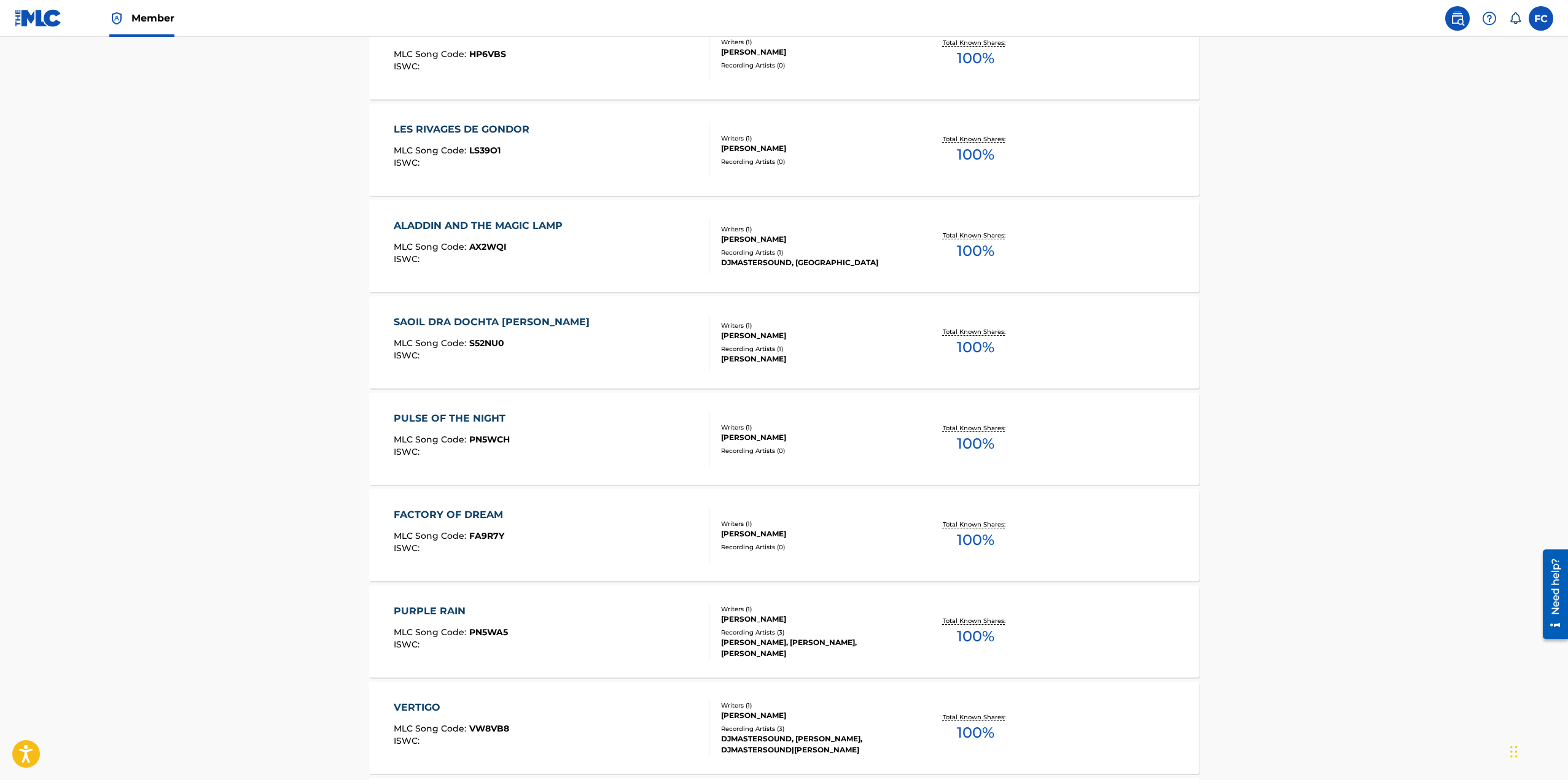
click at [496, 221] on div "ALADDIN AND THE MAGIC LAMP" at bounding box center [481, 225] width 175 height 15
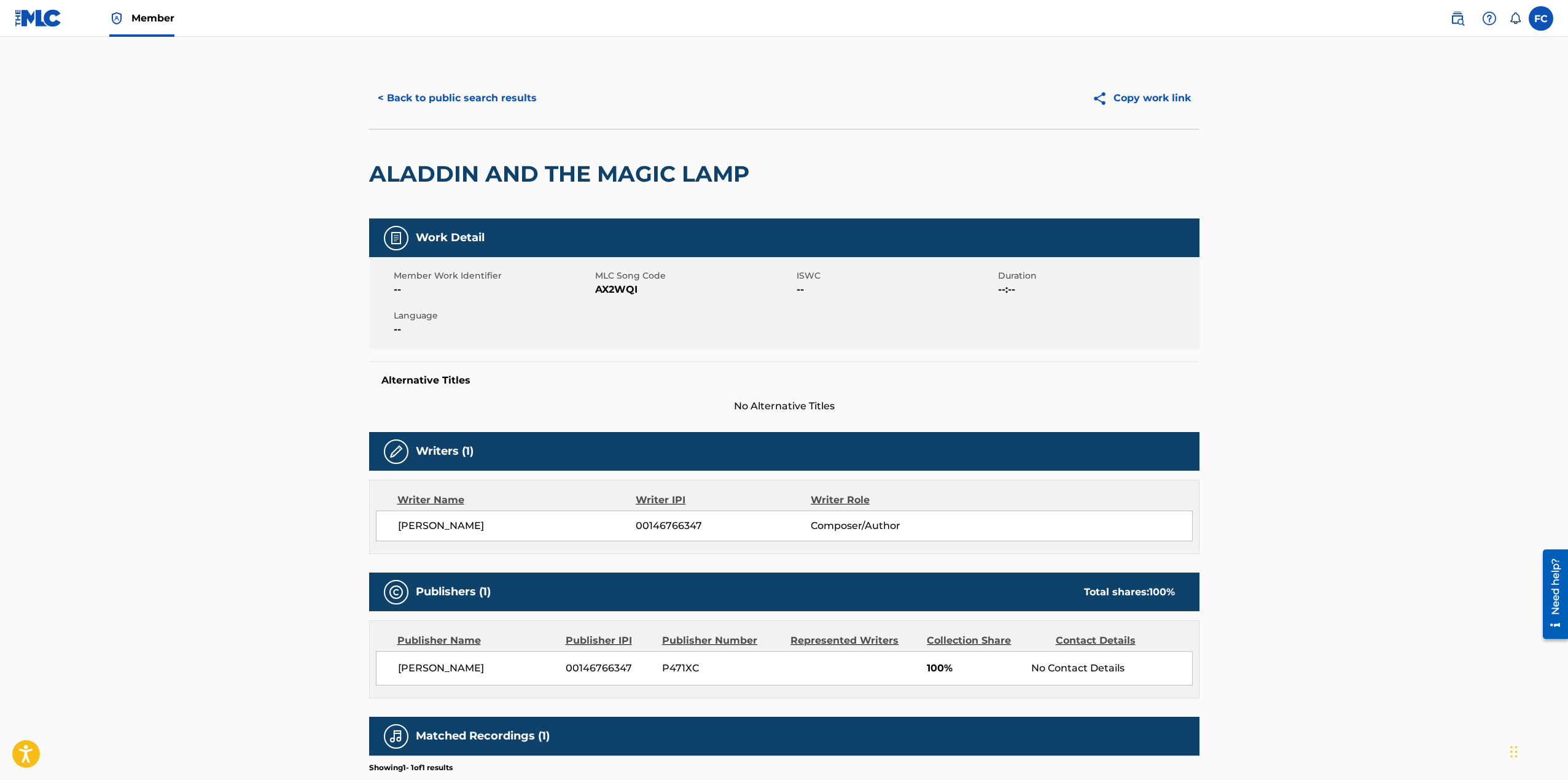
scroll to position [132, 0]
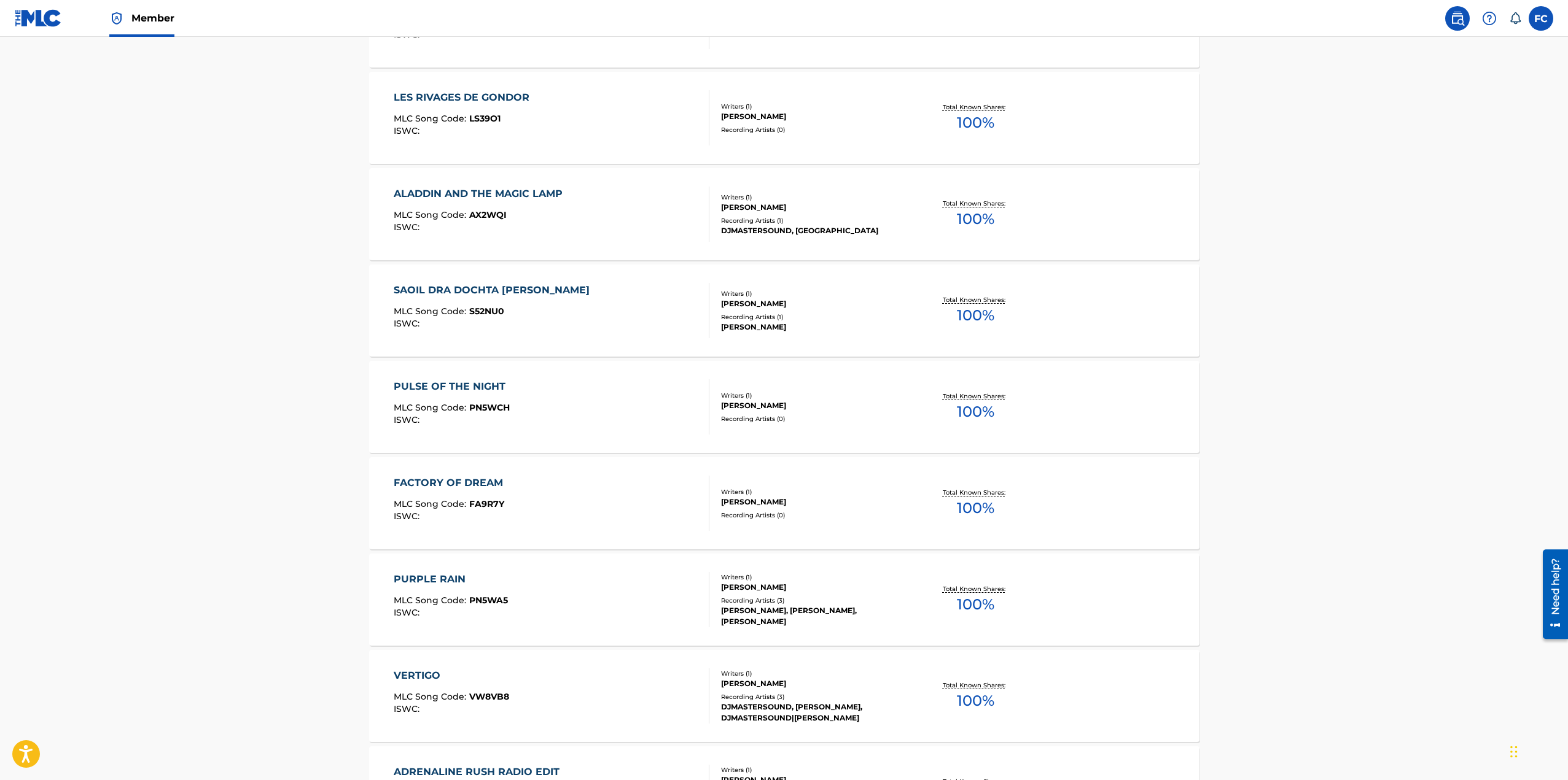
scroll to position [9351, 0]
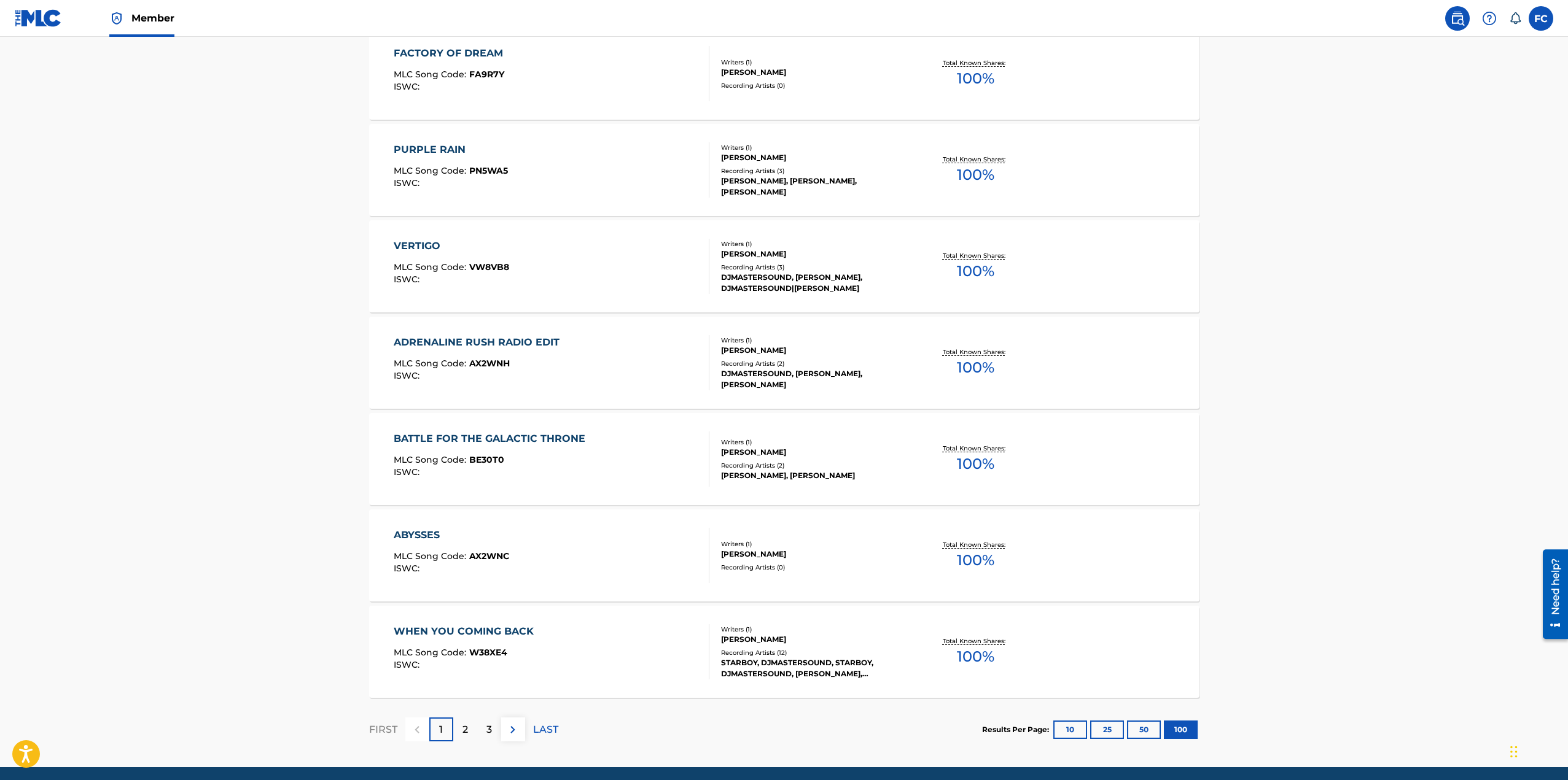
click at [439, 149] on div "PURPLE RAIN" at bounding box center [451, 150] width 115 height 15
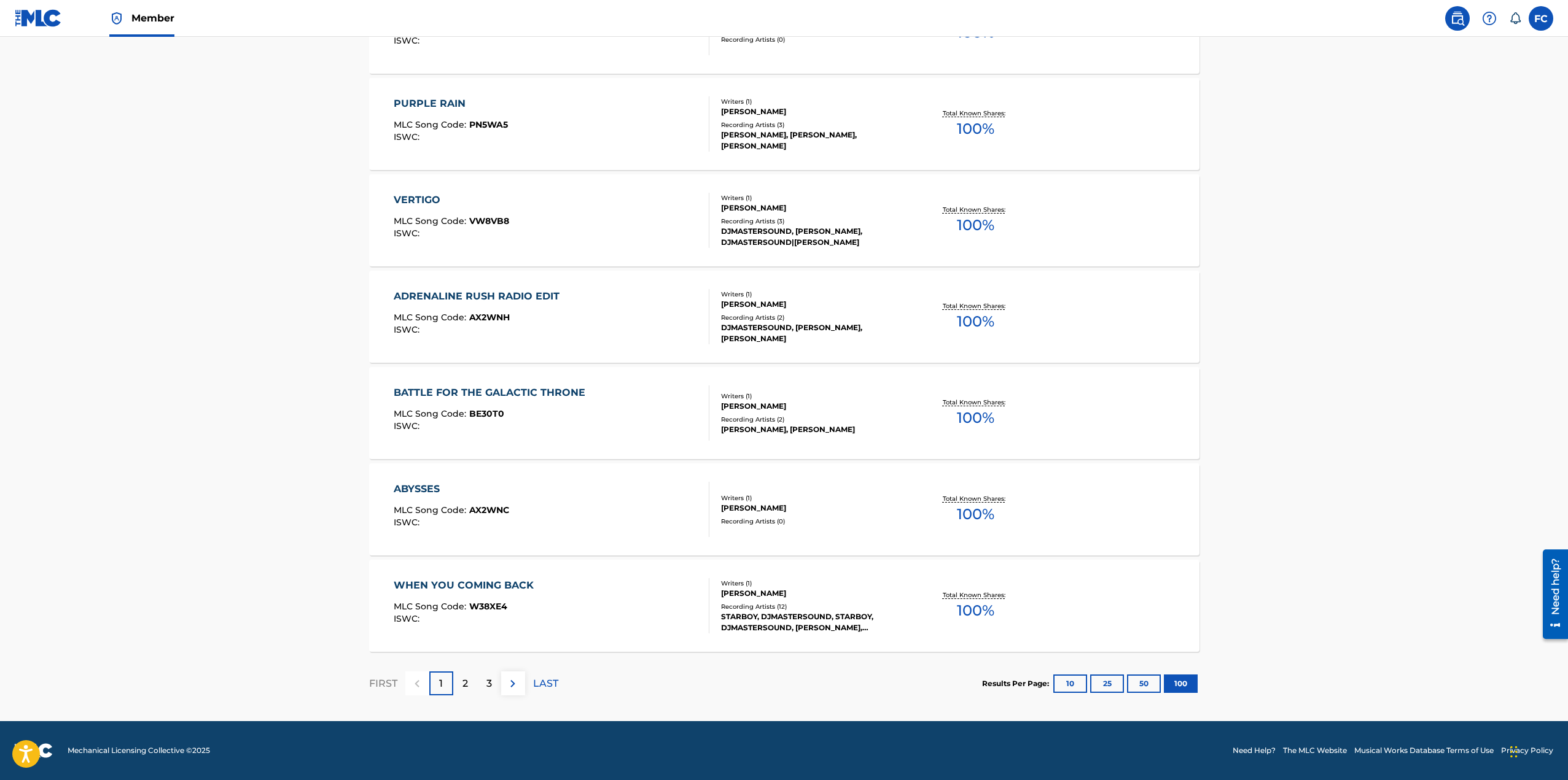
scroll to position [9151, 0]
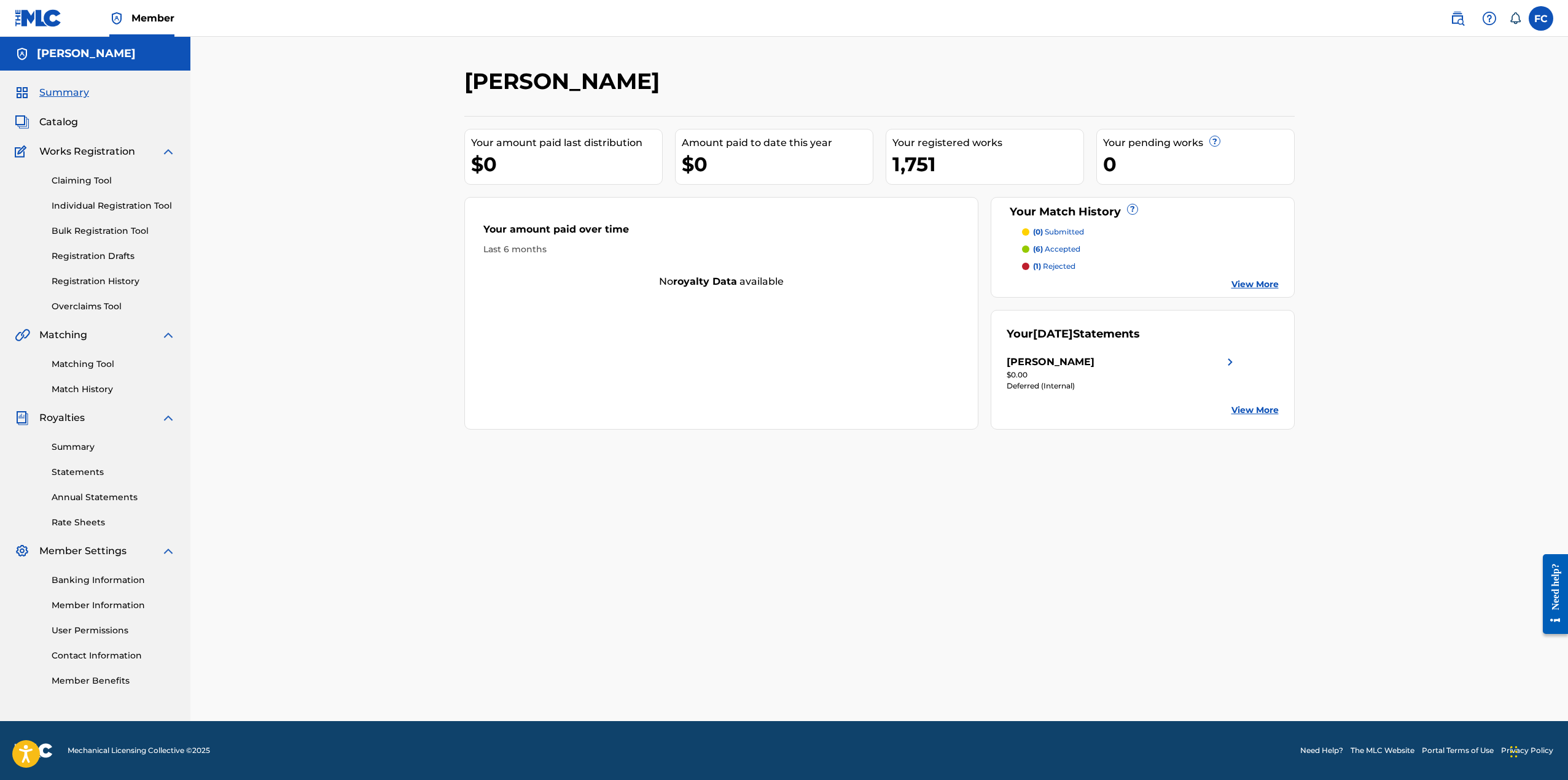
click at [65, 120] on span "Catalog" at bounding box center [59, 122] width 39 height 15
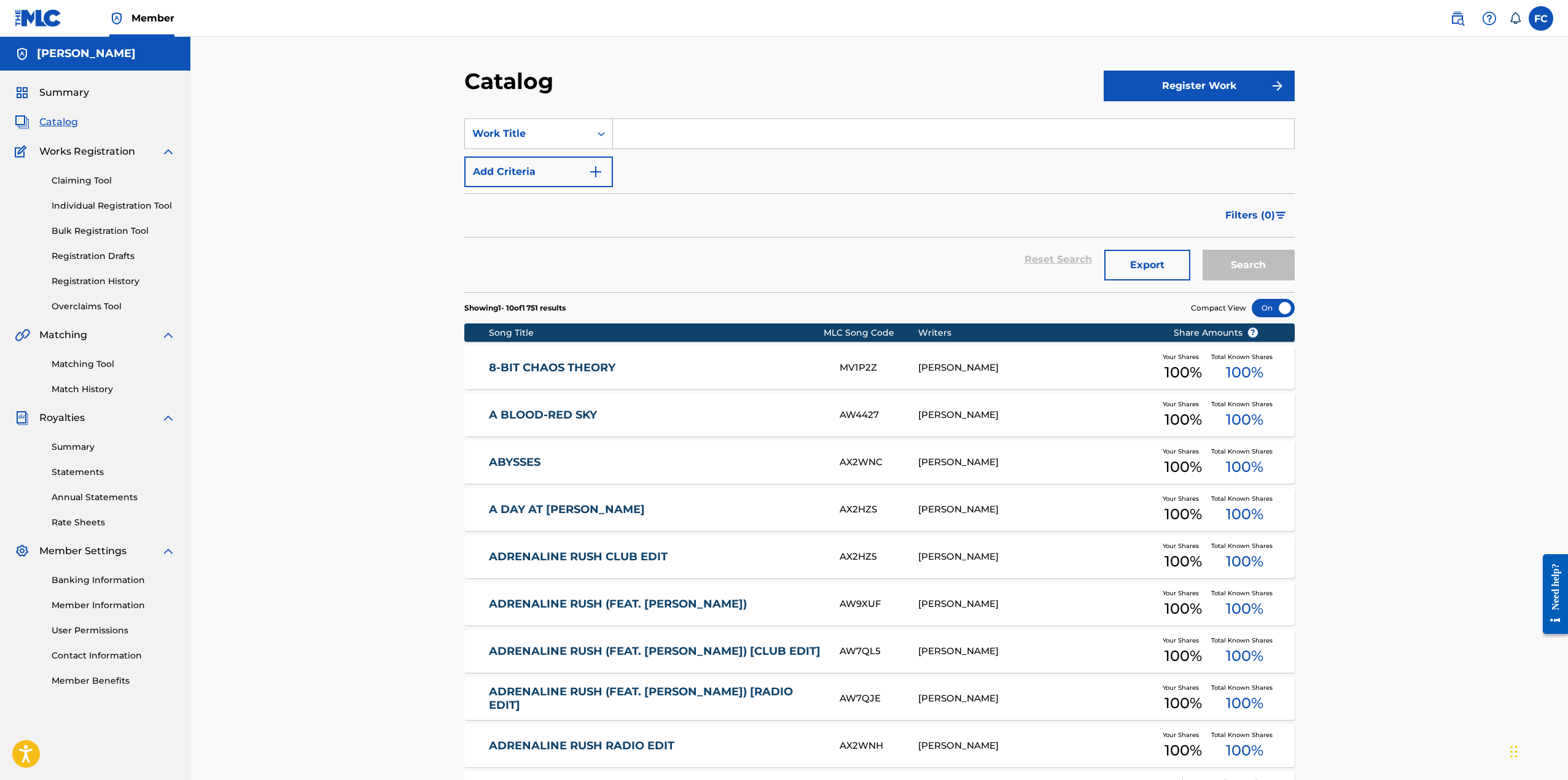
click at [1170, 260] on button "Export" at bounding box center [1146, 264] width 86 height 30
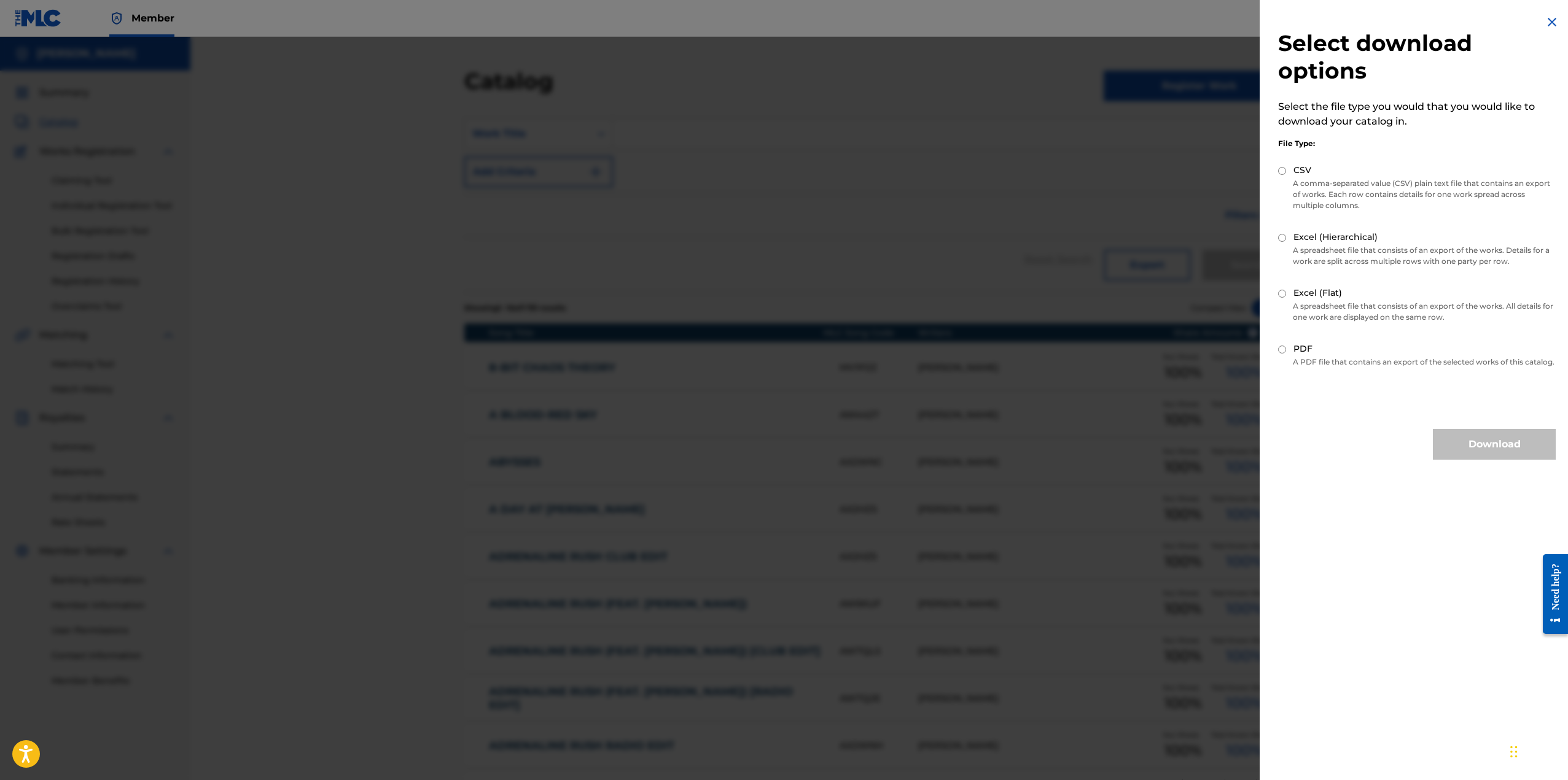
click at [1547, 19] on img at bounding box center [1552, 22] width 15 height 15
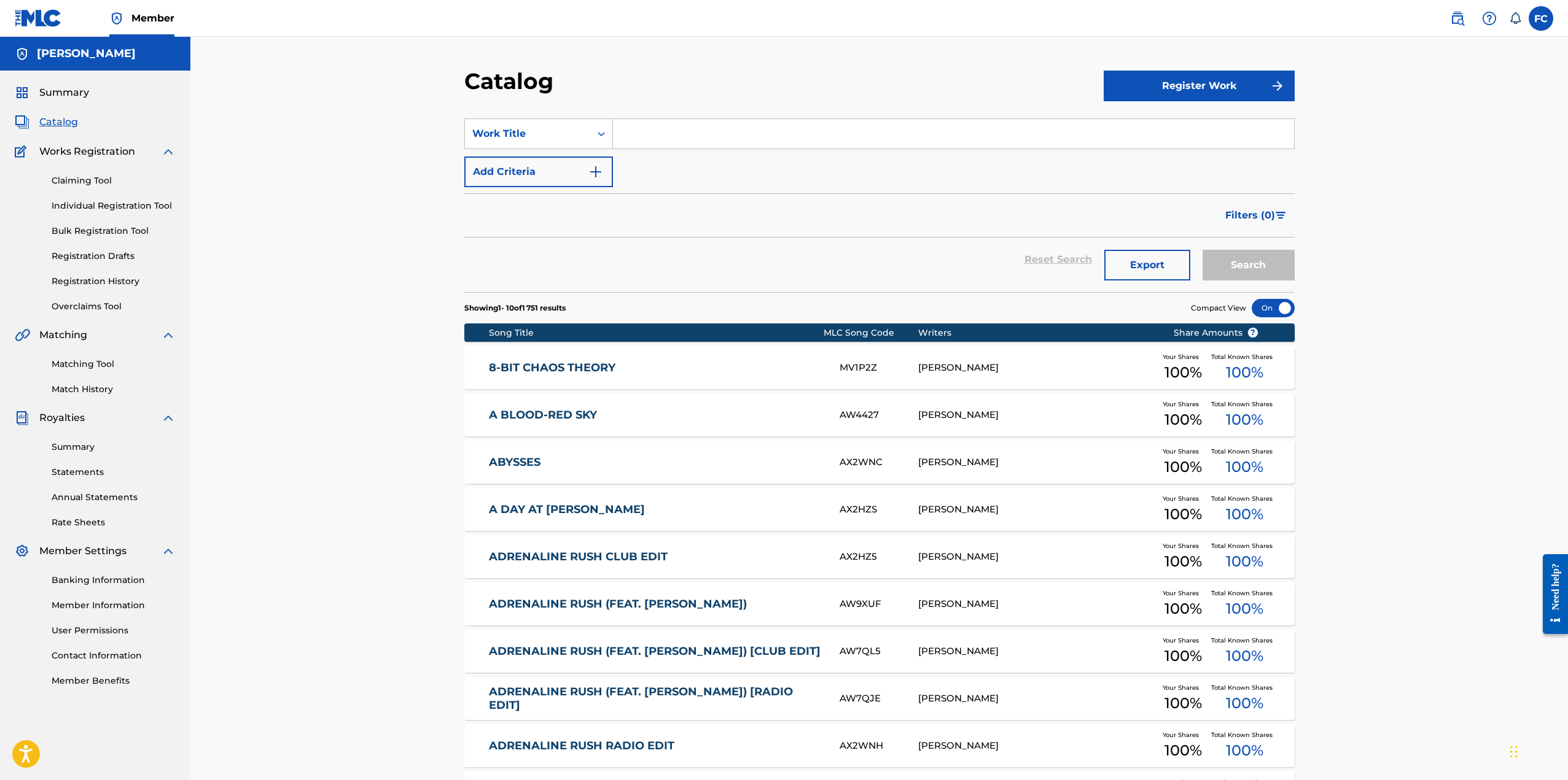
click at [559, 366] on link "8-BIT CHAOS THEORY" at bounding box center [655, 368] width 334 height 14
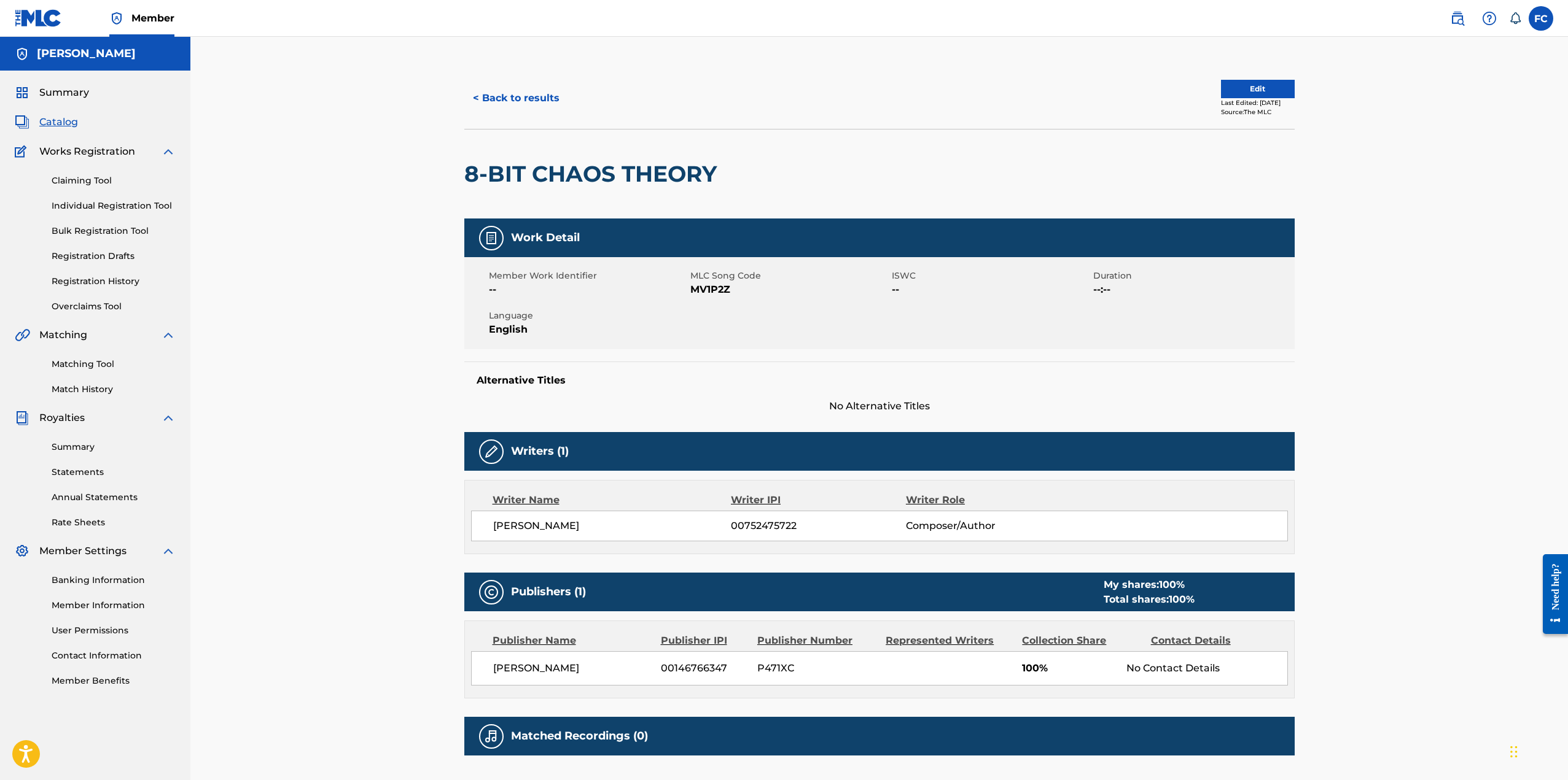
click at [89, 232] on link "Bulk Registration Tool" at bounding box center [114, 231] width 124 height 13
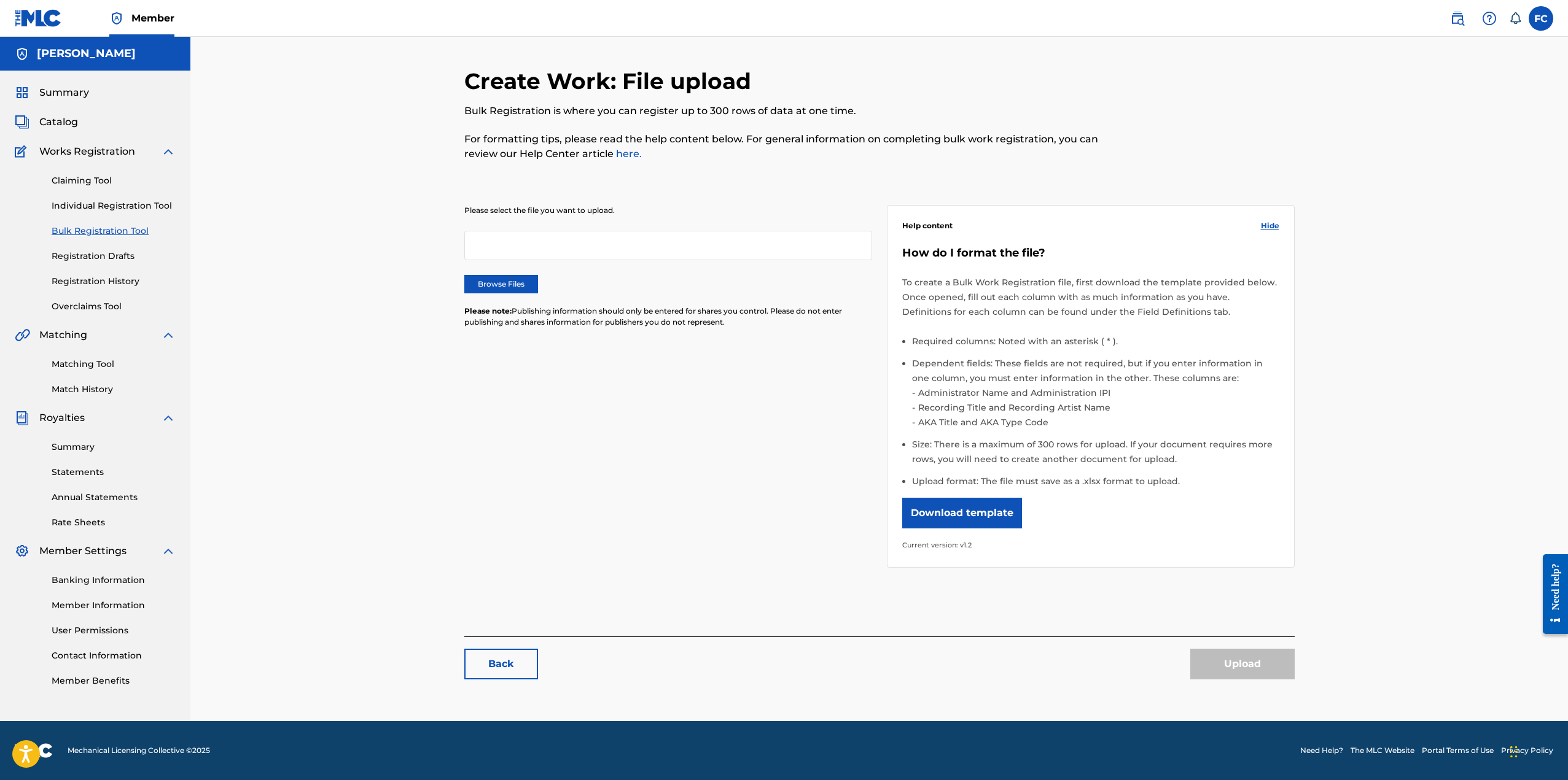
click at [974, 517] on button "Download template" at bounding box center [962, 513] width 120 height 30
